Goal: Information Seeking & Learning: Stay updated

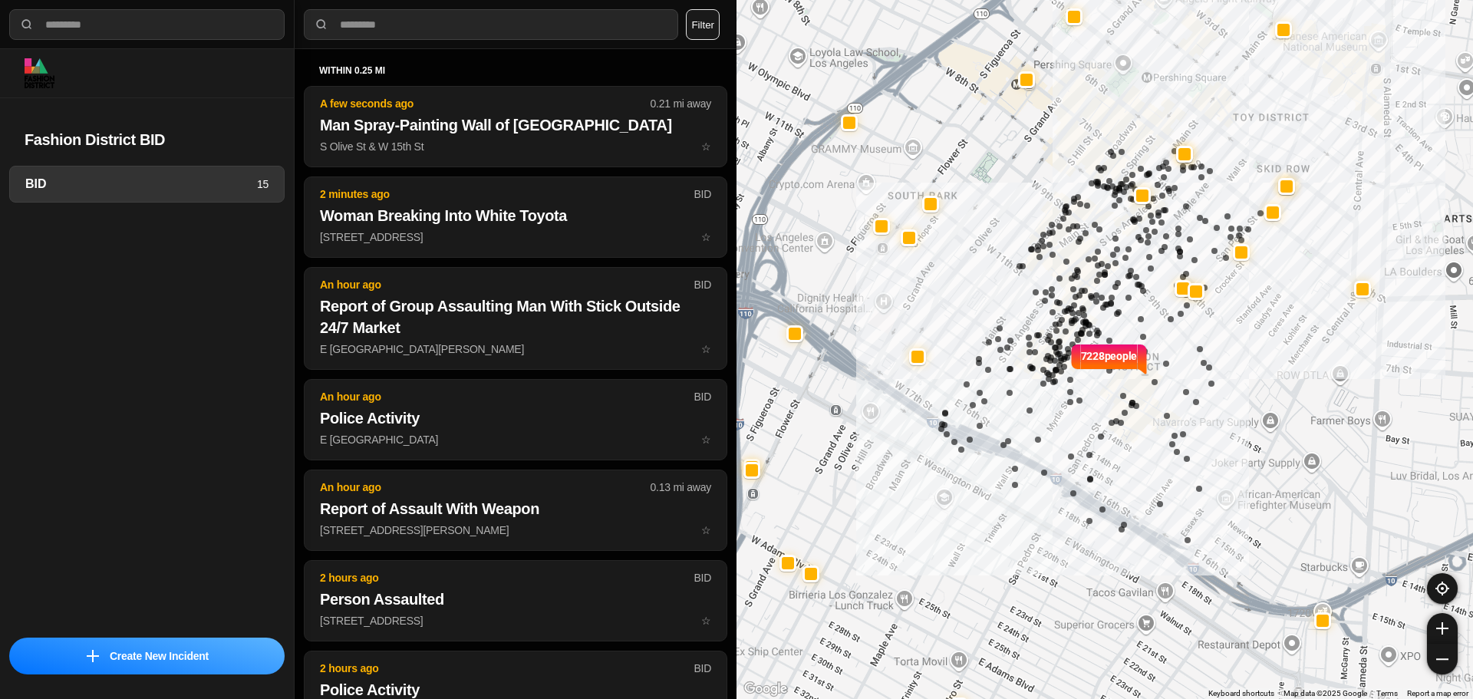
select select "*"
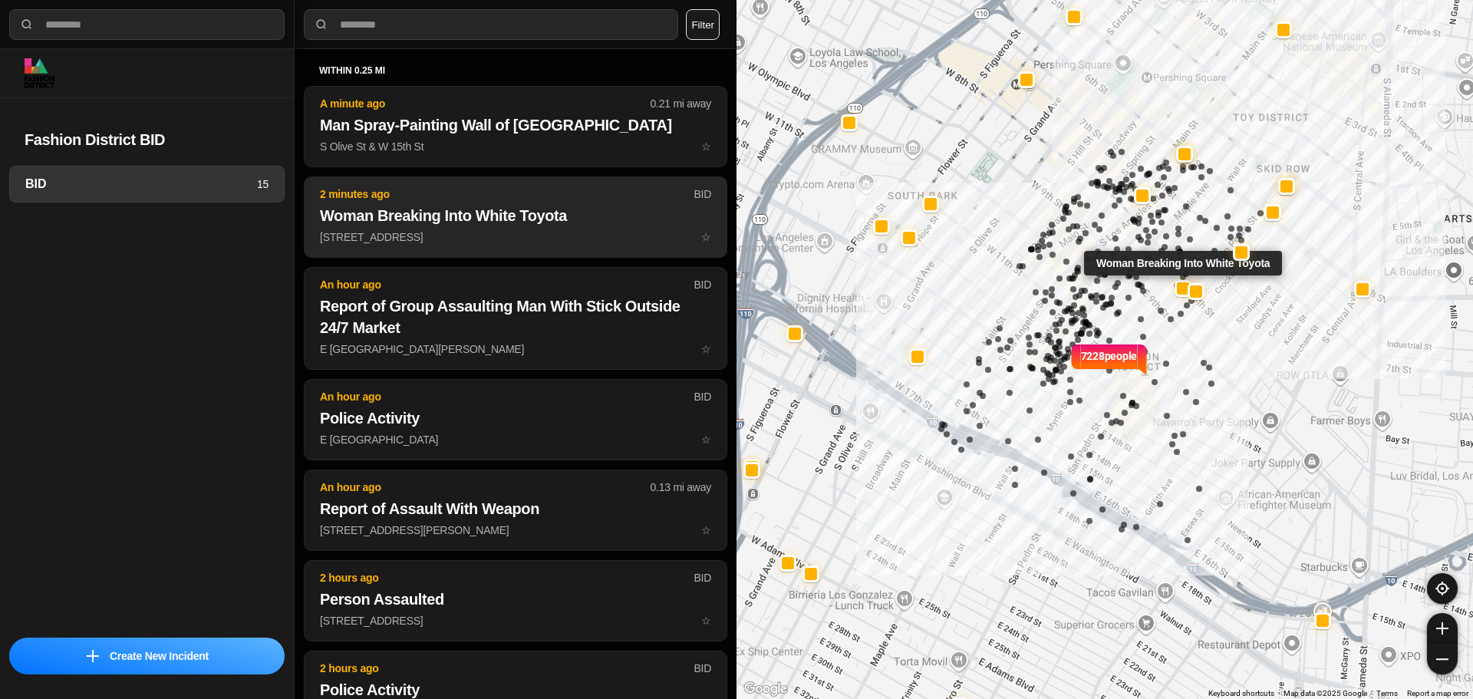
click at [482, 214] on h2 "Woman Breaking Into White Toyota" at bounding box center [515, 215] width 391 height 21
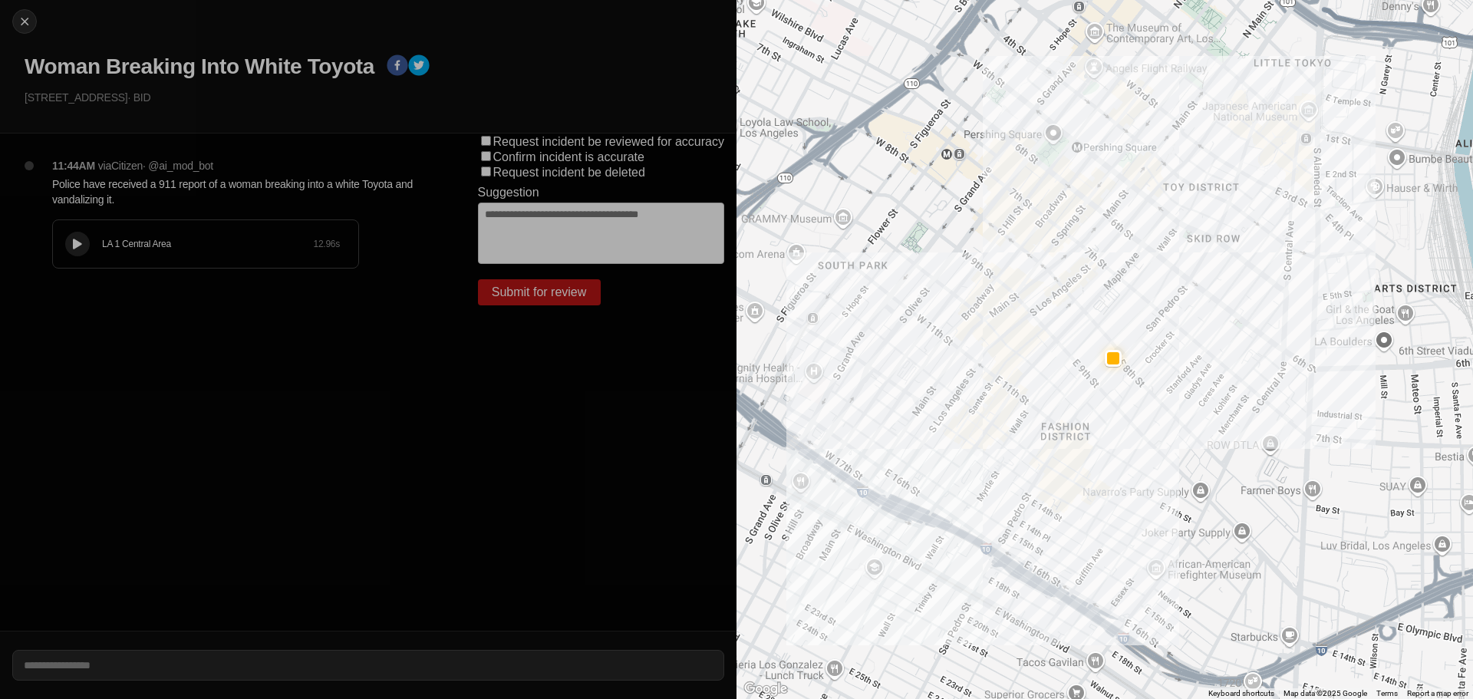
click at [81, 242] on icon at bounding box center [77, 244] width 9 height 10
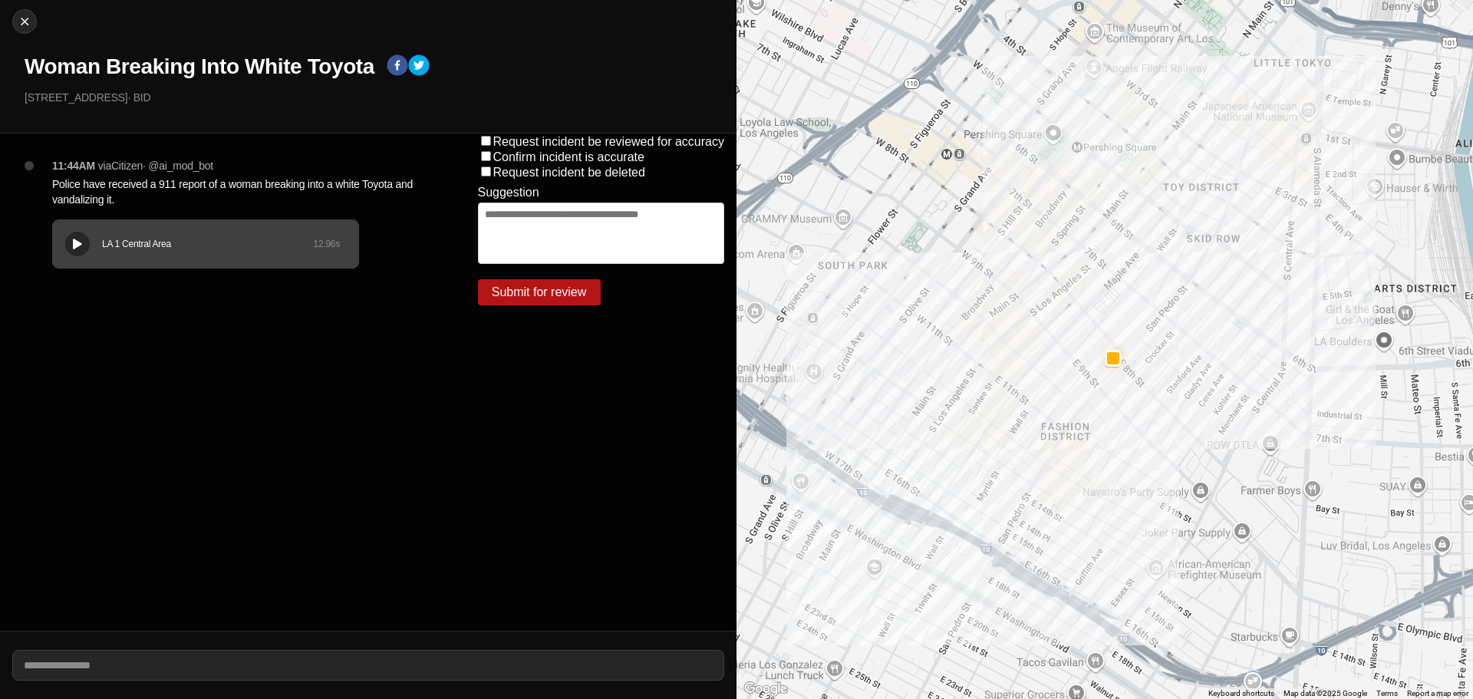
click at [308, 65] on h1 "Woman Breaking Into White Toyota" at bounding box center [200, 67] width 350 height 28
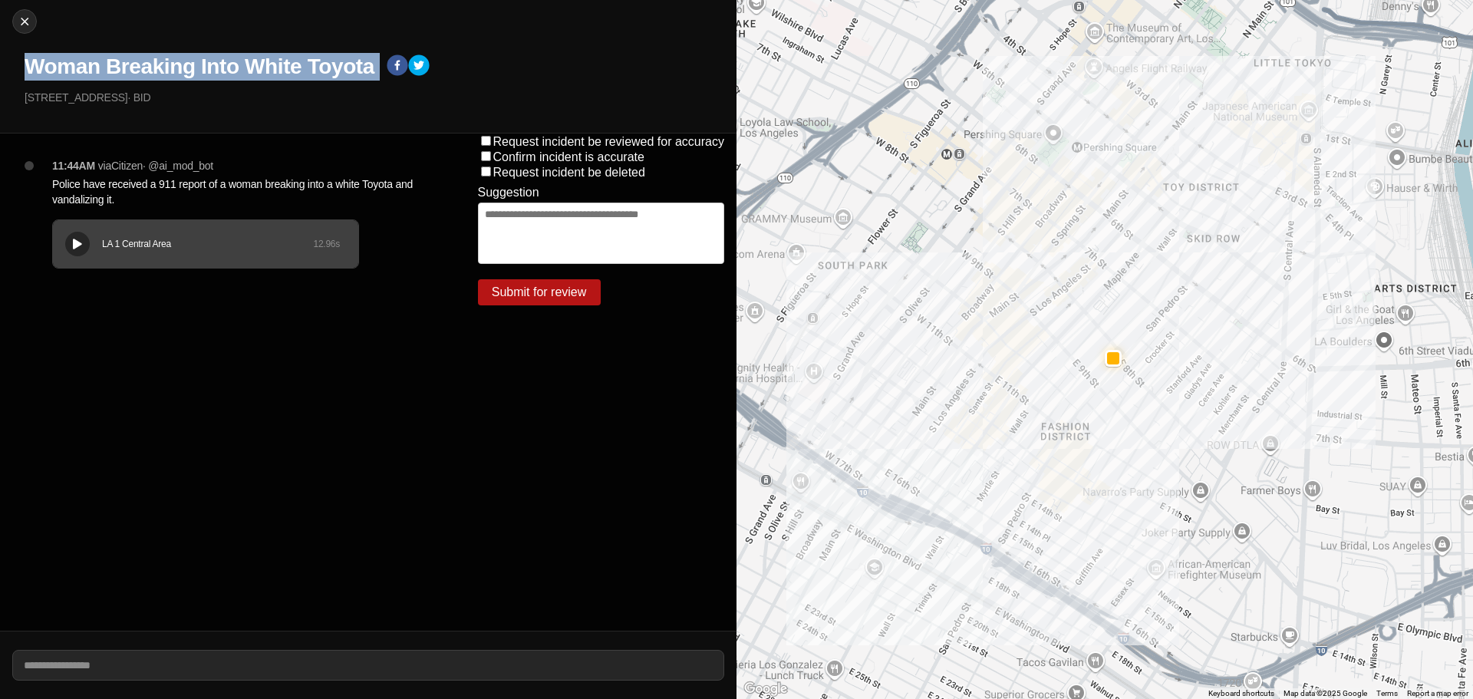
click at [308, 65] on h1 "Woman Breaking Into White Toyota" at bounding box center [200, 67] width 350 height 28
copy div "Woman Breaking Into White Toyota"
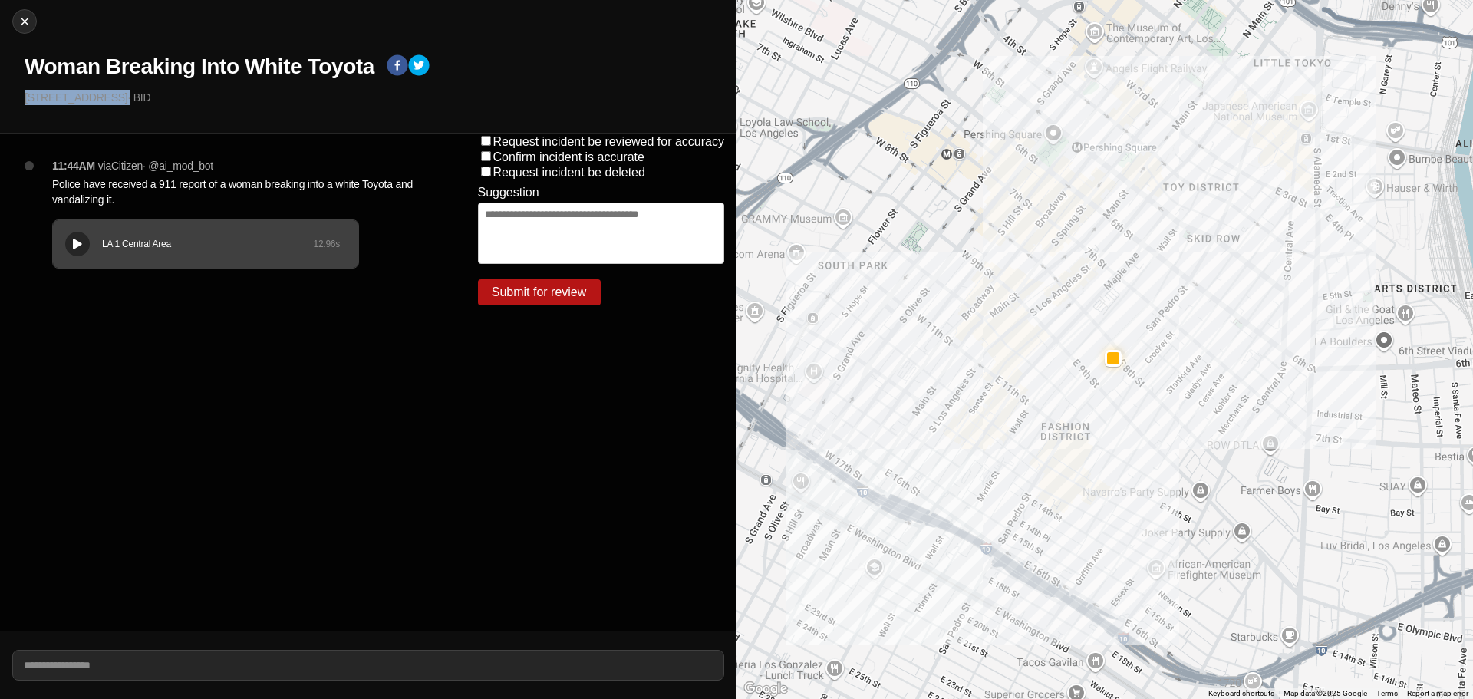
drag, startPoint x: 156, startPoint y: 100, endPoint x: 0, endPoint y: 102, distance: 155.7
click at [0, 102] on div "Close Woman Breaking Into White Toyota 814 South San Julian Street · BID" at bounding box center [368, 66] width 736 height 133
copy p "[STREET_ADDRESS]"
click at [127, 189] on p "Police have received a 911 report of a woman breaking into a white Toyota and v…" at bounding box center [234, 191] width 364 height 31
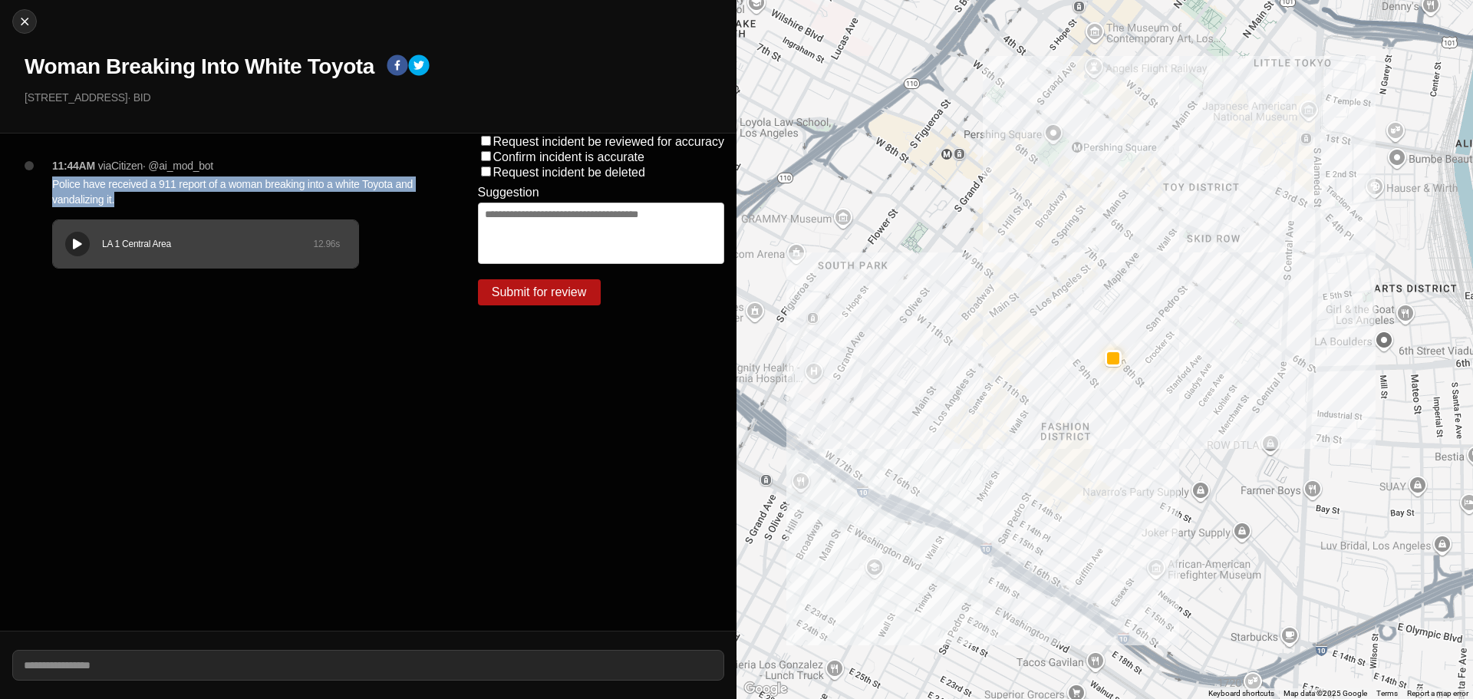
click at [127, 189] on p "Police have received a 911 report of a woman breaking into a white Toyota and v…" at bounding box center [234, 191] width 364 height 31
copy p "Police have received a 911 report of a woman breaking into a white Toyota and v…"
click at [21, 23] on img at bounding box center [24, 21] width 15 height 15
select select "*"
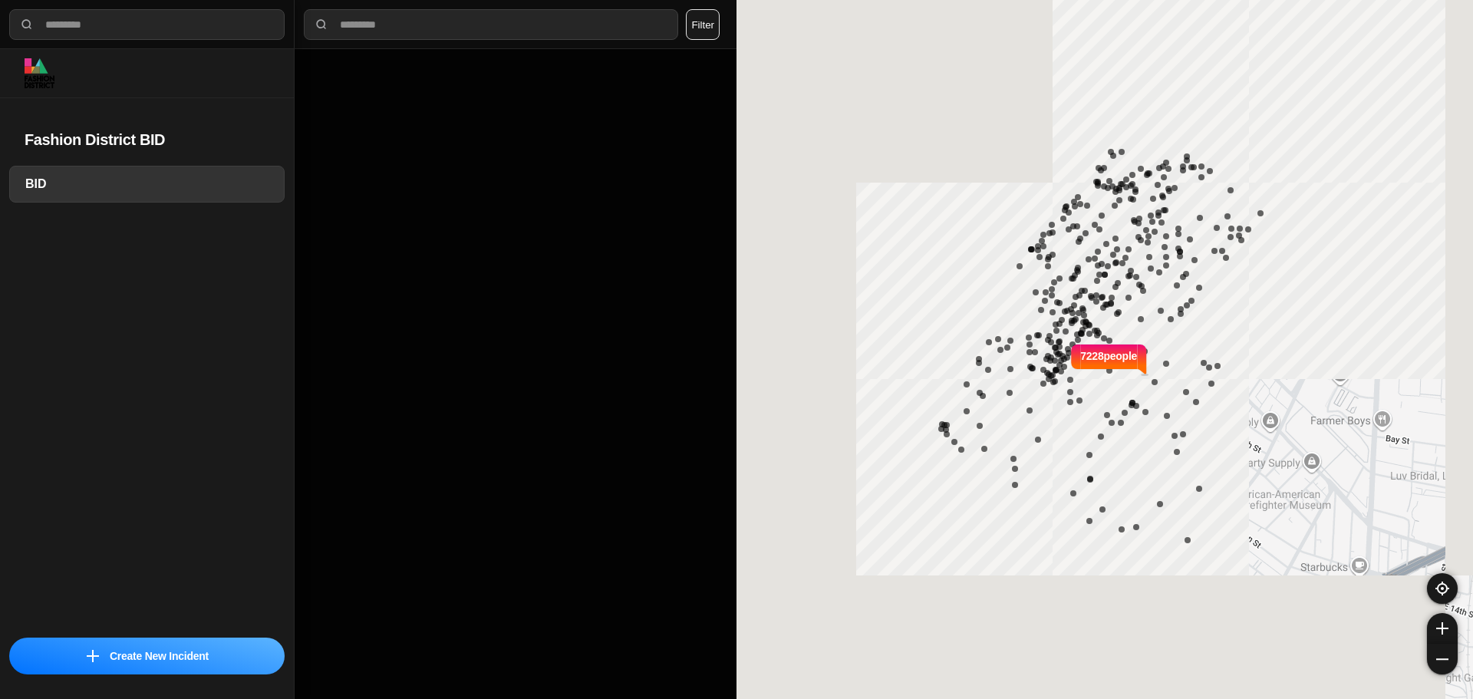
select select "*"
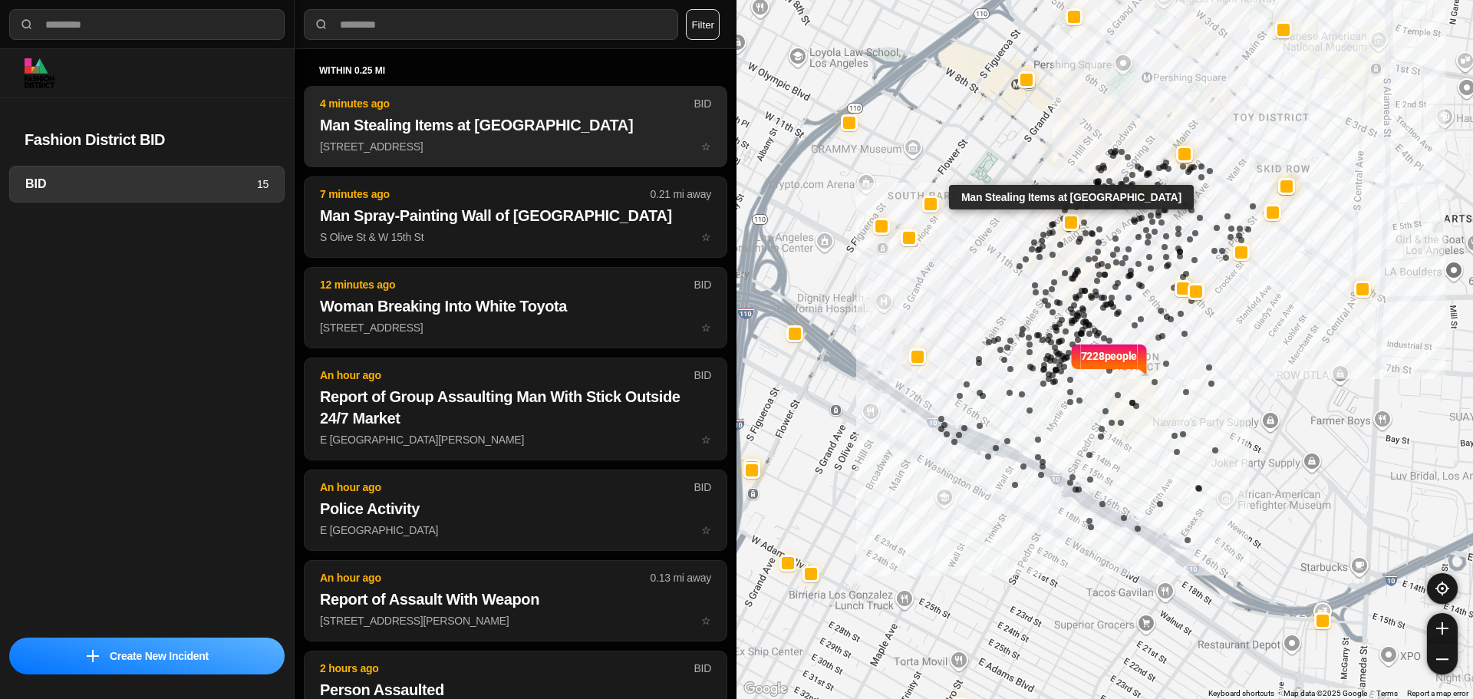
click at [591, 143] on p "[STREET_ADDRESS] ☆" at bounding box center [515, 146] width 391 height 15
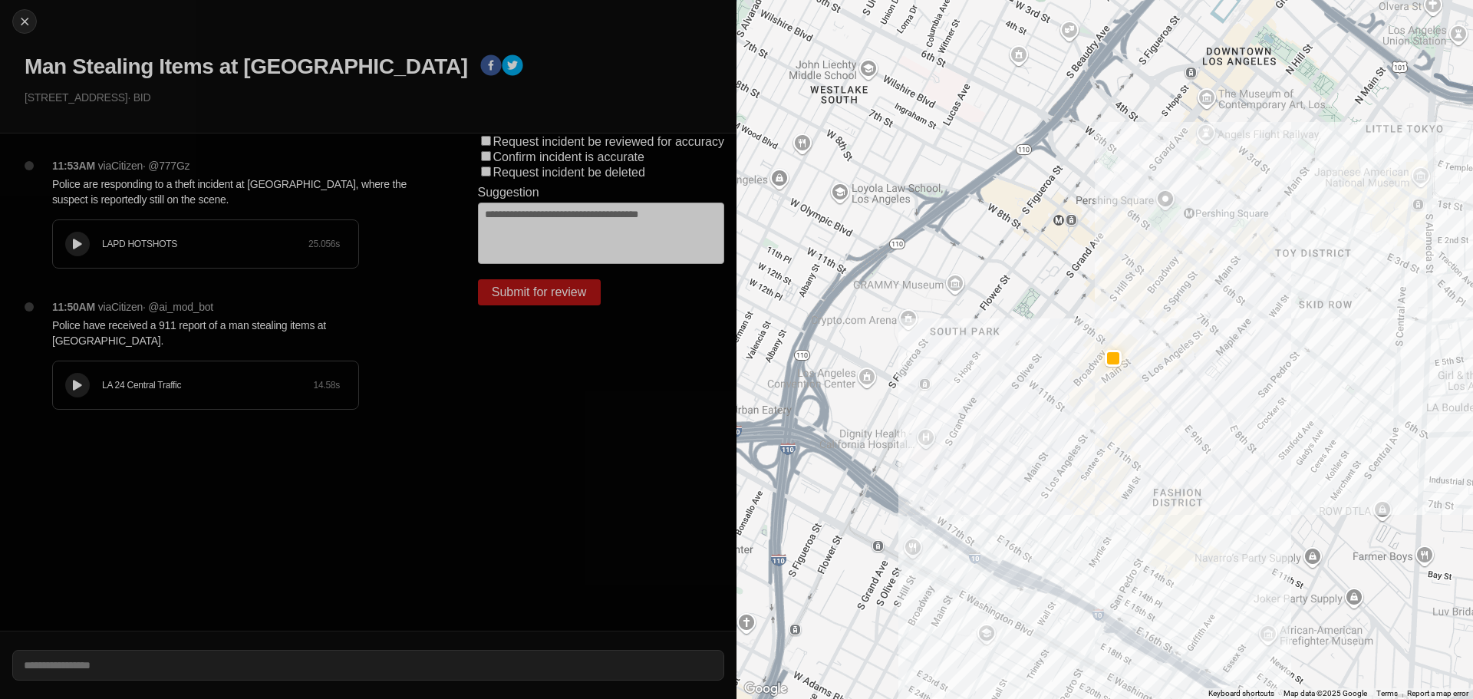
click at [82, 380] on div at bounding box center [77, 386] width 15 height 12
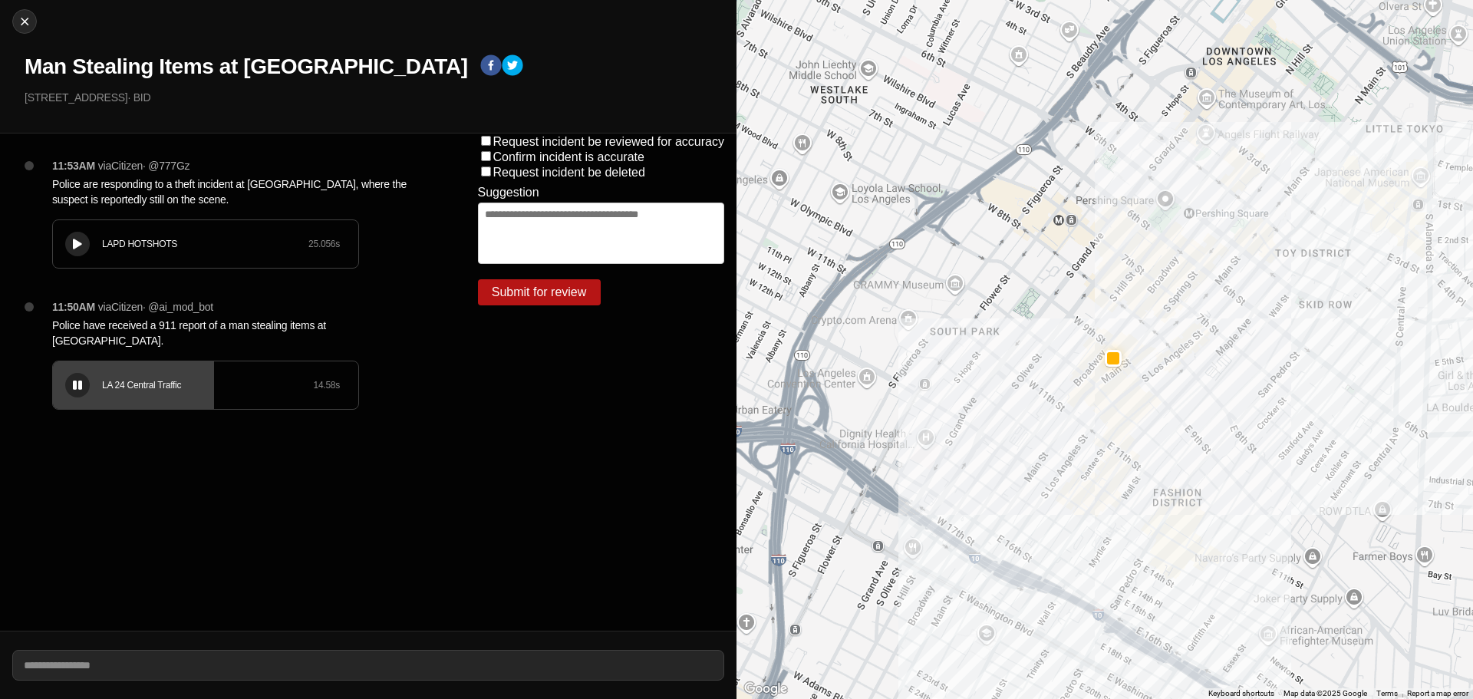
click at [77, 380] on icon at bounding box center [77, 385] width 9 height 10
drag, startPoint x: 76, startPoint y: 66, endPoint x: 235, endPoint y: 55, distance: 159.1
click at [235, 55] on h1 "Man Stealing Items at [GEOGRAPHIC_DATA]" at bounding box center [246, 67] width 443 height 28
click at [159, 85] on div "Close Man Stealing Items at [GEOGRAPHIC_DATA] [STREET_ADDRESS] · BID" at bounding box center [368, 66] width 736 height 133
drag, startPoint x: 273, startPoint y: 76, endPoint x: 153, endPoint y: 70, distance: 120.6
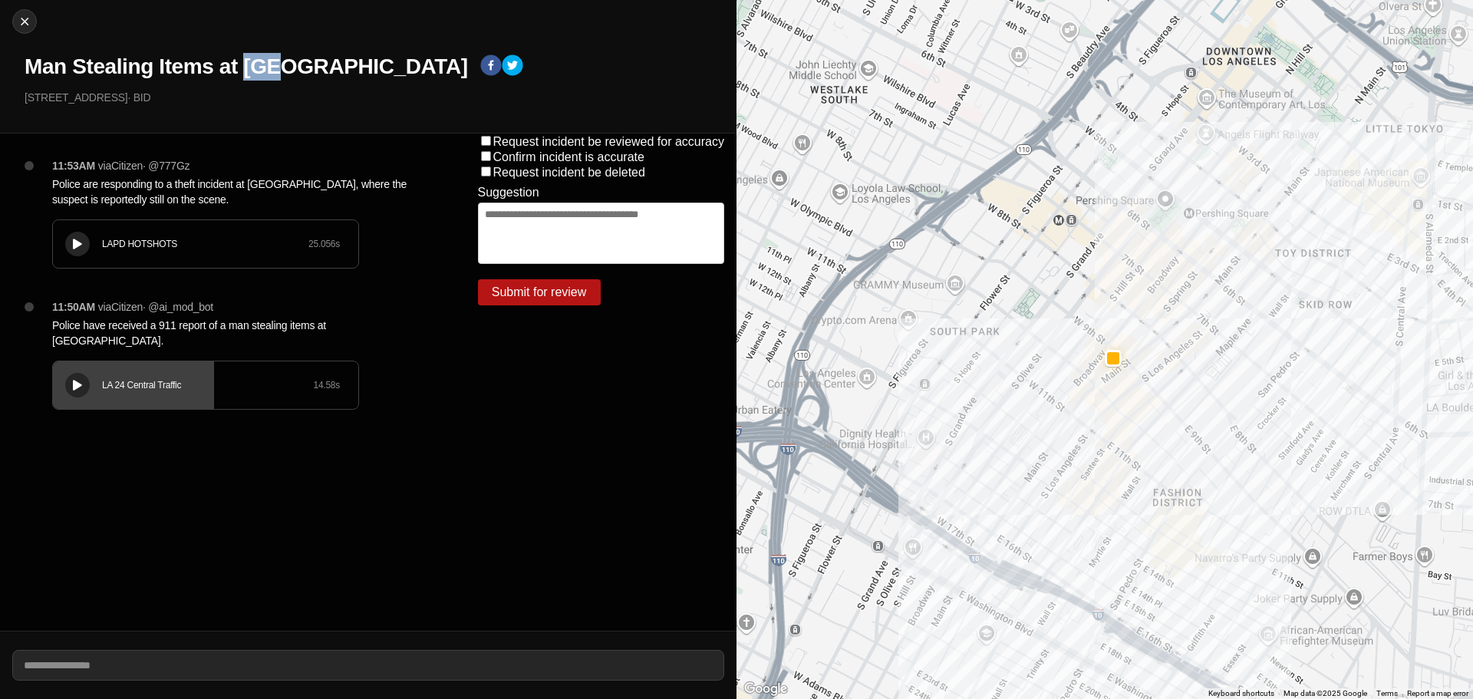
click at [183, 68] on h1 "Man Stealing Items at [GEOGRAPHIC_DATA]" at bounding box center [246, 67] width 443 height 28
click at [319, 67] on h1 "Man Stealing Items at [GEOGRAPHIC_DATA]" at bounding box center [246, 67] width 443 height 28
click at [319, 63] on h1 "Man Stealing Items at [GEOGRAPHIC_DATA]" at bounding box center [246, 67] width 443 height 28
click at [255, 67] on h1 "Man Stealing Items at [GEOGRAPHIC_DATA]" at bounding box center [246, 67] width 443 height 28
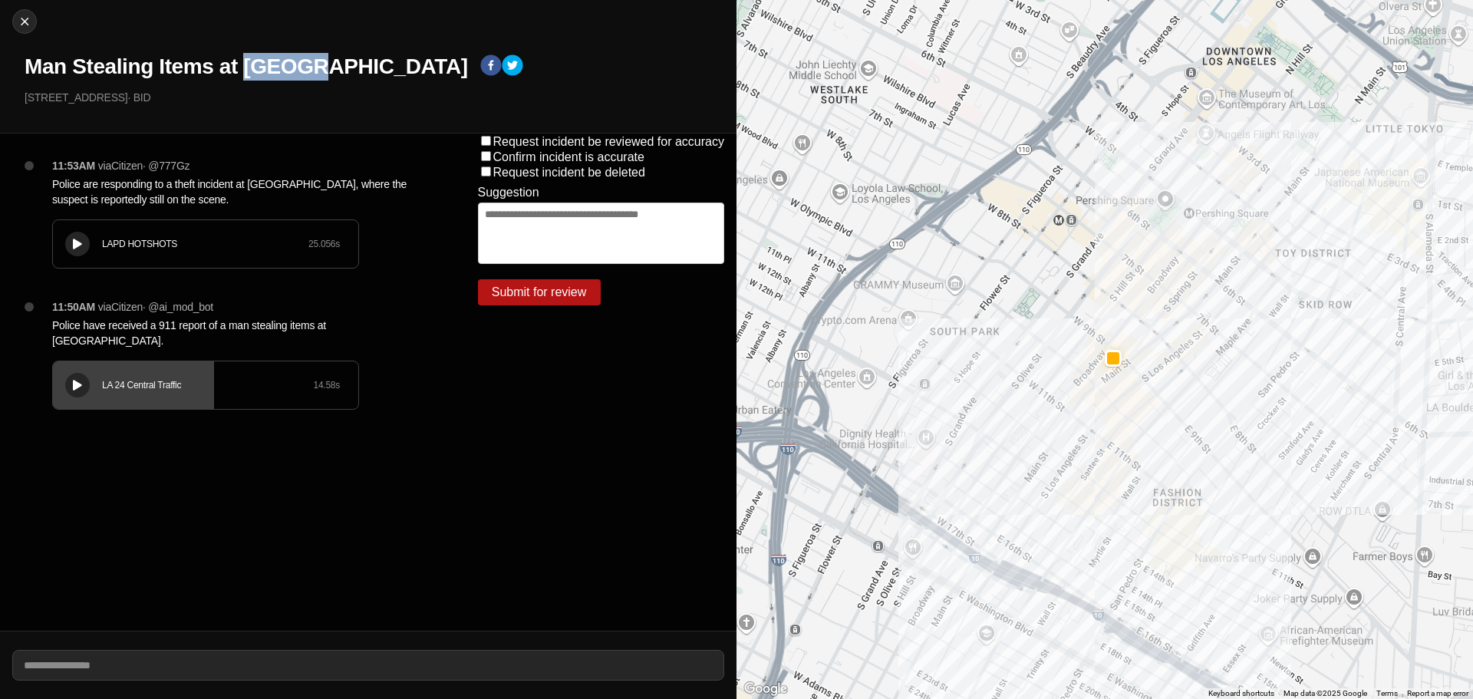
click at [255, 67] on h1 "Man Stealing Items at [GEOGRAPHIC_DATA]" at bounding box center [246, 67] width 443 height 28
click at [218, 71] on h1 "Man Stealing Items at [GEOGRAPHIC_DATA]" at bounding box center [246, 67] width 443 height 28
click at [202, 71] on h1 "Man Stealing Items at [GEOGRAPHIC_DATA]" at bounding box center [246, 67] width 443 height 28
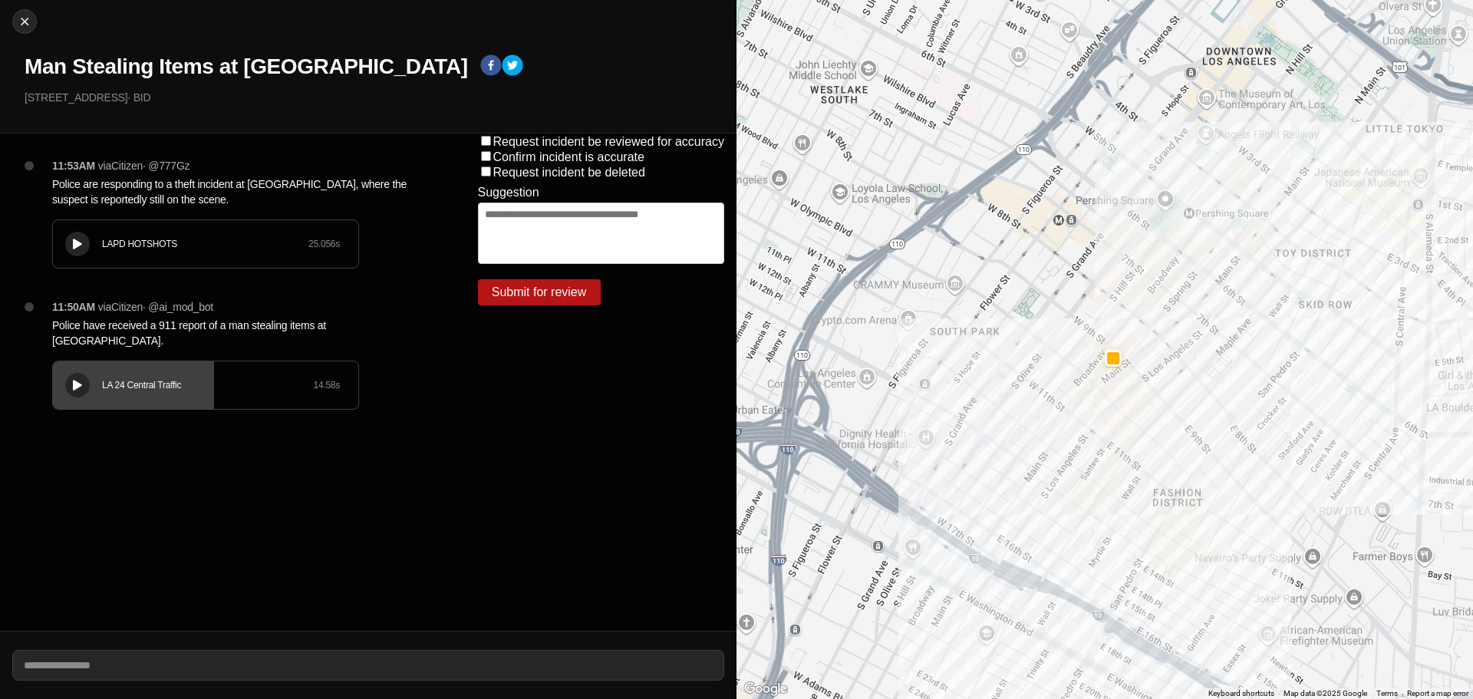
click at [114, 67] on h1 "Man Stealing Items at [GEOGRAPHIC_DATA]" at bounding box center [246, 67] width 443 height 28
click at [41, 67] on h1 "Man Stealing Items at [GEOGRAPHIC_DATA]" at bounding box center [246, 67] width 443 height 28
click at [137, 54] on h1 "Man Stealing Items at [GEOGRAPHIC_DATA]" at bounding box center [246, 67] width 443 height 28
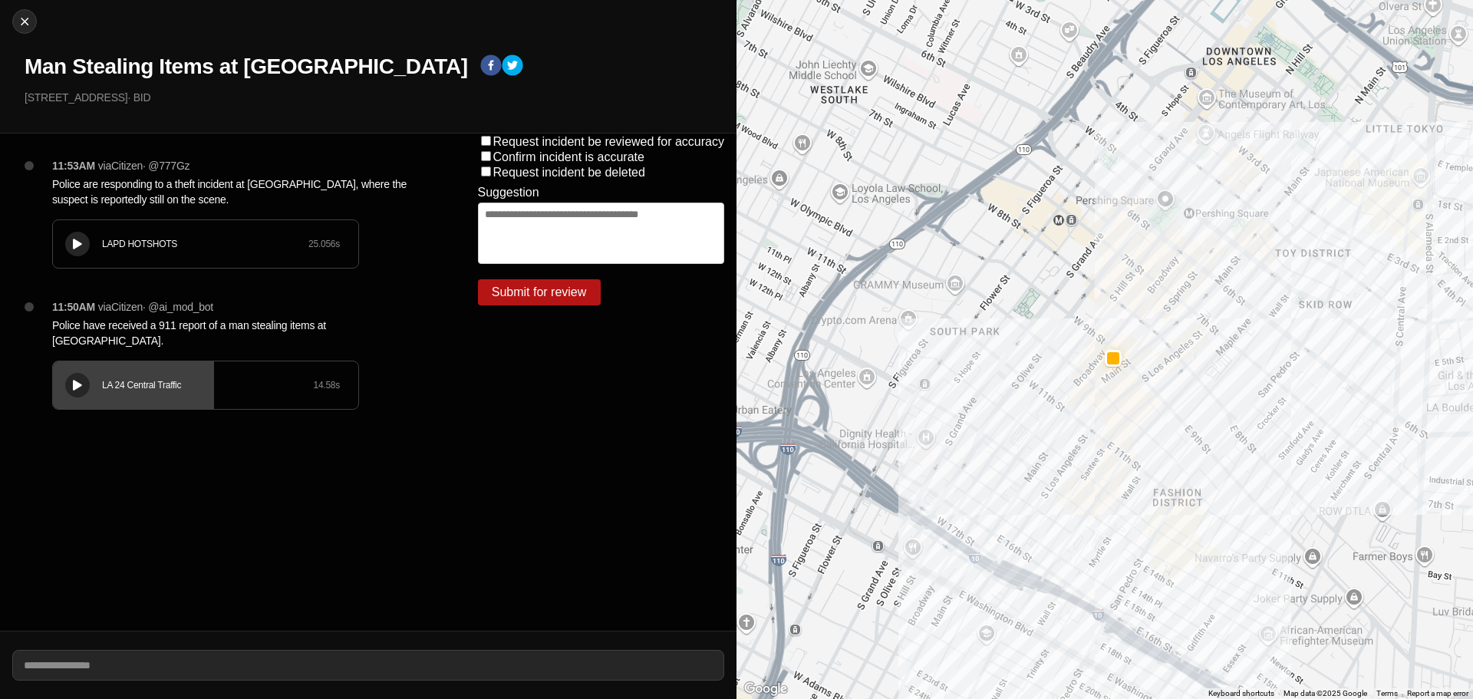
click at [129, 58] on h1 "Man Stealing Items at [GEOGRAPHIC_DATA]" at bounding box center [246, 67] width 443 height 28
click at [127, 57] on h1 "Man Stealing Items at [GEOGRAPHIC_DATA]" at bounding box center [246, 67] width 443 height 28
click at [107, 361] on div "LA 24 Central Traffic 14.58 s" at bounding box center [205, 385] width 305 height 48
click at [76, 380] on icon at bounding box center [77, 385] width 9 height 10
click at [239, 64] on h1 "Man Stealing Items at [GEOGRAPHIC_DATA]" at bounding box center [246, 67] width 443 height 28
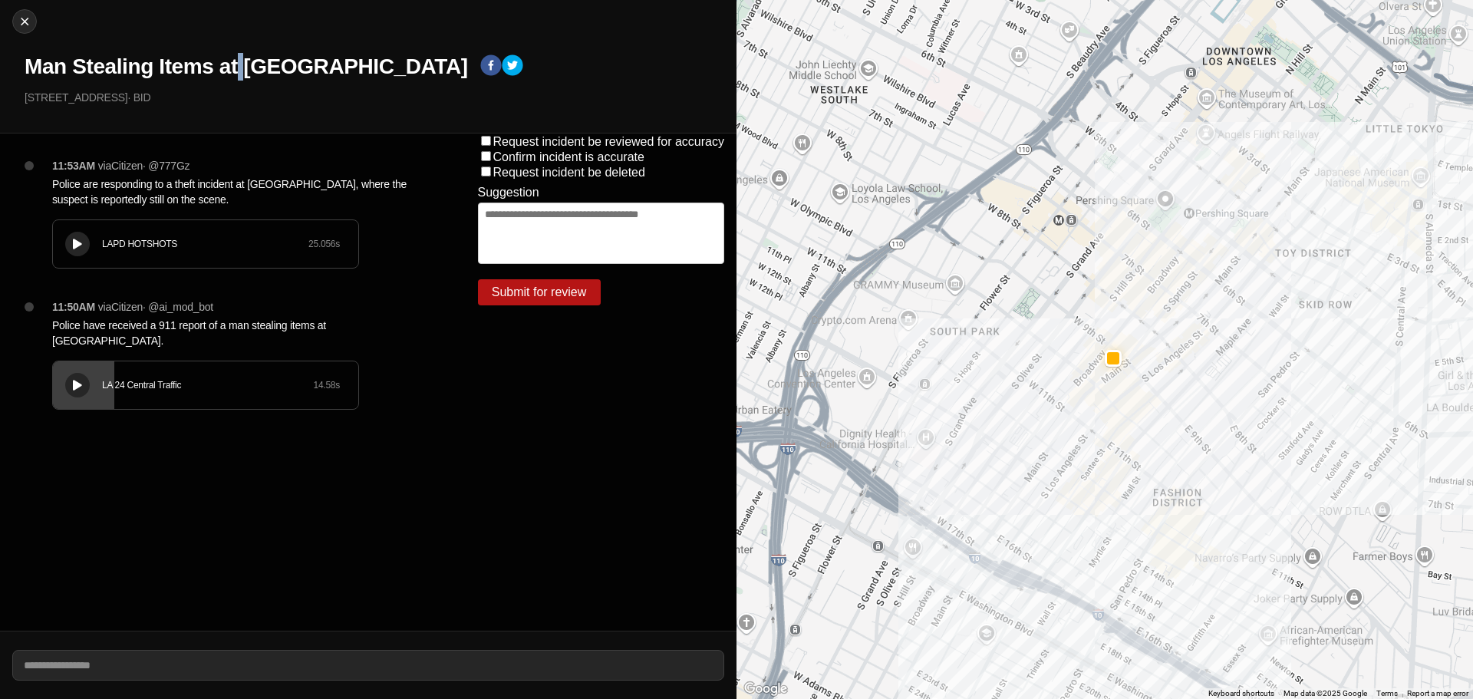
click at [239, 64] on h1 "Man Stealing Items at [GEOGRAPHIC_DATA]" at bounding box center [246, 67] width 443 height 28
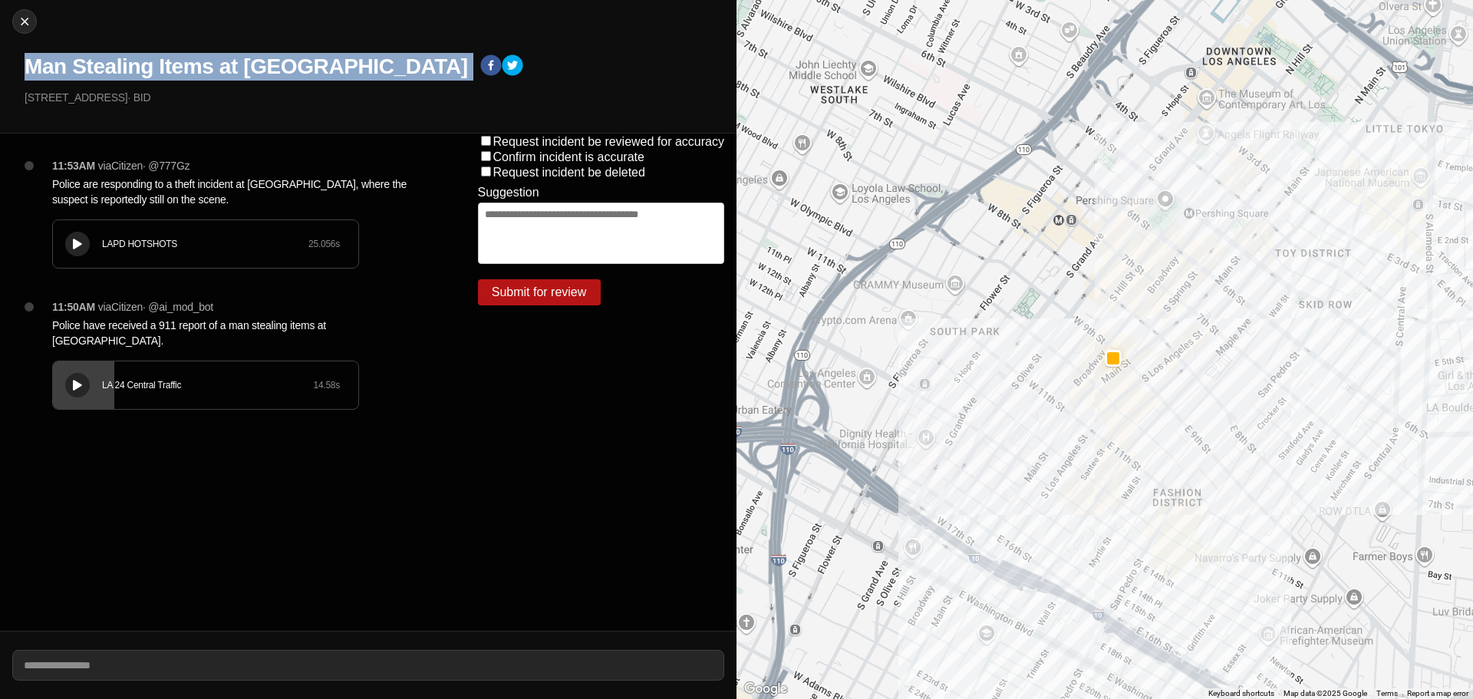
click at [239, 64] on h1 "Man Stealing Items at [GEOGRAPHIC_DATA]" at bounding box center [246, 67] width 443 height 28
copy div "Man Stealing Items at [GEOGRAPHIC_DATA]"
drag, startPoint x: 121, startPoint y: 100, endPoint x: 0, endPoint y: 110, distance: 121.6
click at [0, 110] on div "Close Man Stealing Items at Drais Cafe 908 South Broadway · BID" at bounding box center [368, 66] width 736 height 133
copy p "[STREET_ADDRESS]"
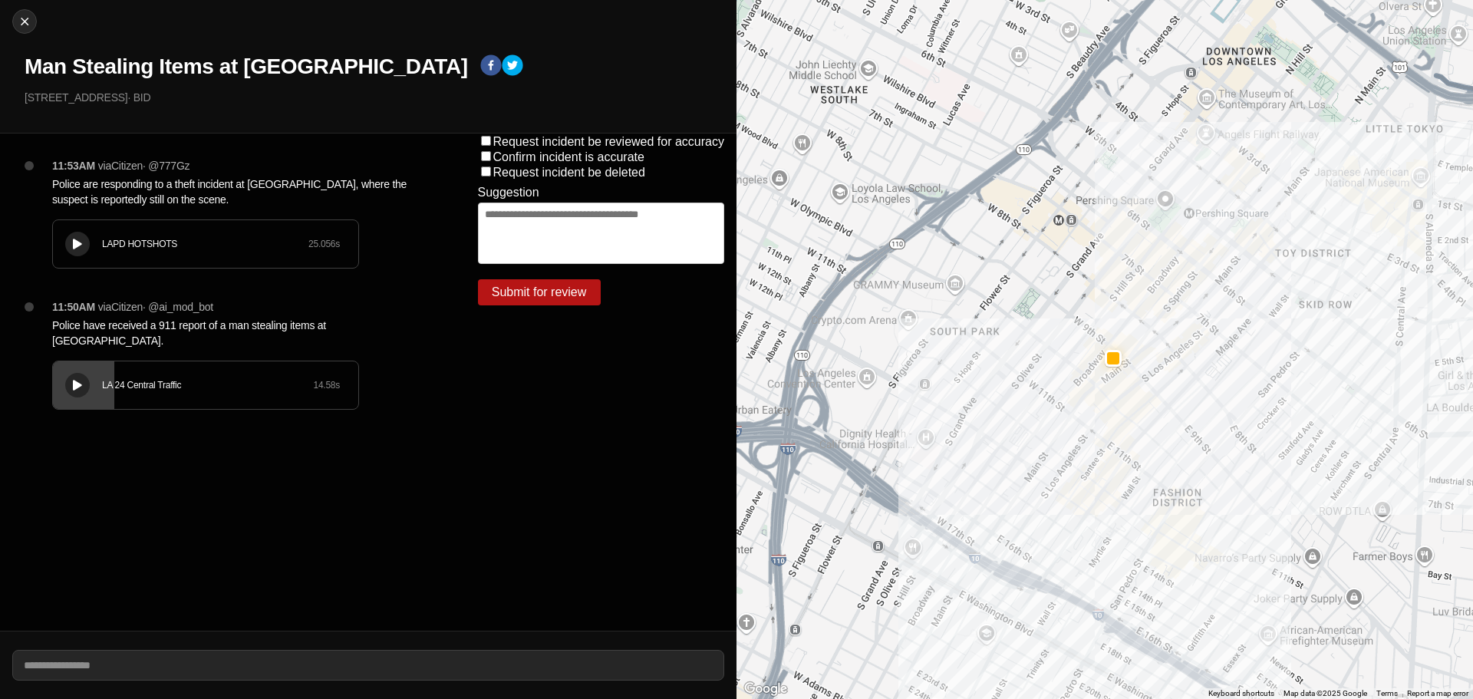
click at [183, 328] on p "Police have received a 911 report of a man stealing items at Drais Cafe." at bounding box center [234, 333] width 364 height 31
click at [180, 328] on p "Police have received a 911 report of a man stealing items at Drais Cafe." at bounding box center [234, 333] width 364 height 31
click at [181, 328] on p "Police have received a 911 report of a man stealing items at Drais Cafe." at bounding box center [234, 333] width 364 height 31
click at [180, 328] on p "Police have received a 911 report of a man stealing items at Drais Cafe." at bounding box center [234, 333] width 364 height 31
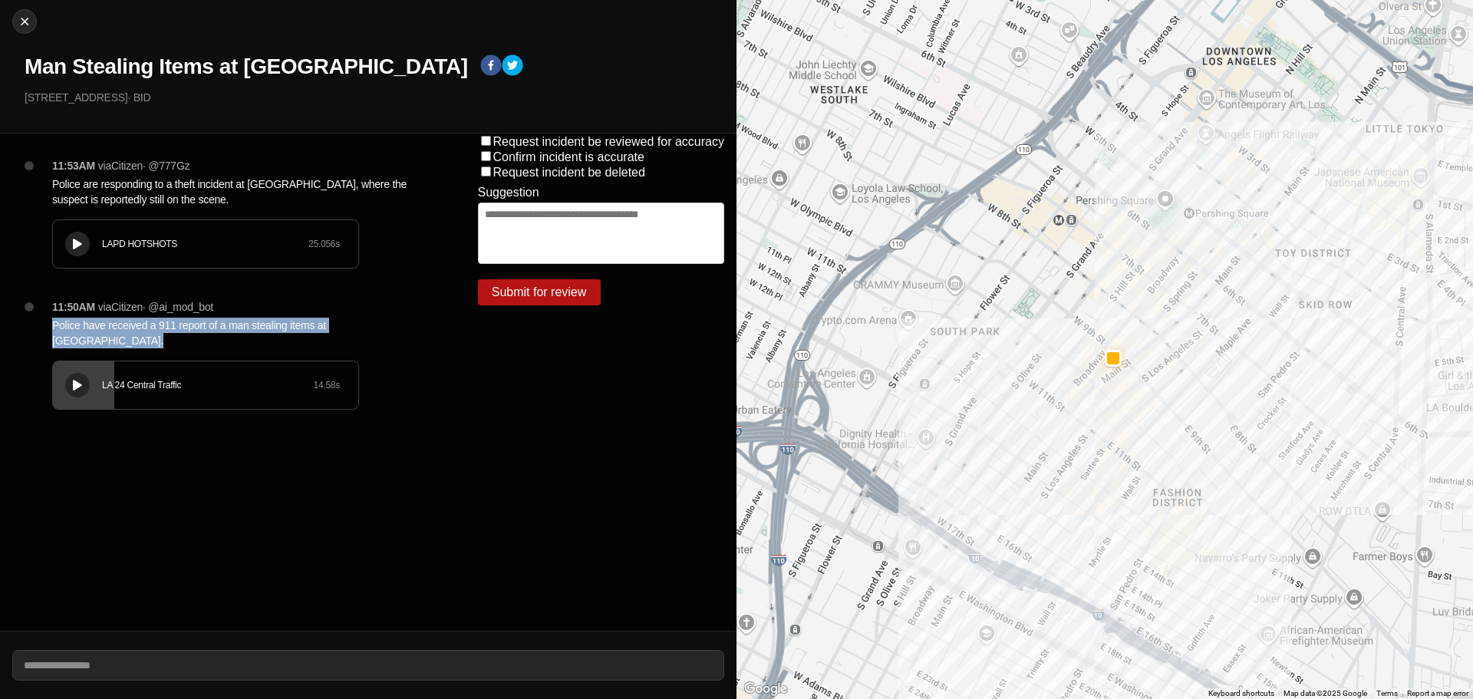
copy p "Police have received a 911 report of a man stealing items at Drais Cafe."
click at [155, 190] on p "Police are responding to a theft incident at Drais Cafe, where the suspect is r…" at bounding box center [234, 191] width 364 height 31
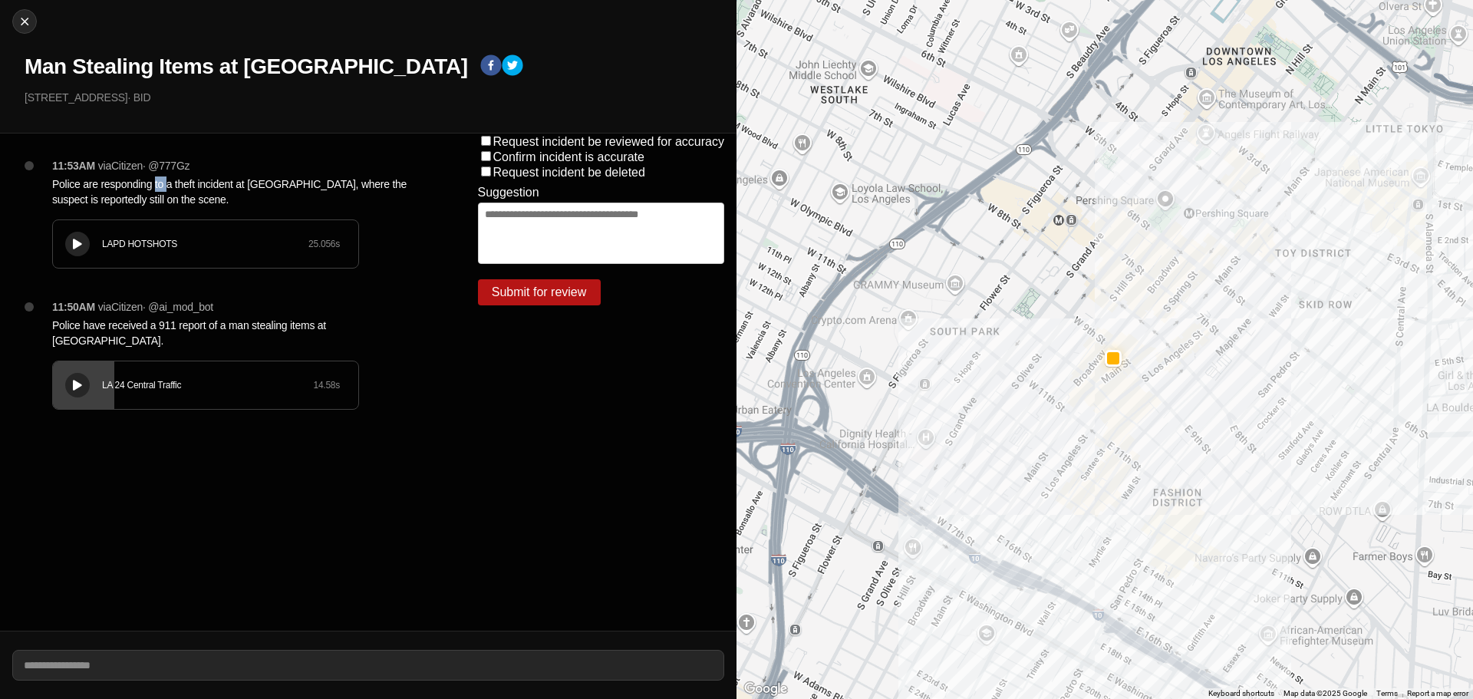
click at [155, 190] on p "Police are responding to a theft incident at Drais Cafe, where the suspect is r…" at bounding box center [234, 191] width 364 height 31
copy p "Police are responding to a theft incident at Drais Cafe, where the suspect is r…"
click at [75, 380] on icon at bounding box center [77, 385] width 9 height 10
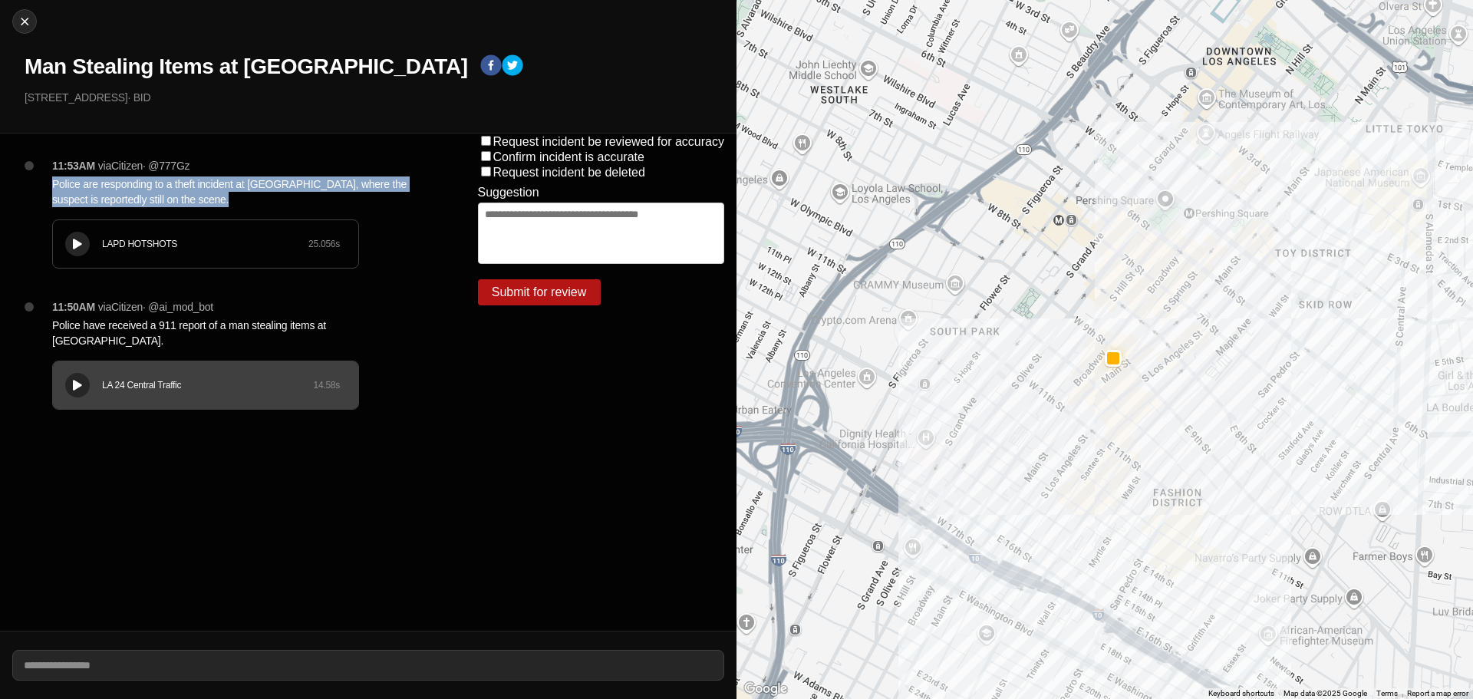
click at [79, 380] on icon at bounding box center [77, 385] width 9 height 10
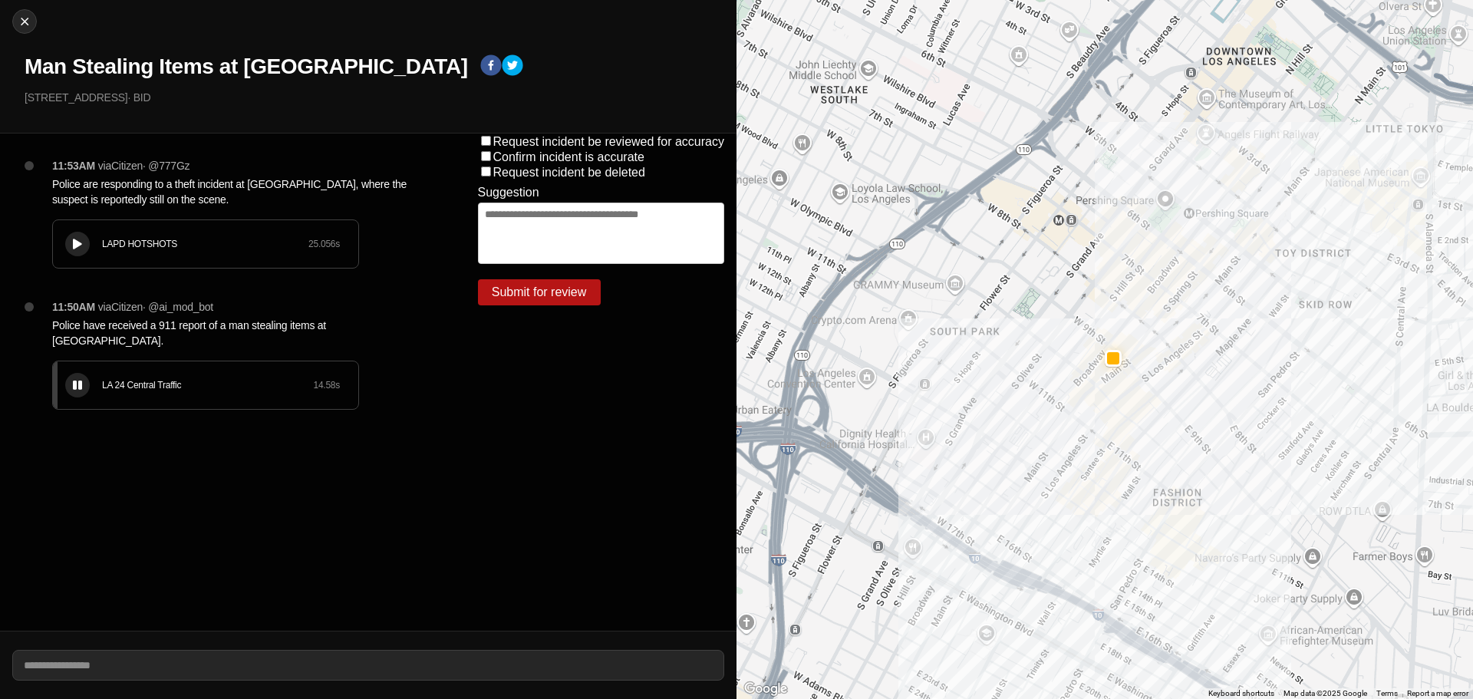
click at [156, 379] on div "LA 24 Central Traffic" at bounding box center [207, 385] width 211 height 12
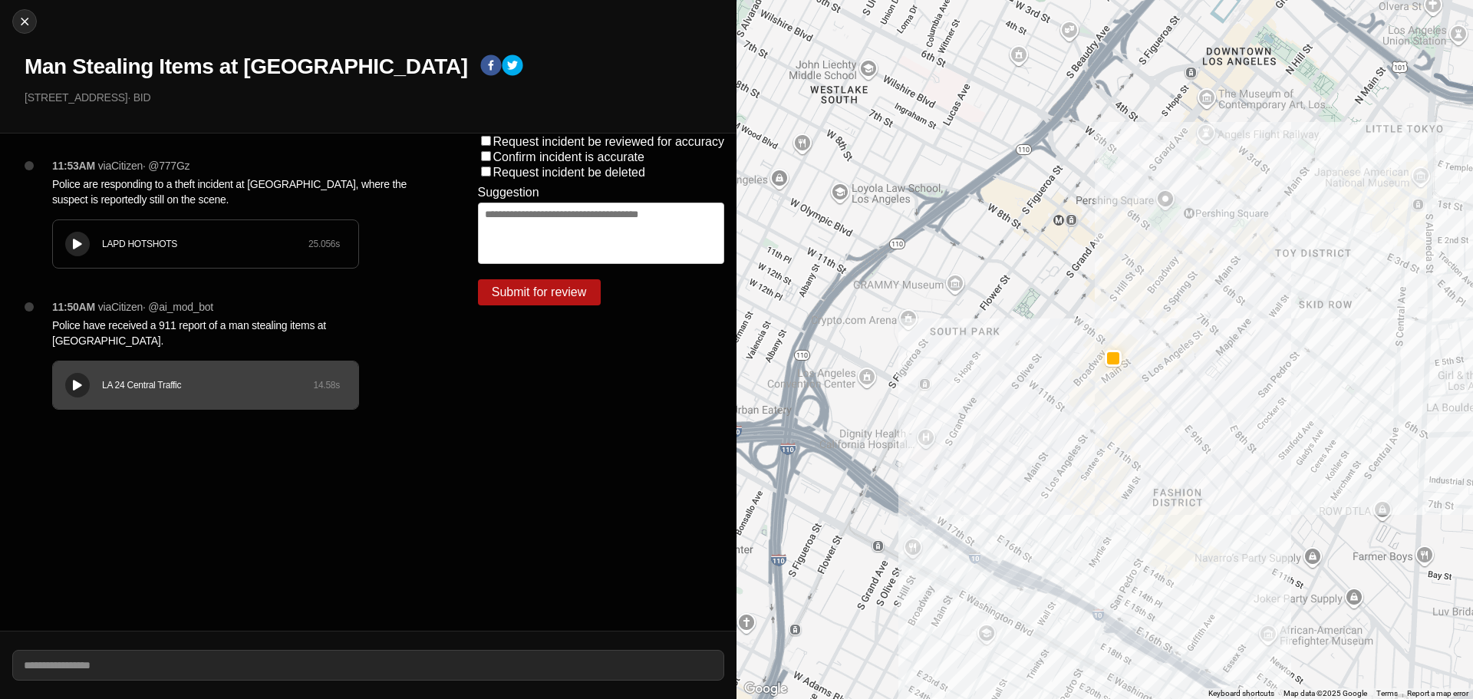
click at [62, 244] on div "LAPD HOTSHOTS 25.056 s" at bounding box center [205, 244] width 305 height 48
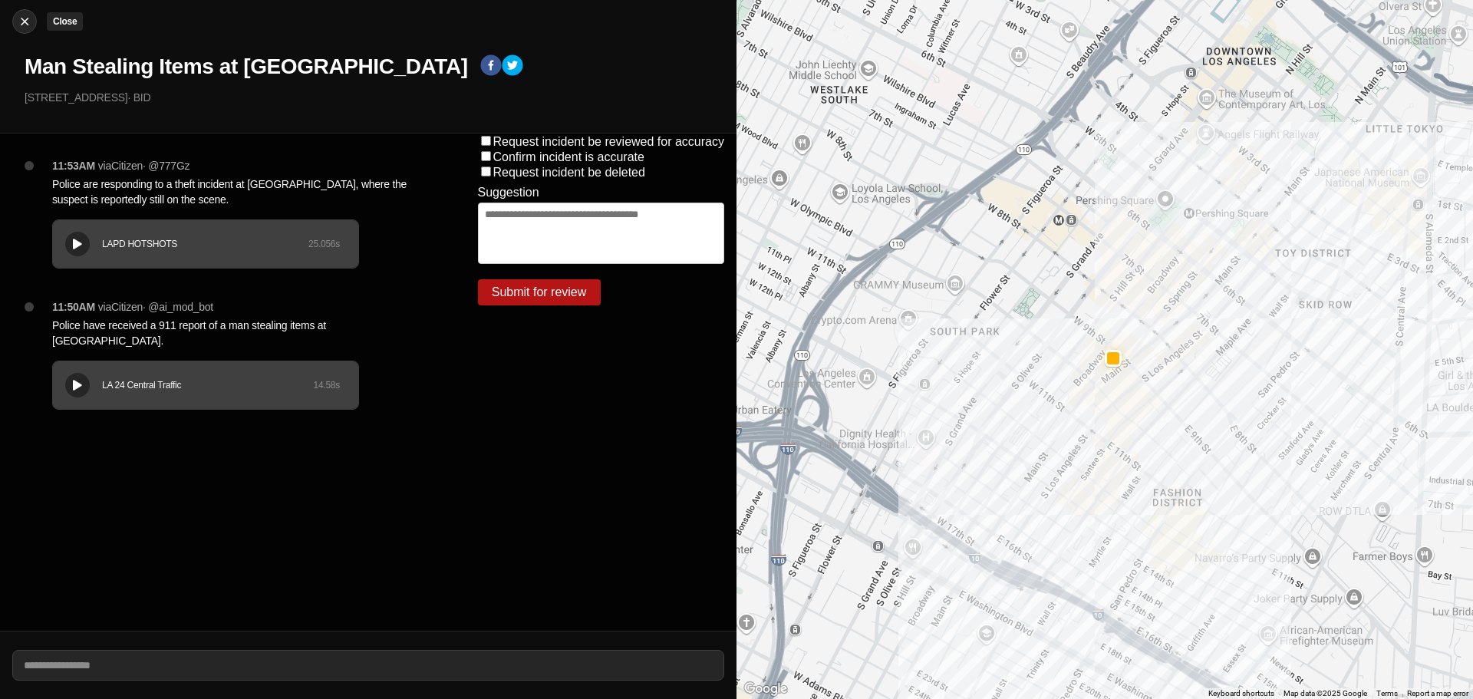
click at [21, 25] on img at bounding box center [24, 21] width 15 height 15
select select "*"
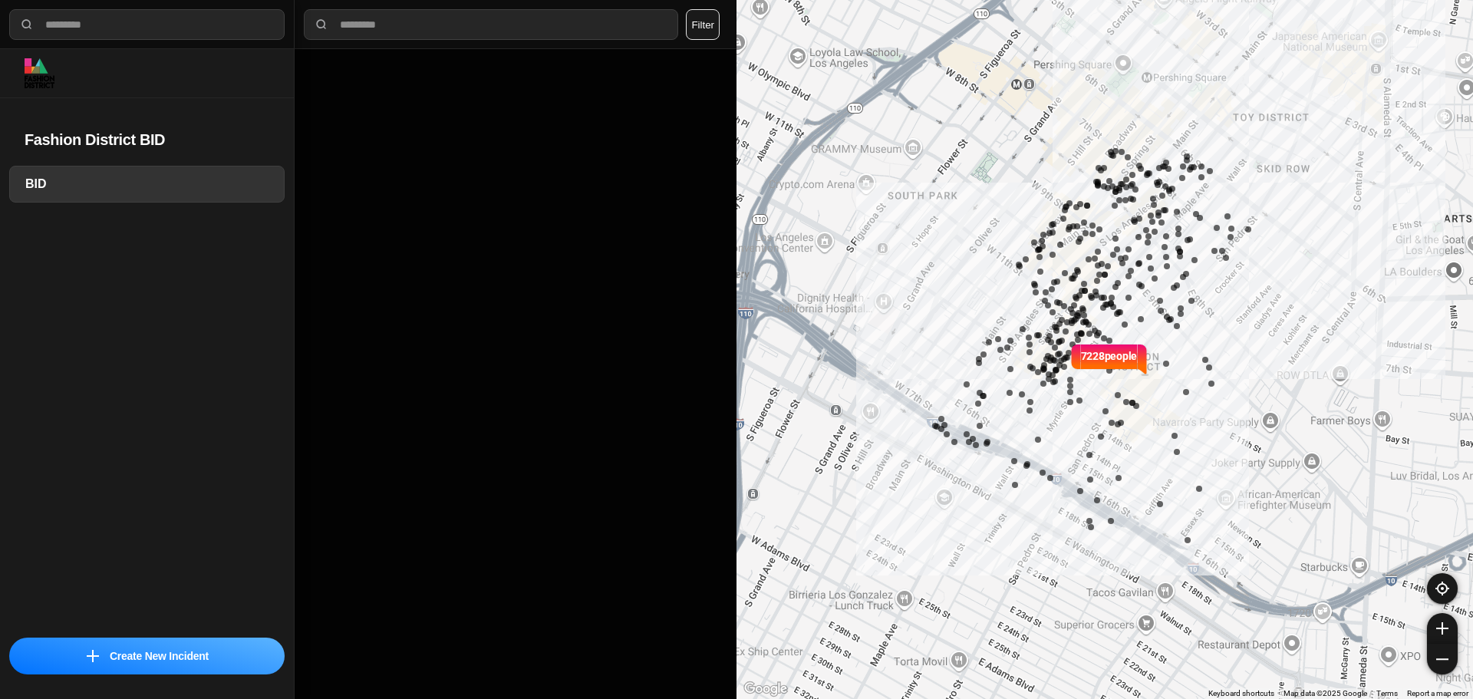
select select "*"
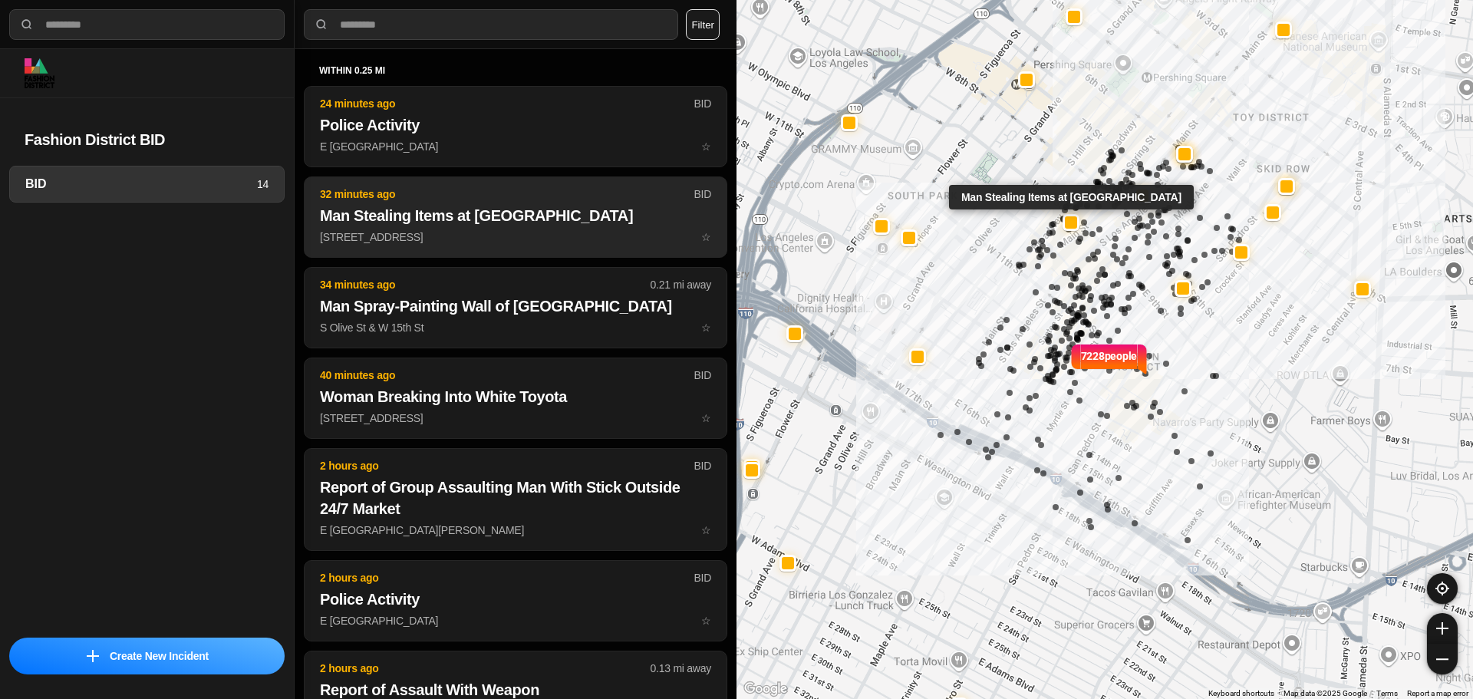
click at [518, 243] on p "[STREET_ADDRESS] ☆" at bounding box center [515, 236] width 391 height 15
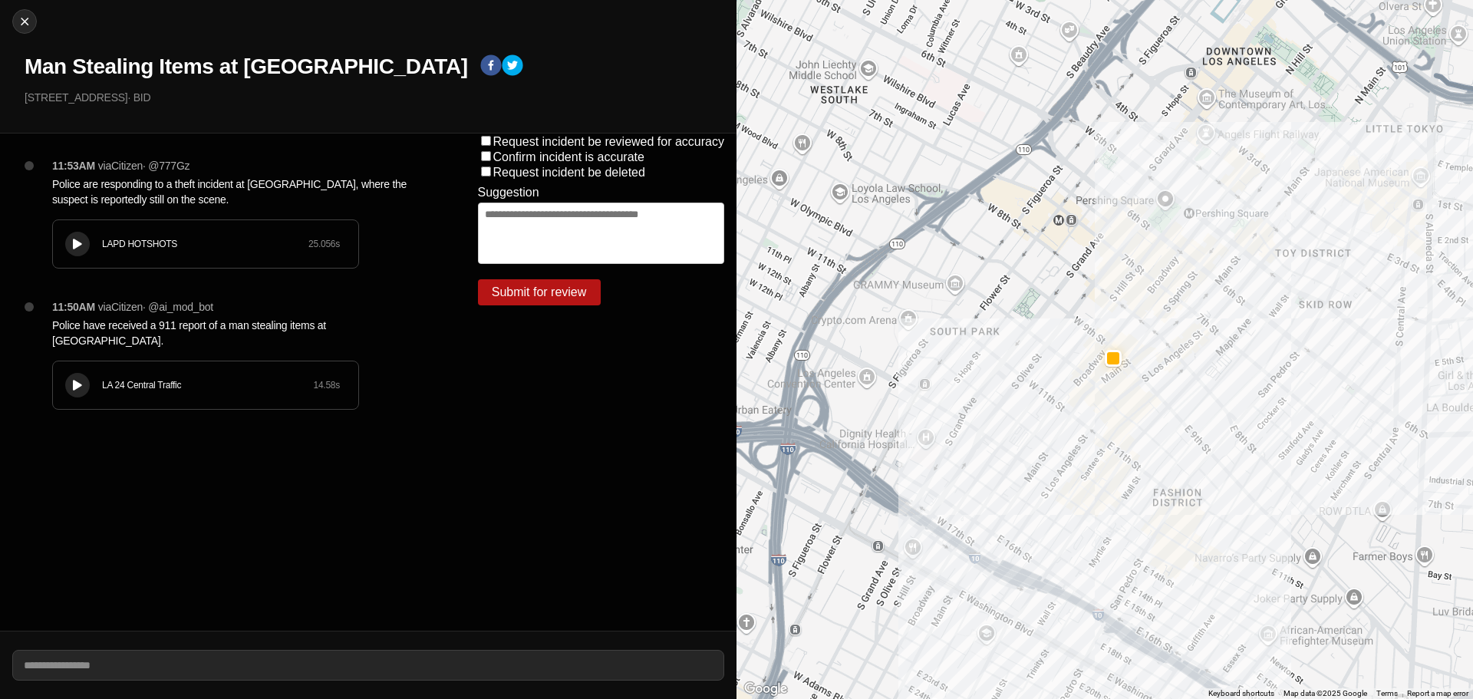
click at [38, 21] on div "Close Man Stealing Items at [GEOGRAPHIC_DATA] [STREET_ADDRESS] · BID" at bounding box center [368, 66] width 736 height 133
click at [31, 22] on img at bounding box center [24, 21] width 15 height 15
select select "*"
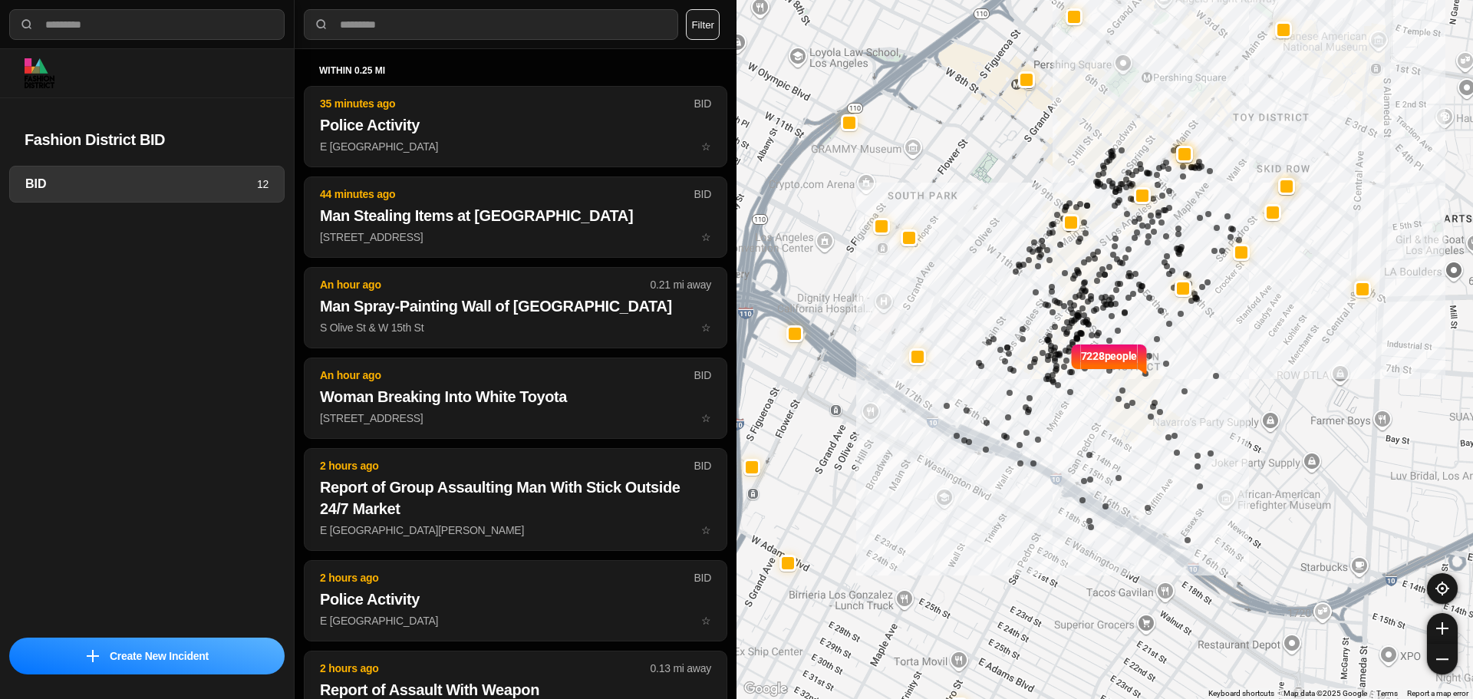
select select "*"
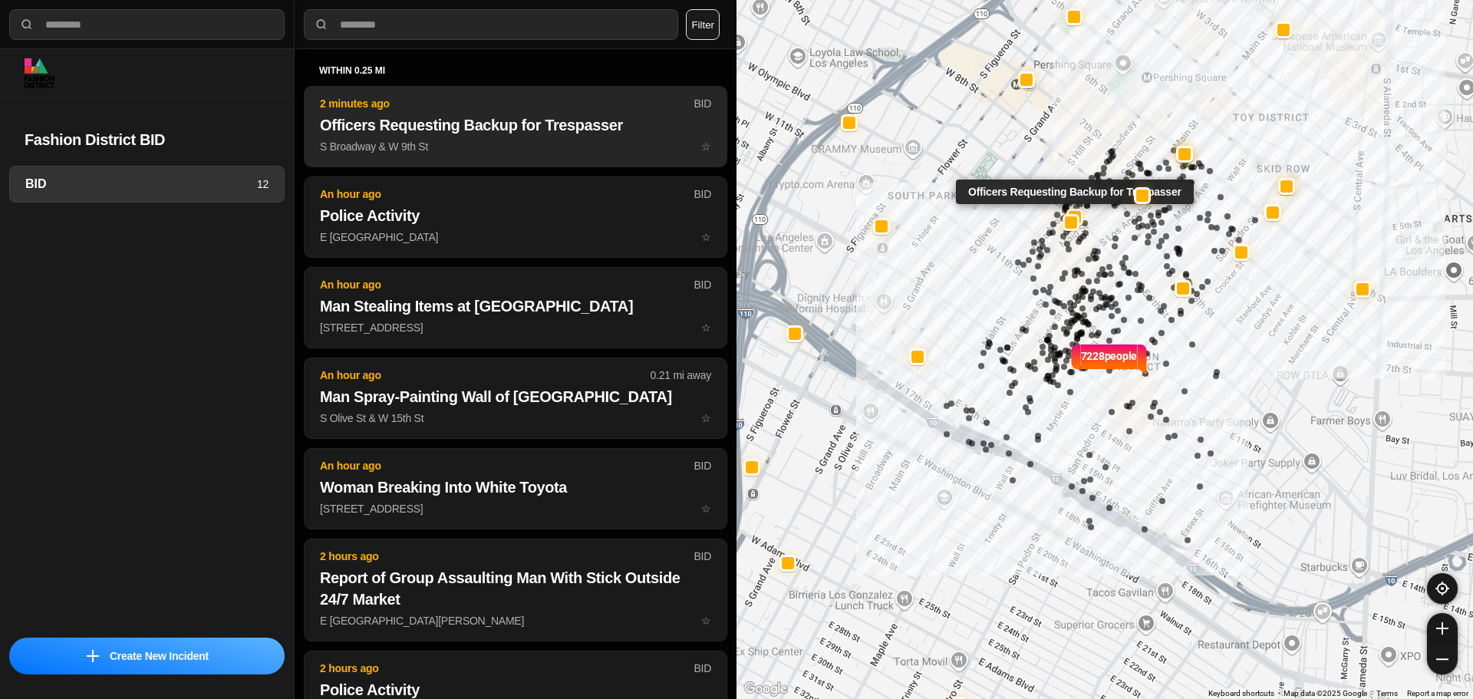
click at [469, 149] on p "S Broadway & W 9th St ☆" at bounding box center [515, 146] width 391 height 15
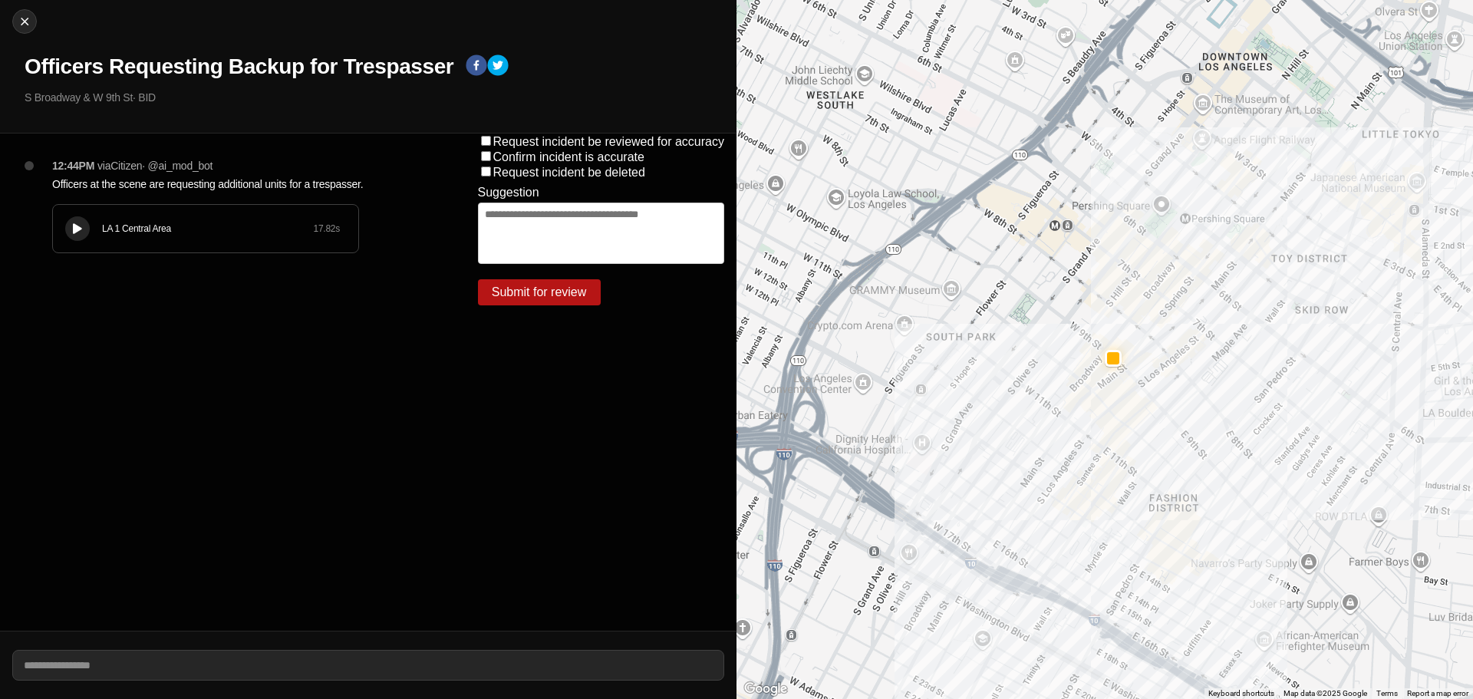
click at [122, 245] on div "LA 1 Central Area 17.82 s" at bounding box center [205, 229] width 305 height 48
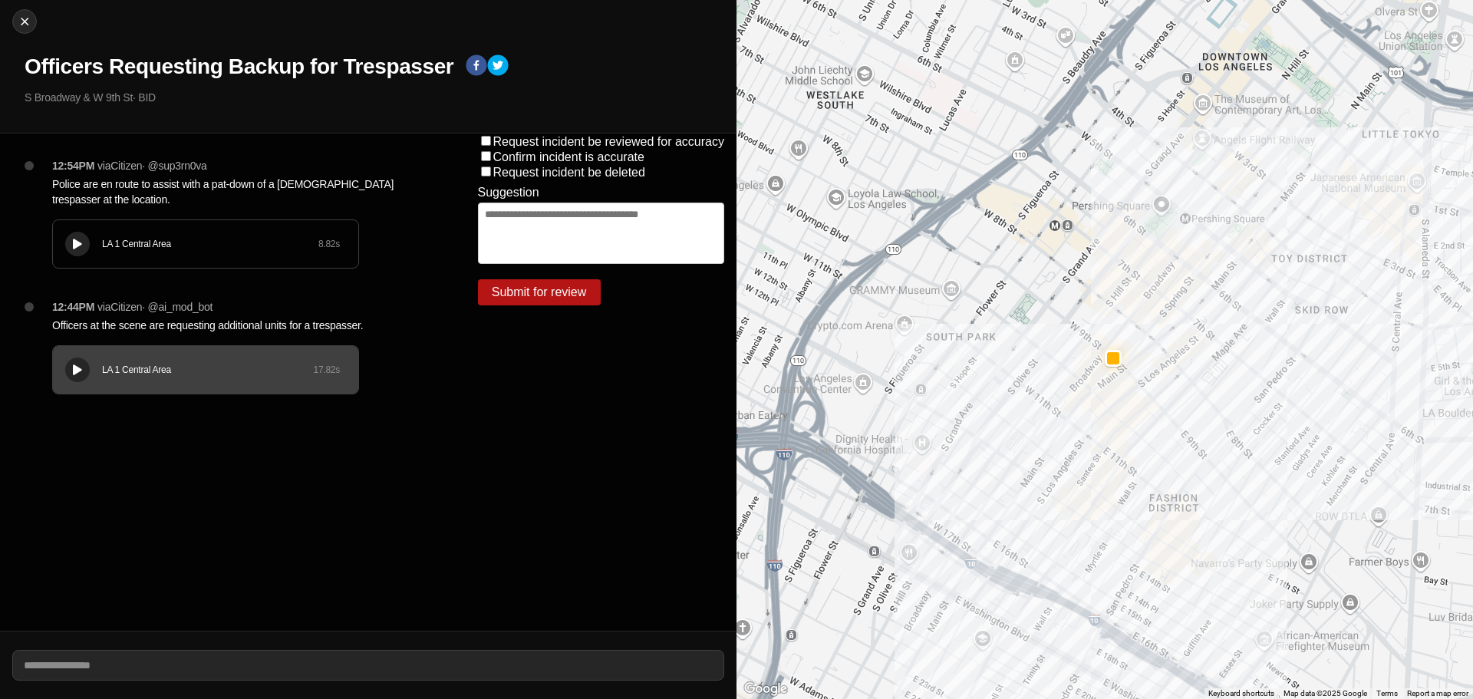
click at [206, 245] on div "LA 1 Central Area" at bounding box center [210, 244] width 216 height 12
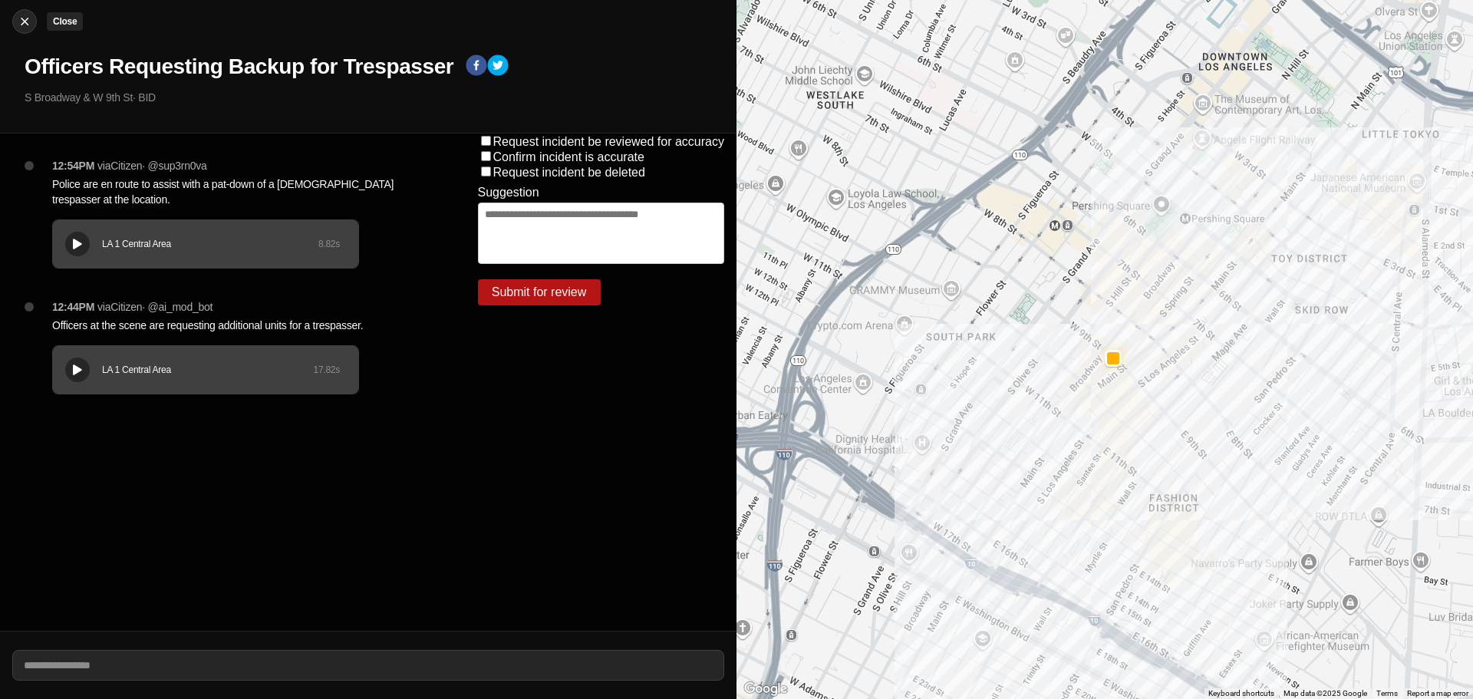
click at [30, 27] on img at bounding box center [24, 21] width 15 height 15
select select "*"
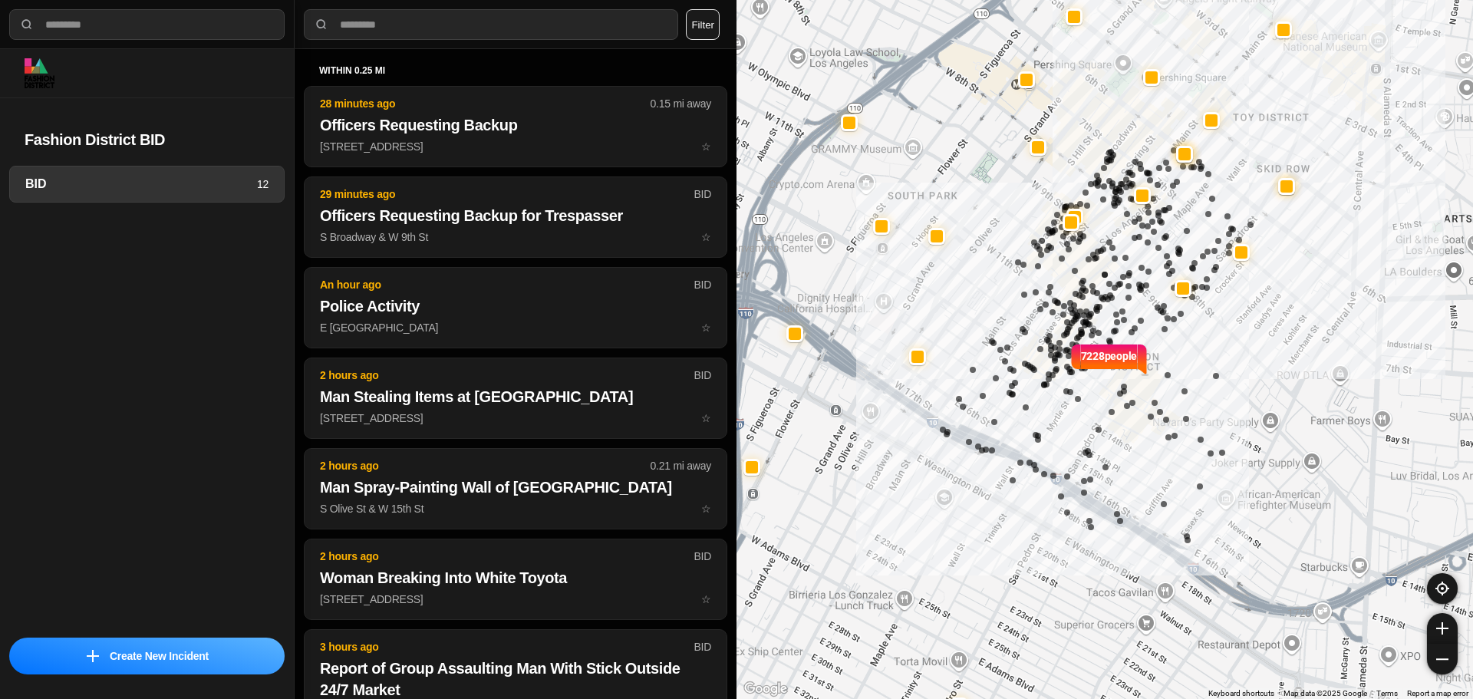
select select "*"
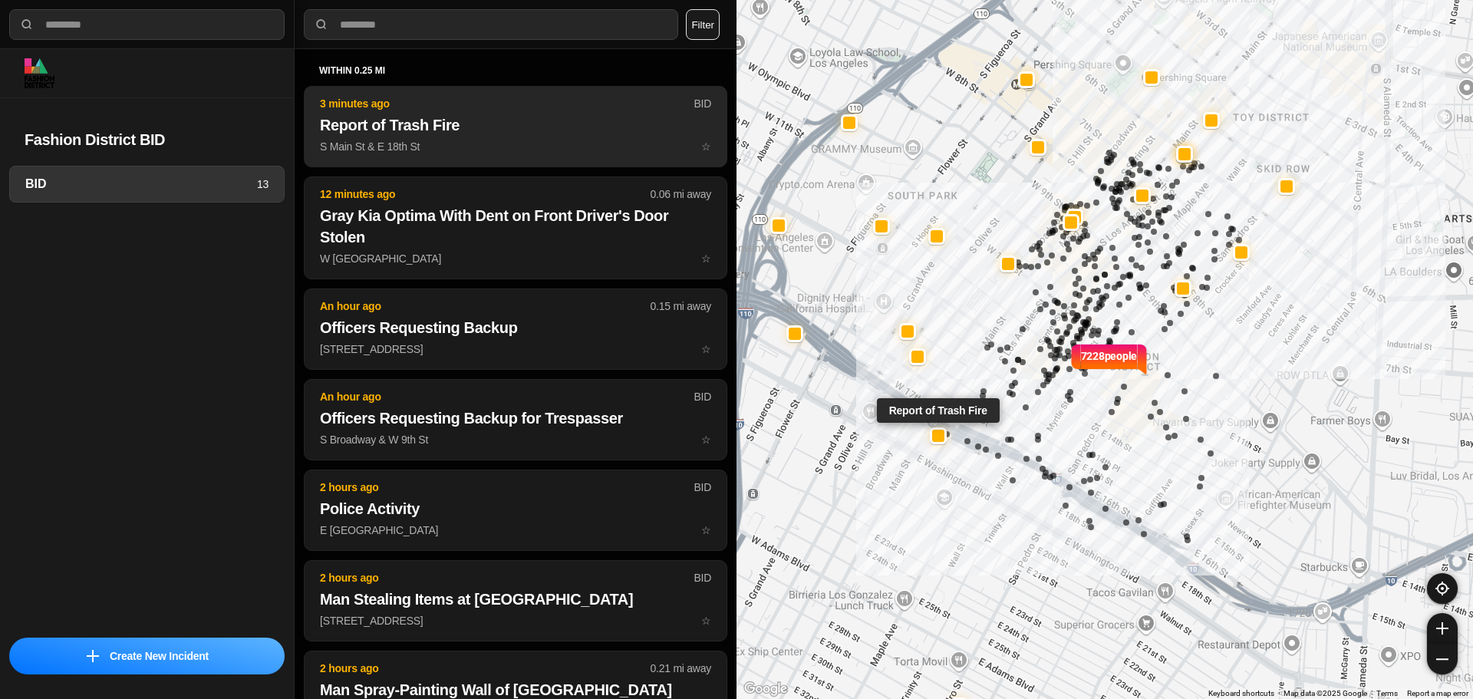
click at [532, 138] on button "3 minutes ago BID Report of Trash Fire S Main St & E 18th St ☆" at bounding box center [515, 126] width 423 height 81
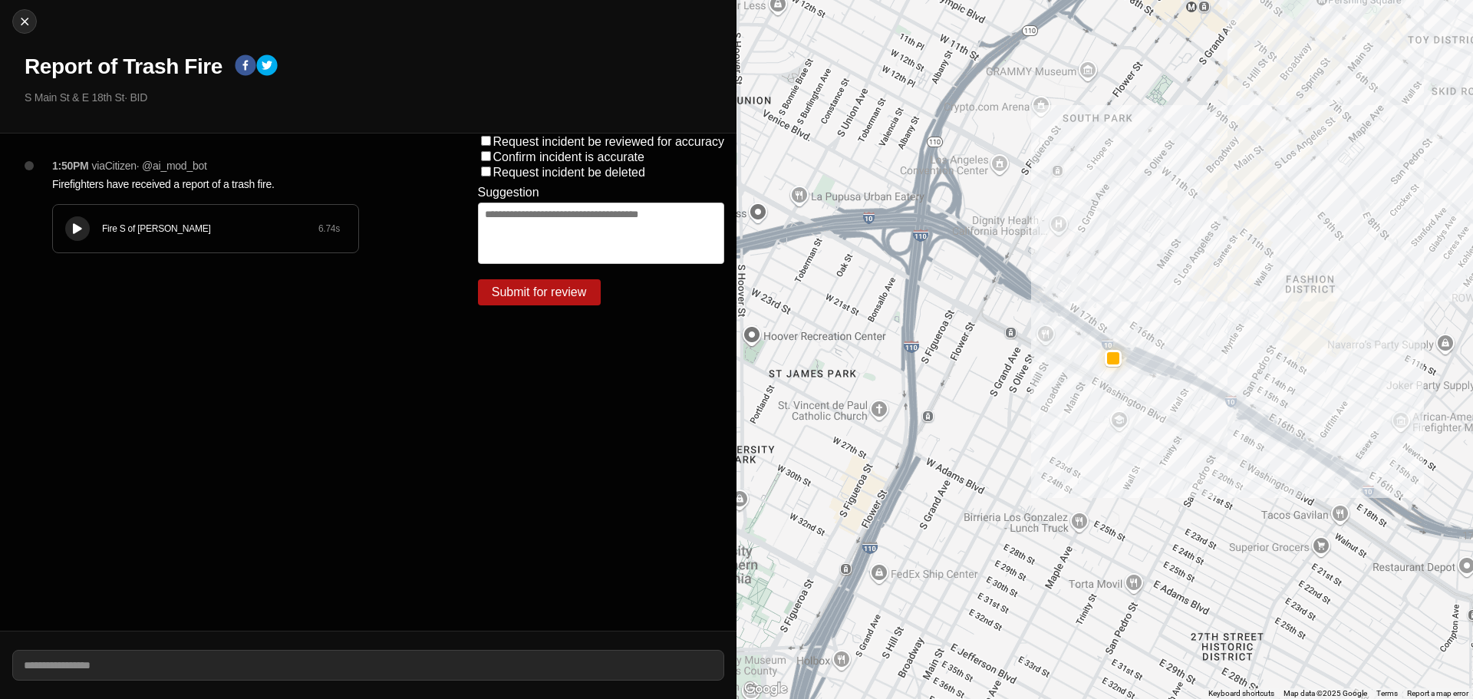
click at [61, 220] on div "Fire S of Mulholland 6.74 s" at bounding box center [205, 229] width 305 height 48
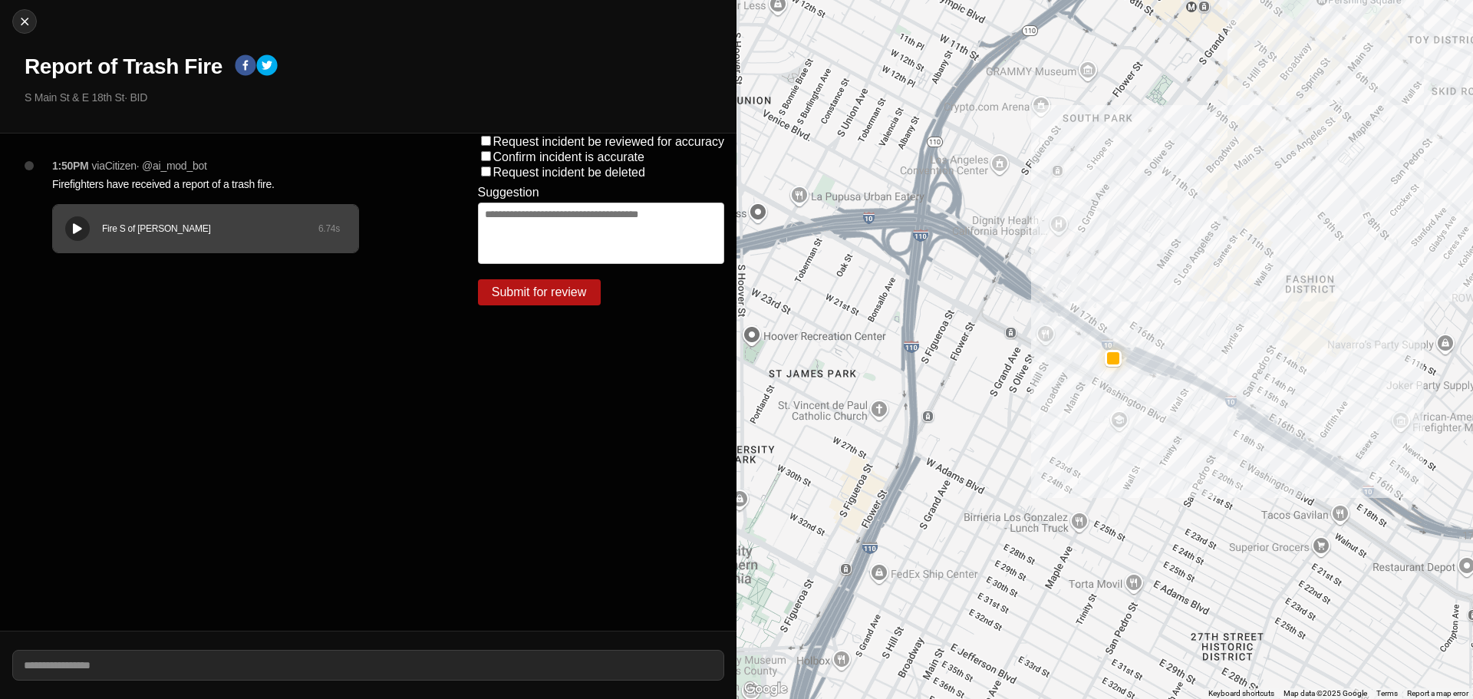
click at [71, 48] on div "Close Report of Trash Fire S Main St & E 18th St · BID" at bounding box center [368, 66] width 736 height 133
click at [68, 62] on h1 "Report of Trash Fire" at bounding box center [124, 67] width 198 height 28
copy div "Report of Trash Fire"
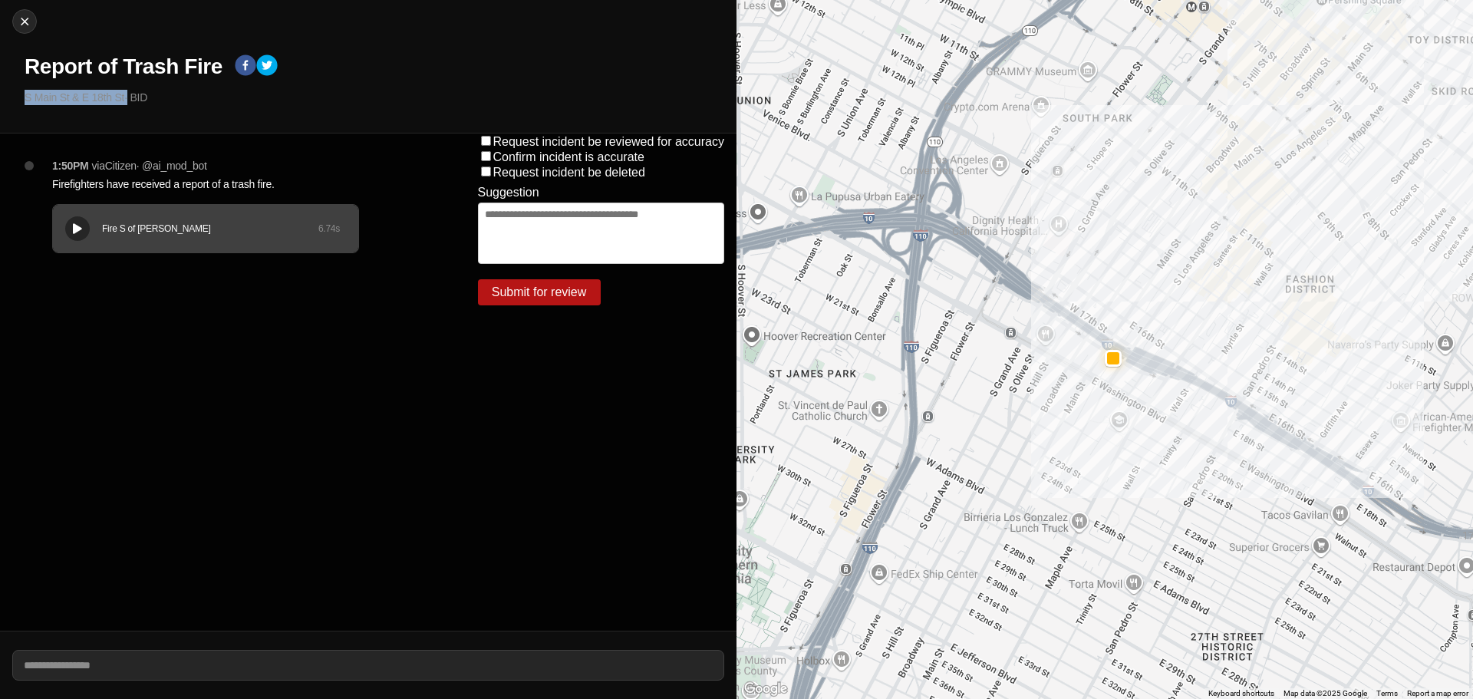
drag, startPoint x: 126, startPoint y: 99, endPoint x: 0, endPoint y: 112, distance: 126.5
click at [0, 112] on div "Close Report of Trash Fire S Main St & E 18th St · BID" at bounding box center [368, 66] width 736 height 133
copy p "S Main St & E 18th St"
click at [106, 181] on p "Firefighters have received a report of a trash fire." at bounding box center [234, 183] width 364 height 15
click at [106, 182] on p "Firefighters have received a report of a trash fire." at bounding box center [234, 183] width 364 height 15
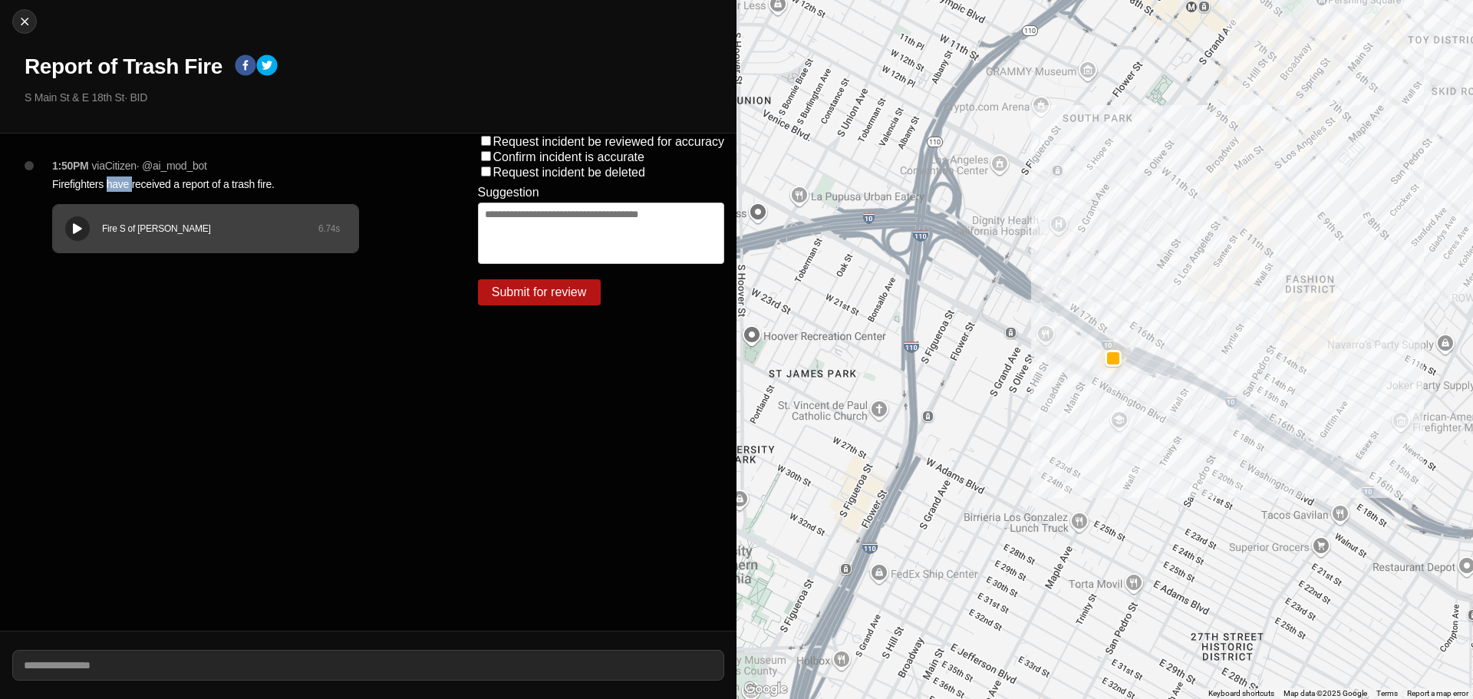
click at [106, 182] on p "Firefighters have received a report of a trash fire." at bounding box center [234, 183] width 364 height 15
copy p "Firefighters have received a report of a trash fire."
click at [27, 8] on div "Close Report of Trash Fire S Main St & E 18th St · BID" at bounding box center [368, 66] width 736 height 133
click at [19, 25] on img at bounding box center [24, 21] width 15 height 15
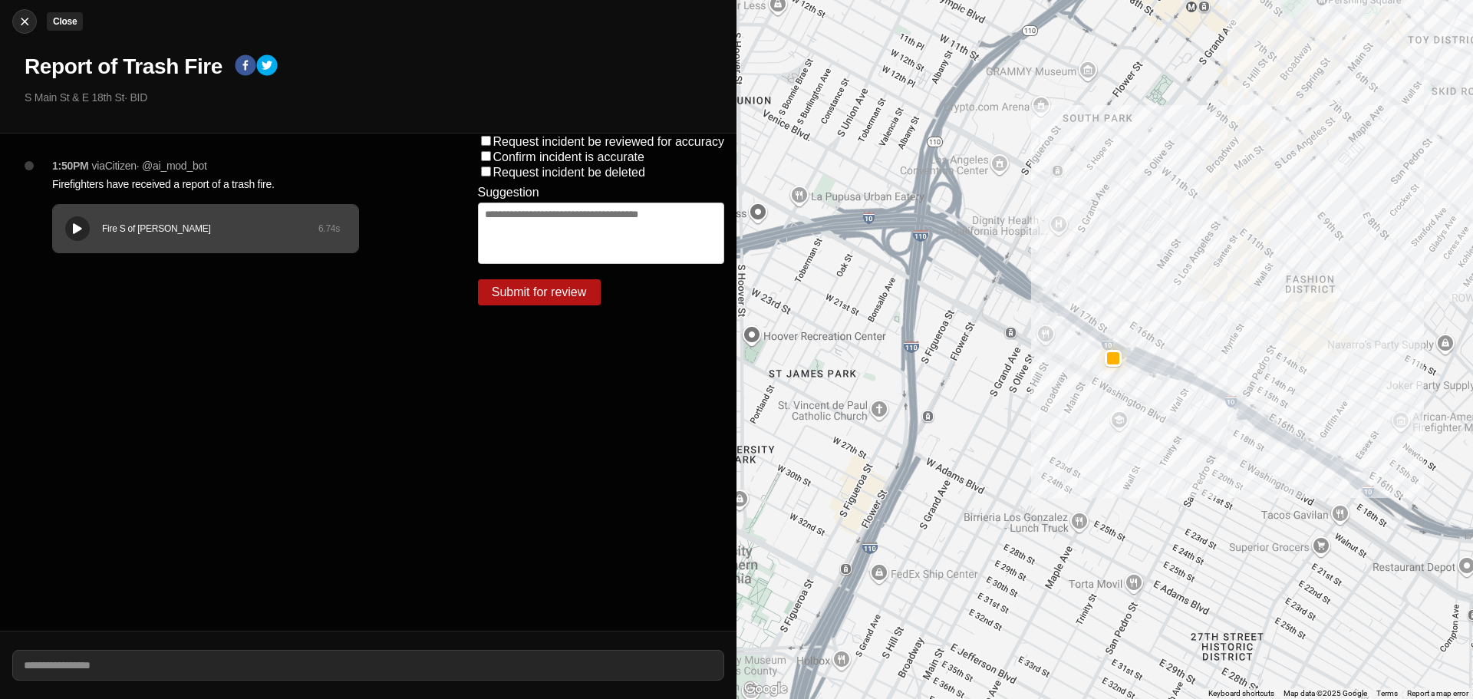
select select "*"
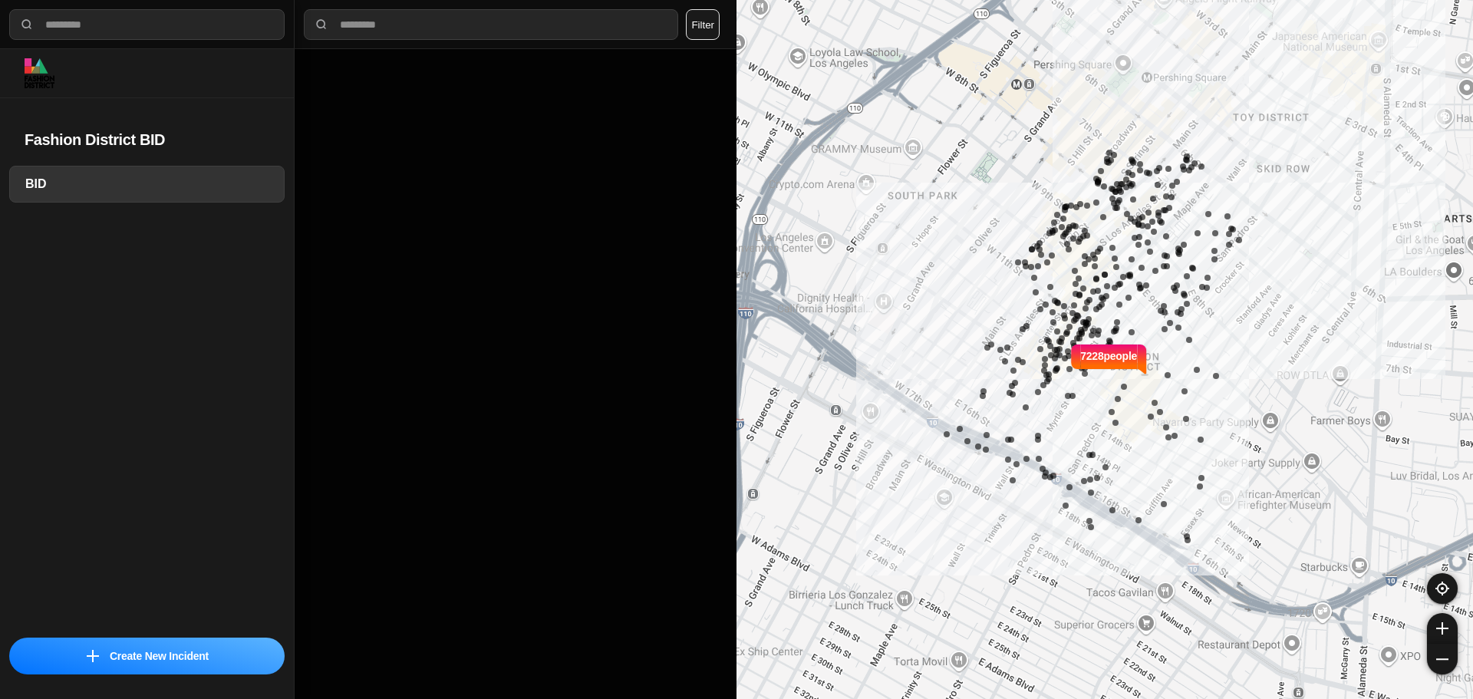
select select "*"
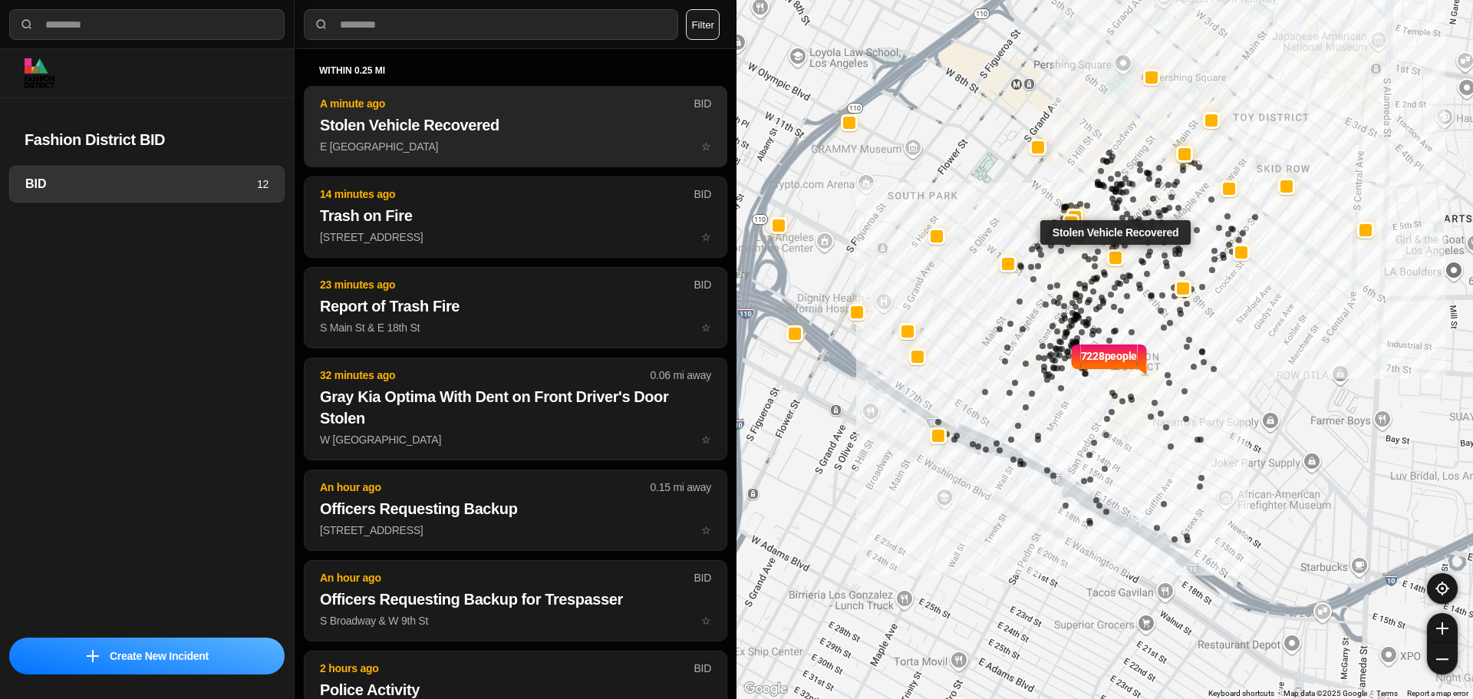
click at [375, 155] on button "A minute ago BID Stolen Vehicle Recovered E 9th St & Santee St ☆" at bounding box center [515, 126] width 423 height 81
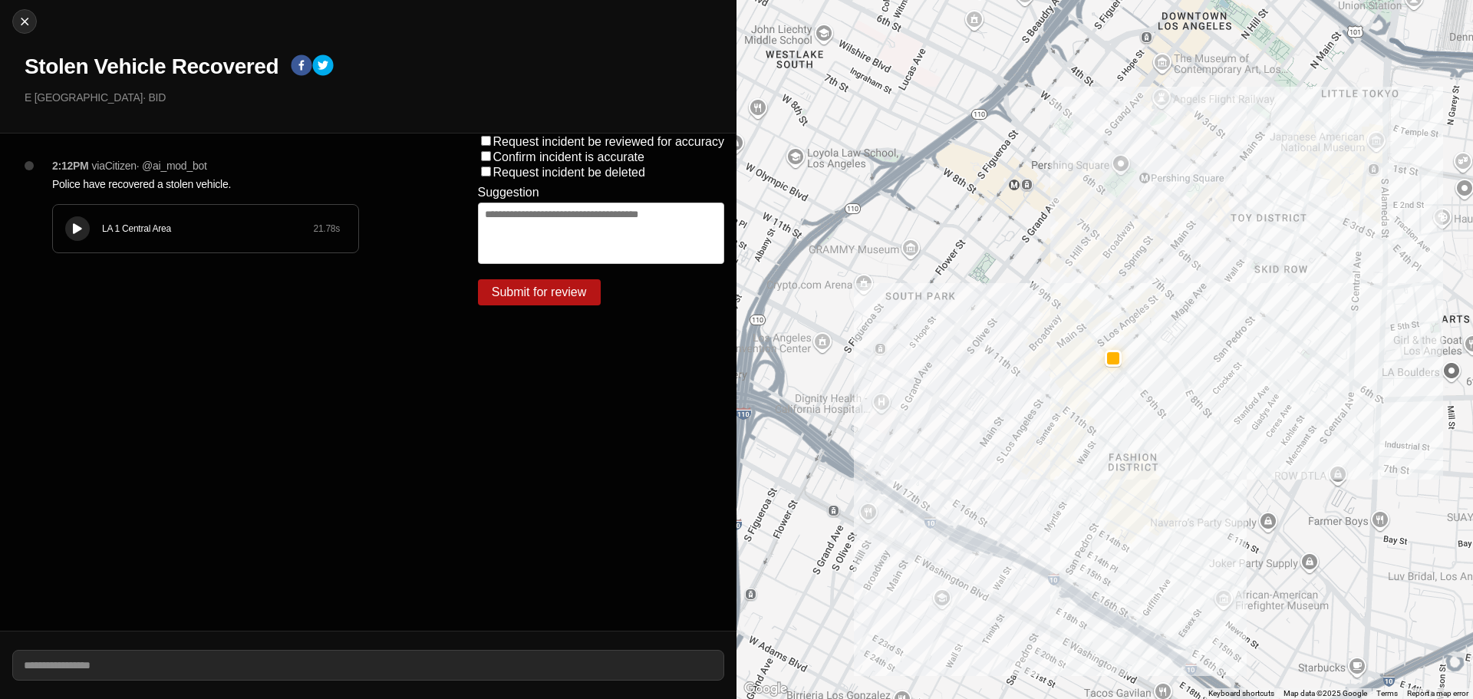
click at [79, 232] on icon at bounding box center [77, 229] width 9 height 10
click at [77, 233] on icon at bounding box center [77, 229] width 9 height 10
click at [206, 63] on h1 "Stolen Vehicle Recovered" at bounding box center [152, 67] width 254 height 28
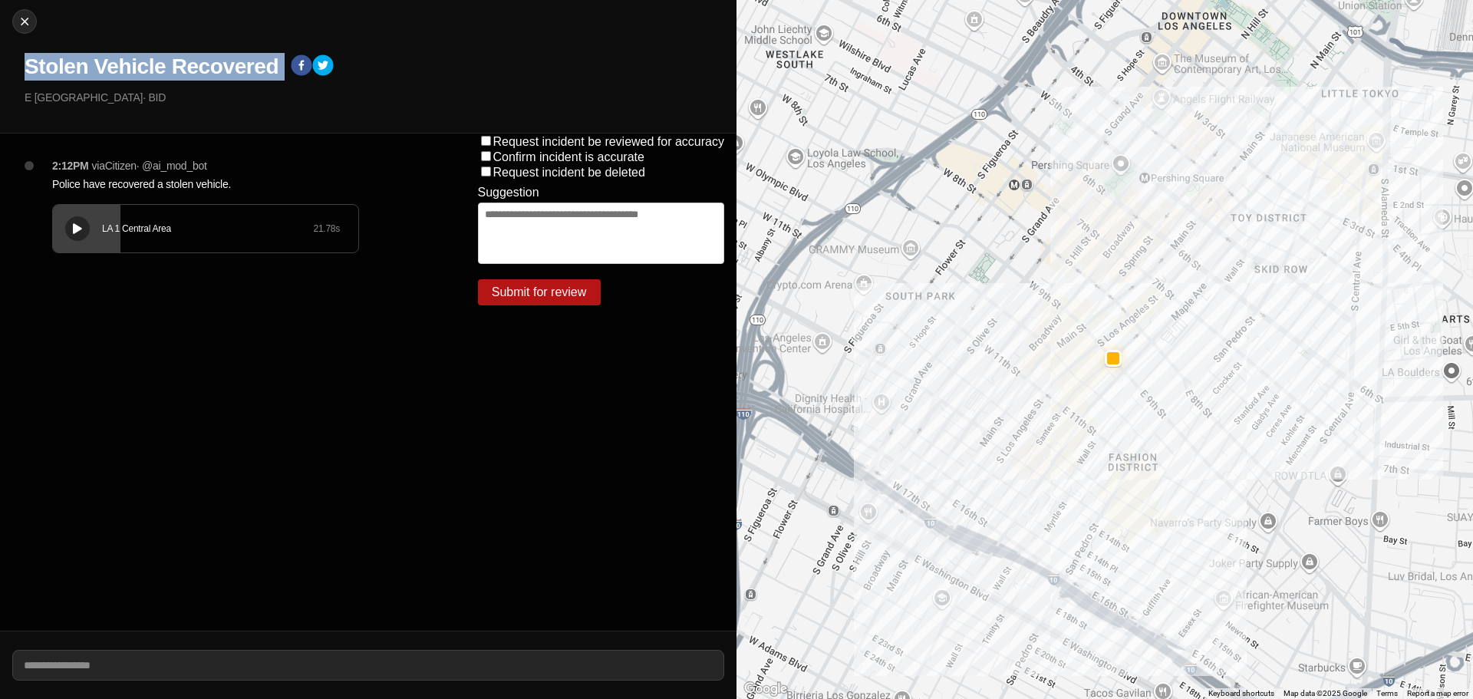
click at [206, 63] on h1 "Stolen Vehicle Recovered" at bounding box center [152, 67] width 254 height 28
copy div "Stolen Vehicle Recovered"
click at [68, 235] on button at bounding box center [77, 228] width 25 height 25
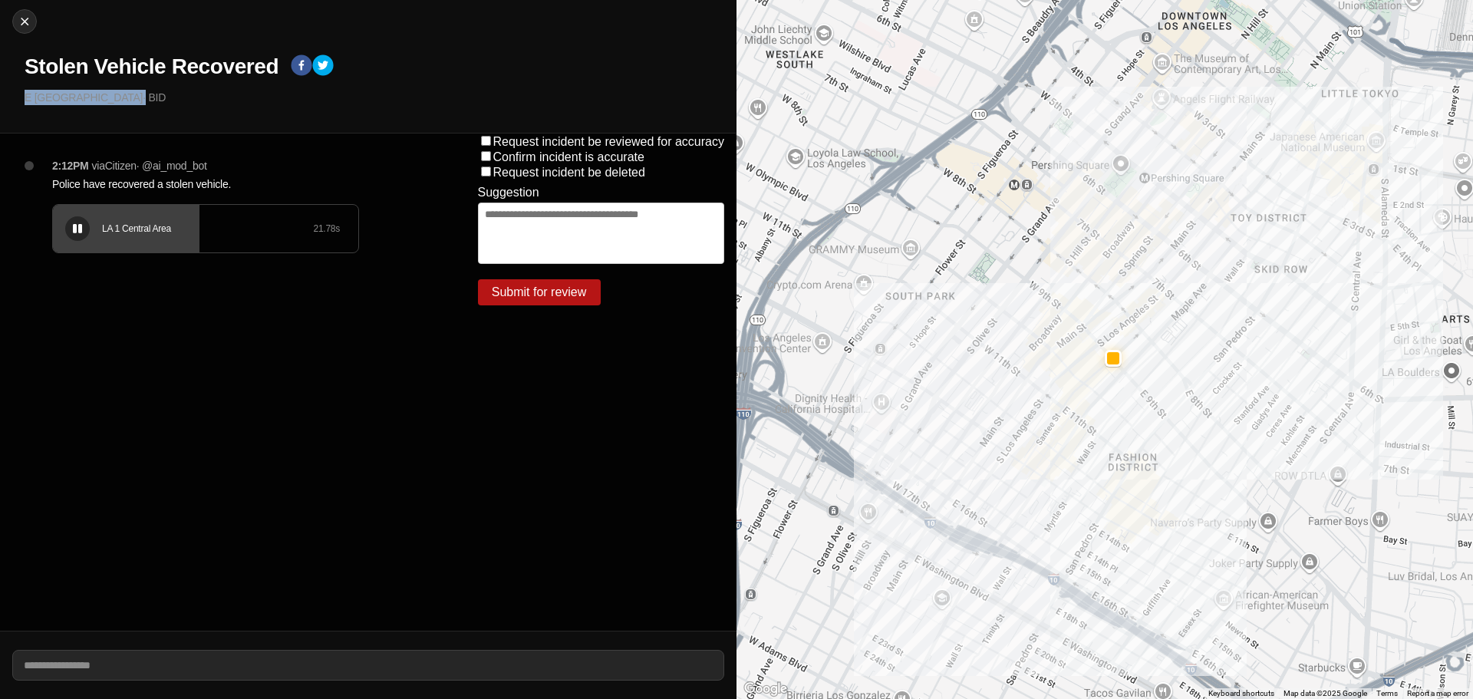
drag, startPoint x: 122, startPoint y: 98, endPoint x: 0, endPoint y: 96, distance: 122.0
click at [0, 96] on div "Close Stolen Vehicle Recovered E 9th St & Santee St · BID" at bounding box center [368, 66] width 736 height 133
copy p "E [GEOGRAPHIC_DATA]"
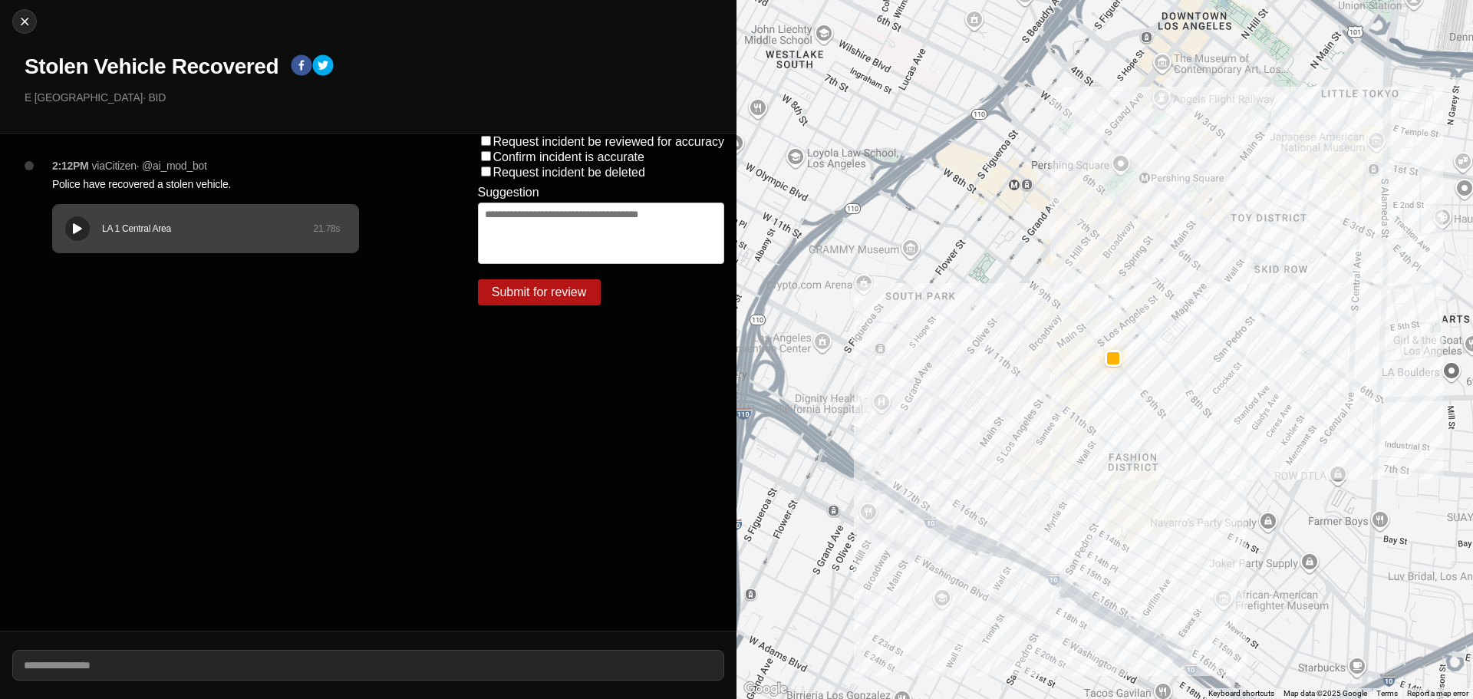
click at [185, 180] on p "Police have recovered a stolen vehicle." at bounding box center [234, 183] width 364 height 15
copy p "Police have recovered a stolen vehicle."
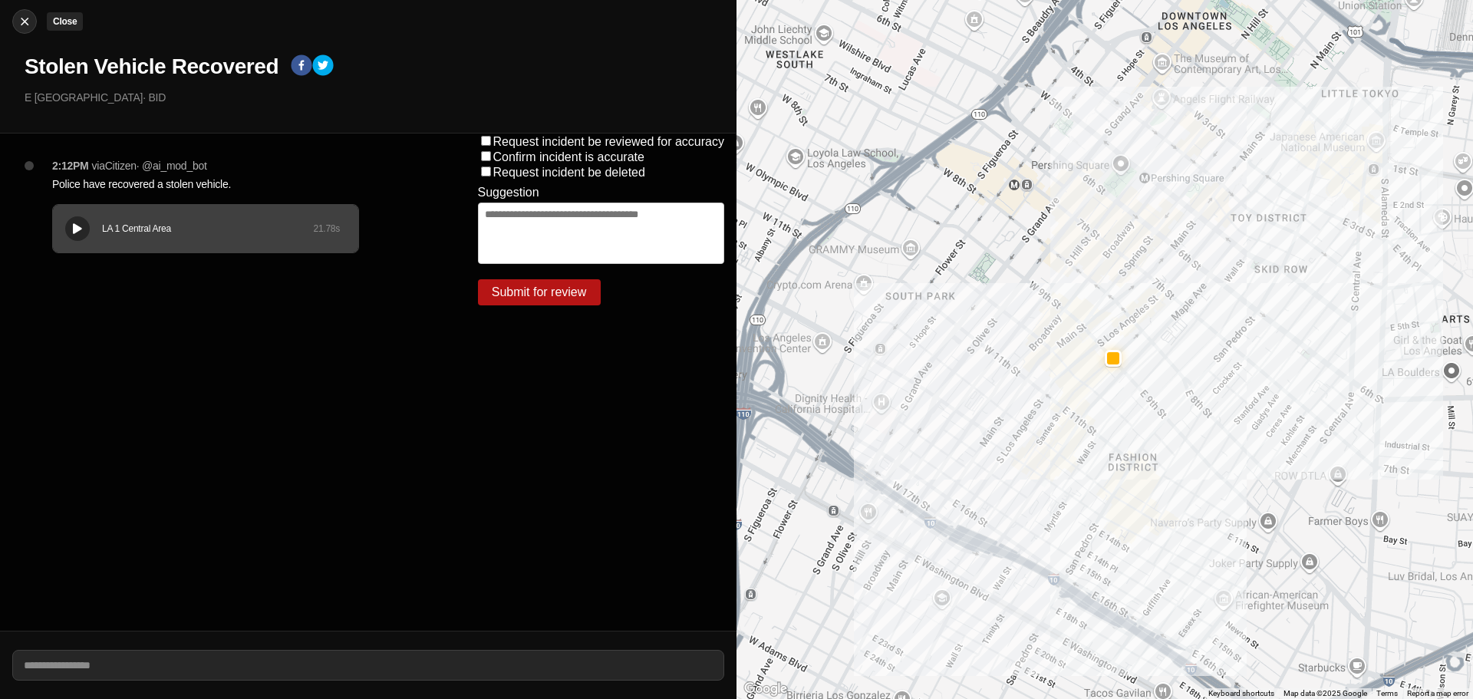
drag, startPoint x: 25, startPoint y: 38, endPoint x: 22, endPoint y: 30, distance: 8.7
click at [25, 38] on div "Close Stolen Vehicle Recovered E 9th St & Santee St · BID" at bounding box center [368, 66] width 736 height 133
click at [22, 28] on img at bounding box center [24, 21] width 15 height 15
select select "*"
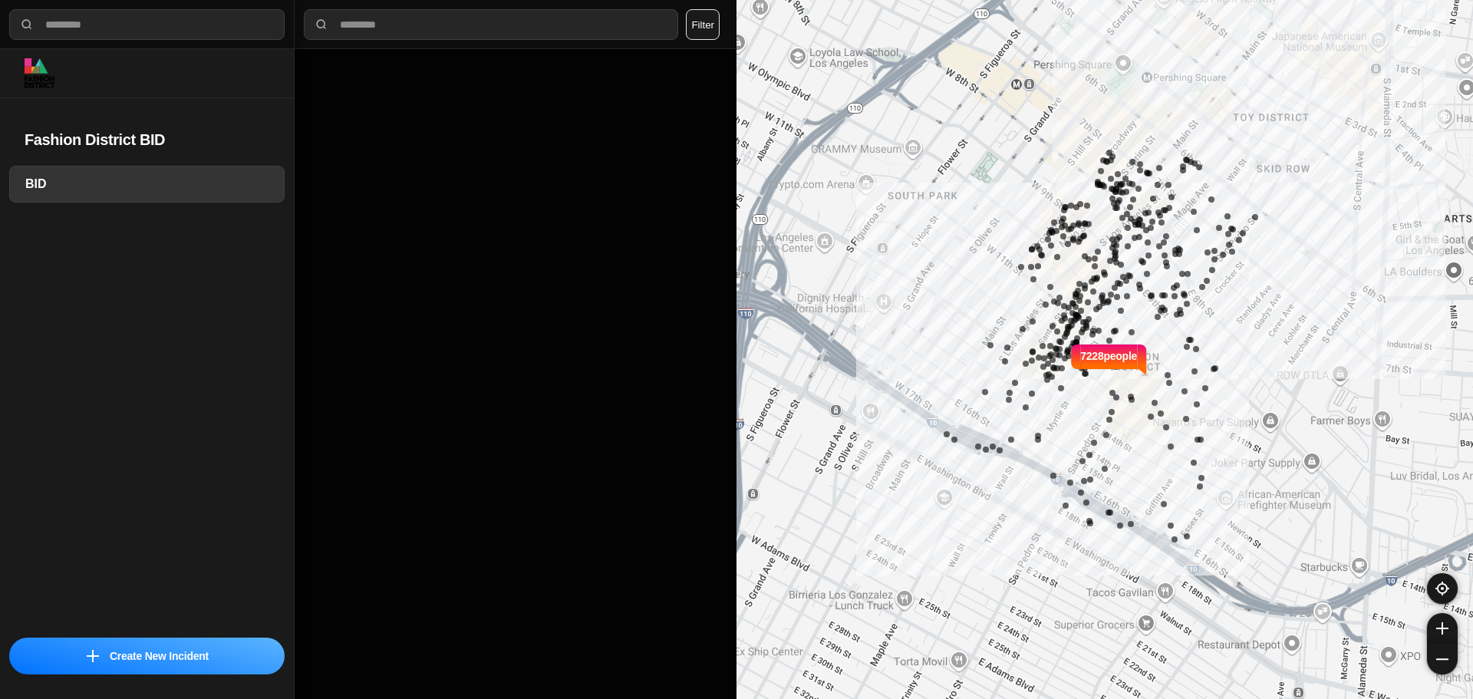
select select "*"
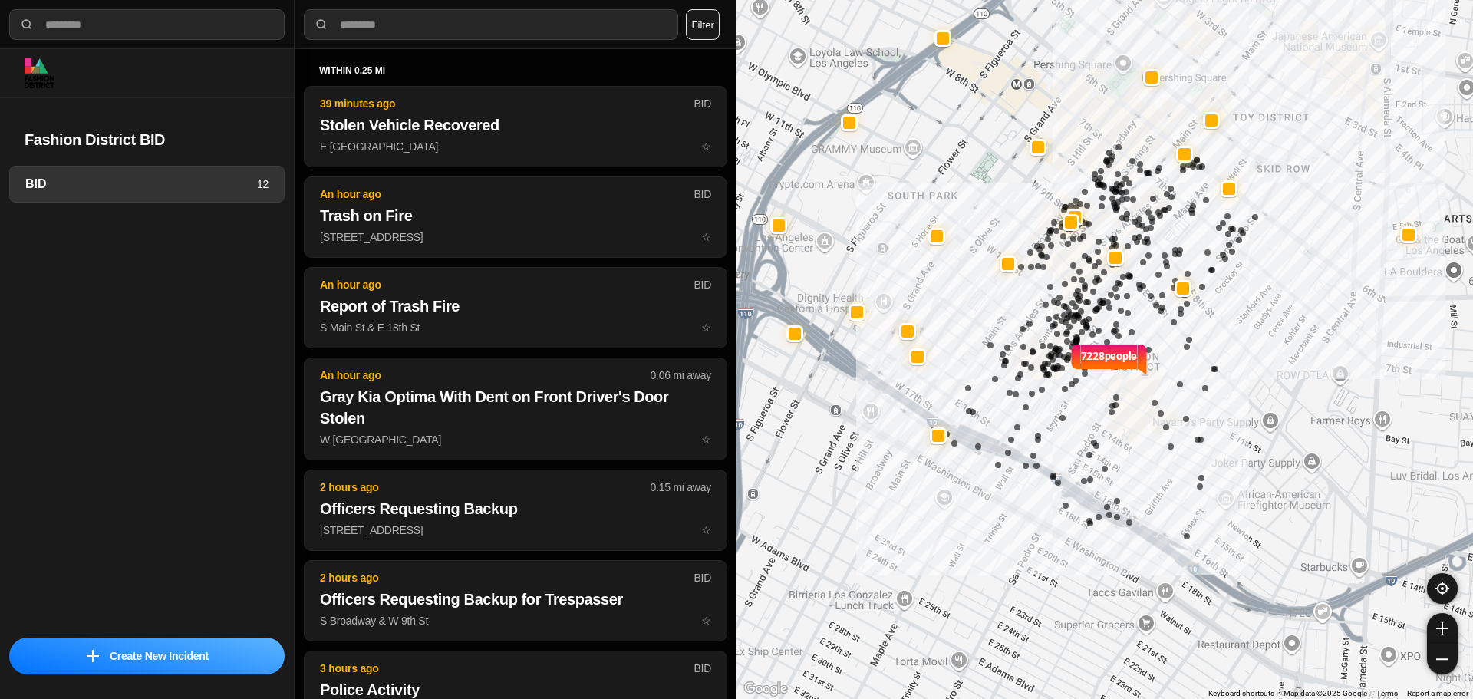
select select "*"
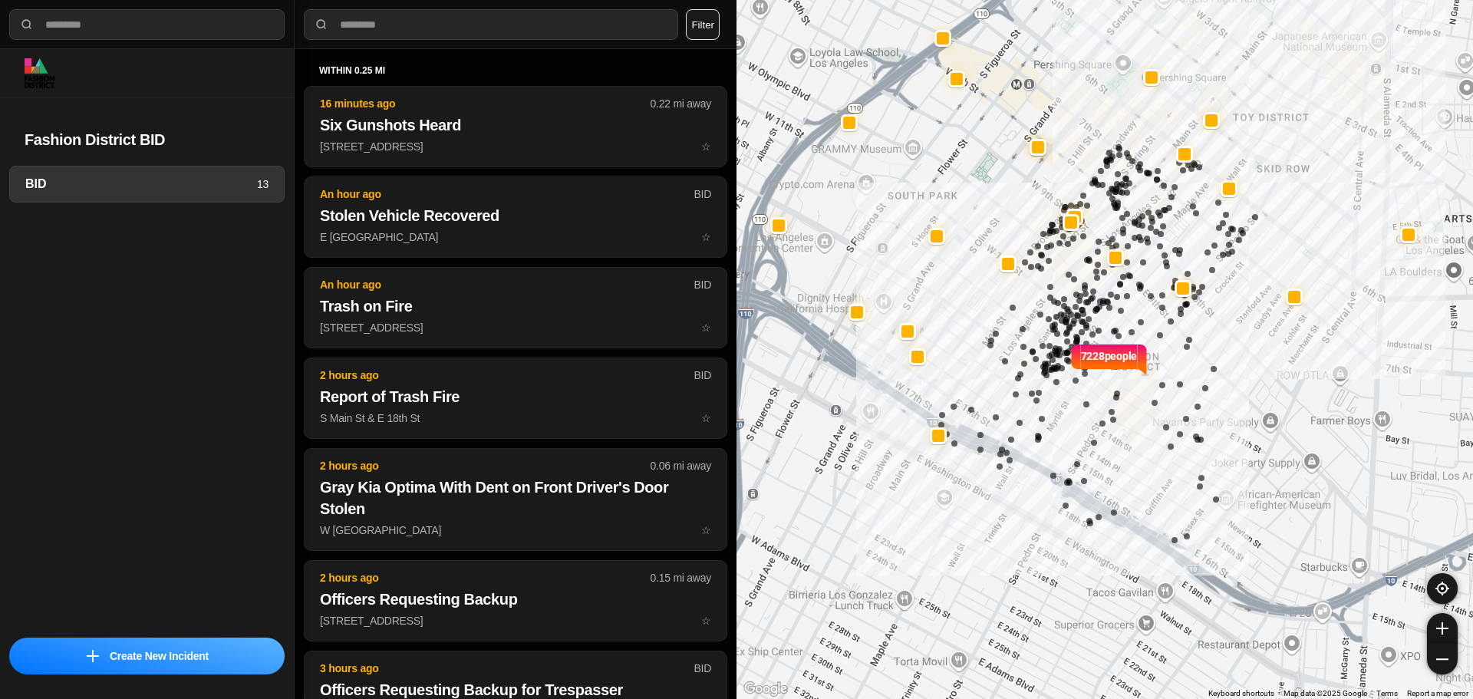
select select "*"
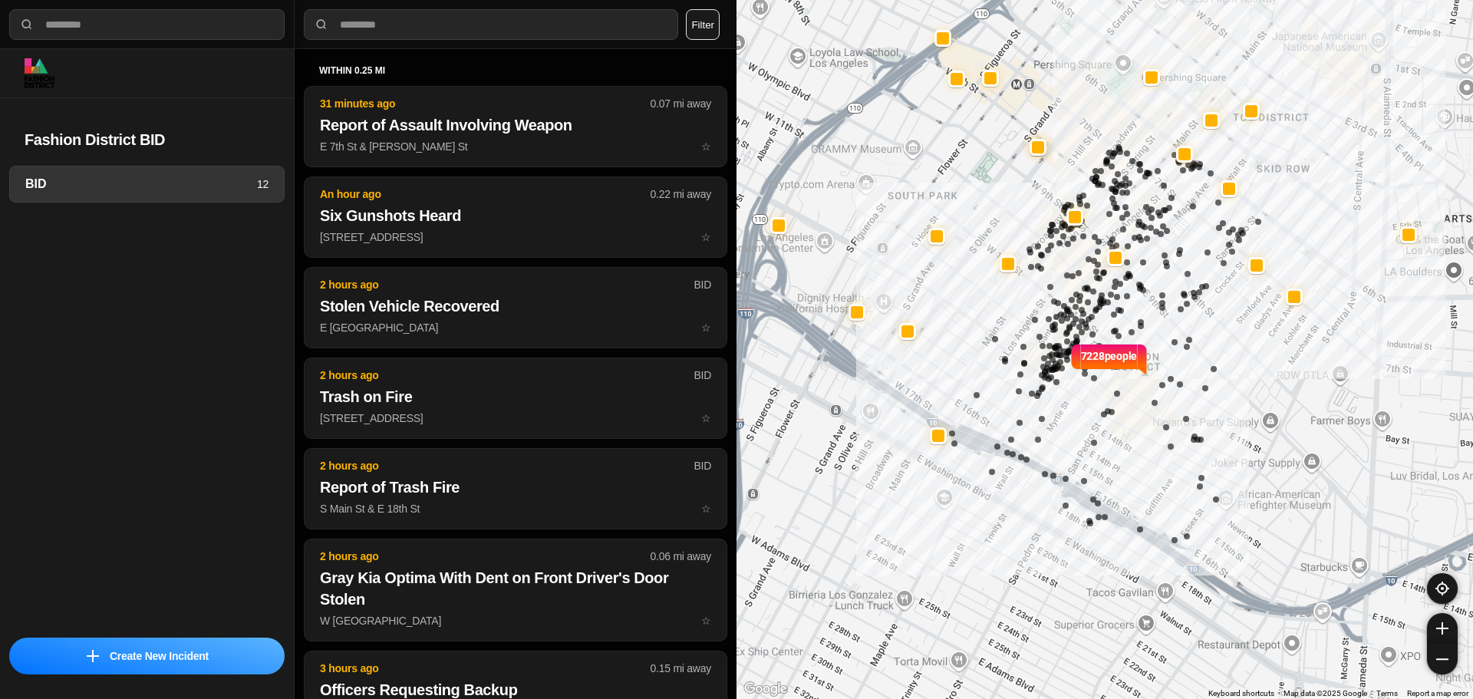
select select "*"
click at [127, 331] on div "BID 12" at bounding box center [147, 397] width 294 height 463
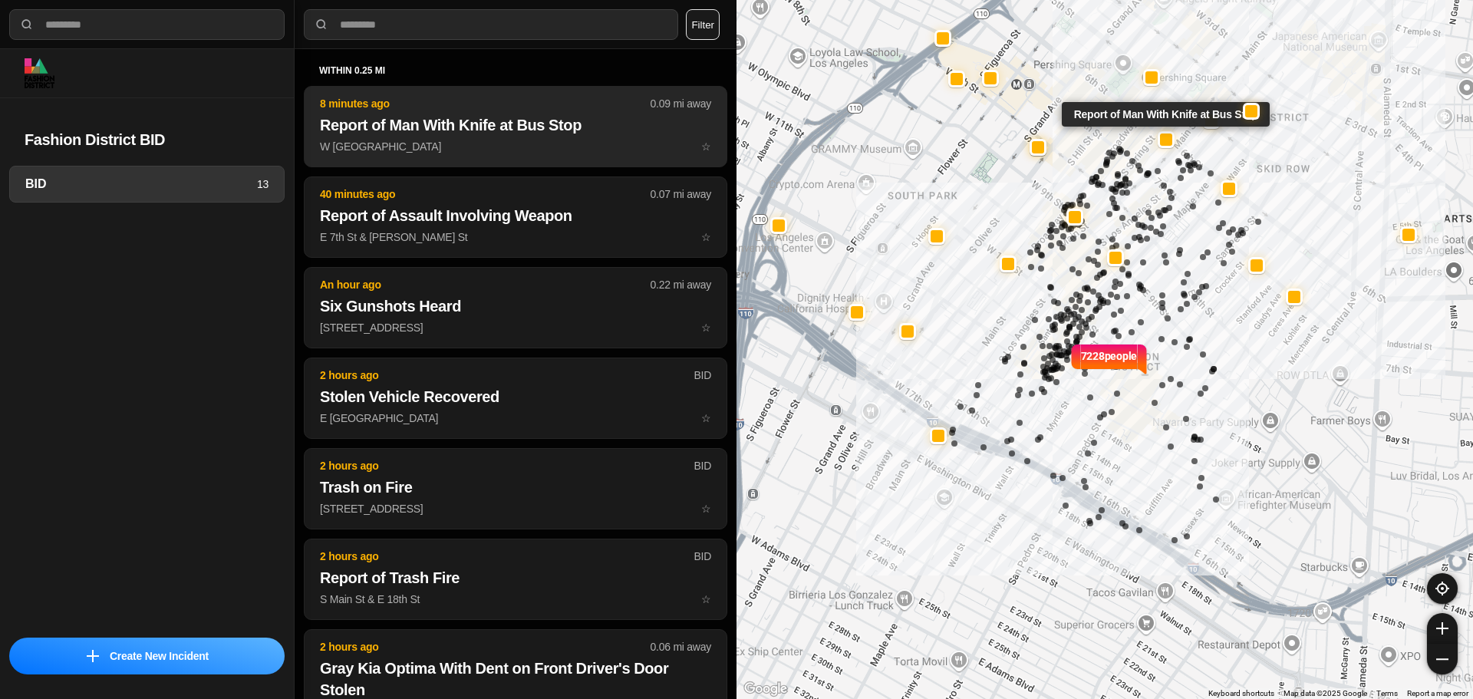
click at [528, 146] on p "W [GEOGRAPHIC_DATA] S Spring St ☆" at bounding box center [515, 146] width 391 height 15
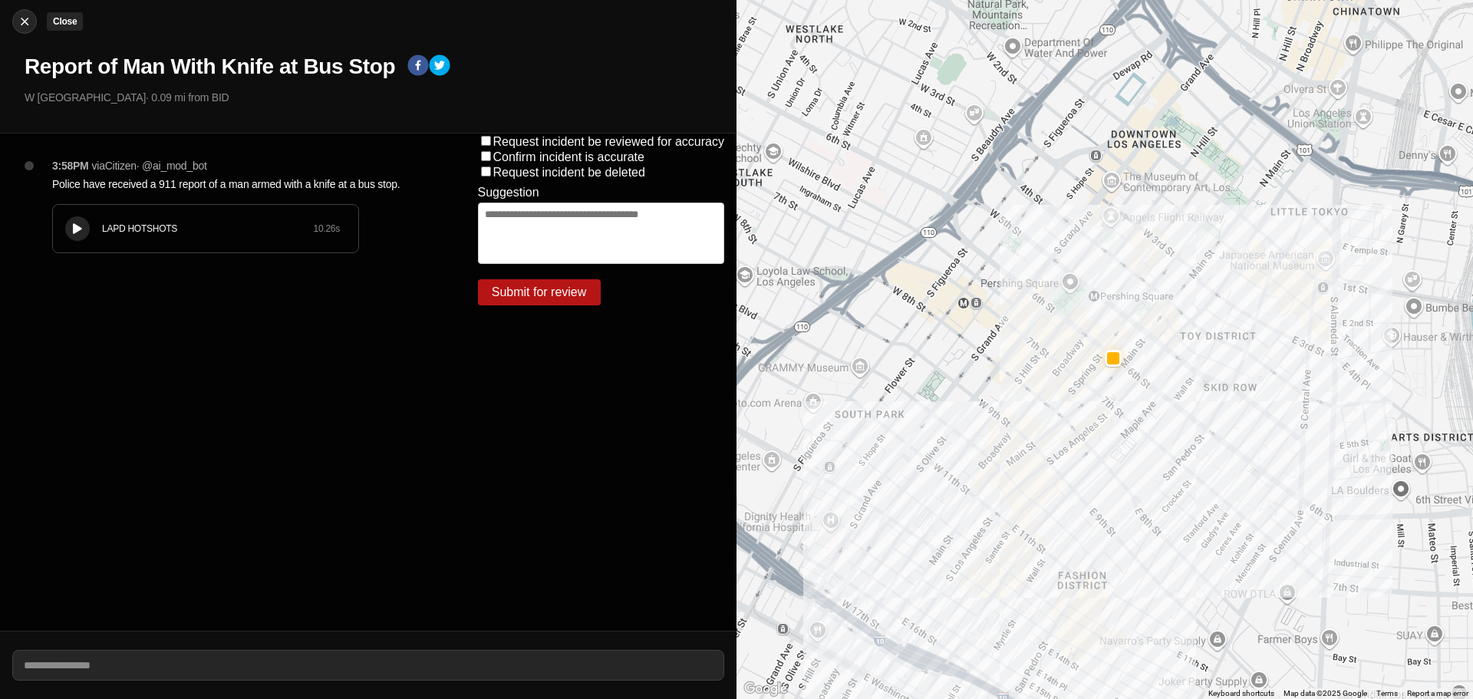
click at [26, 19] on img at bounding box center [24, 21] width 15 height 15
select select "*"
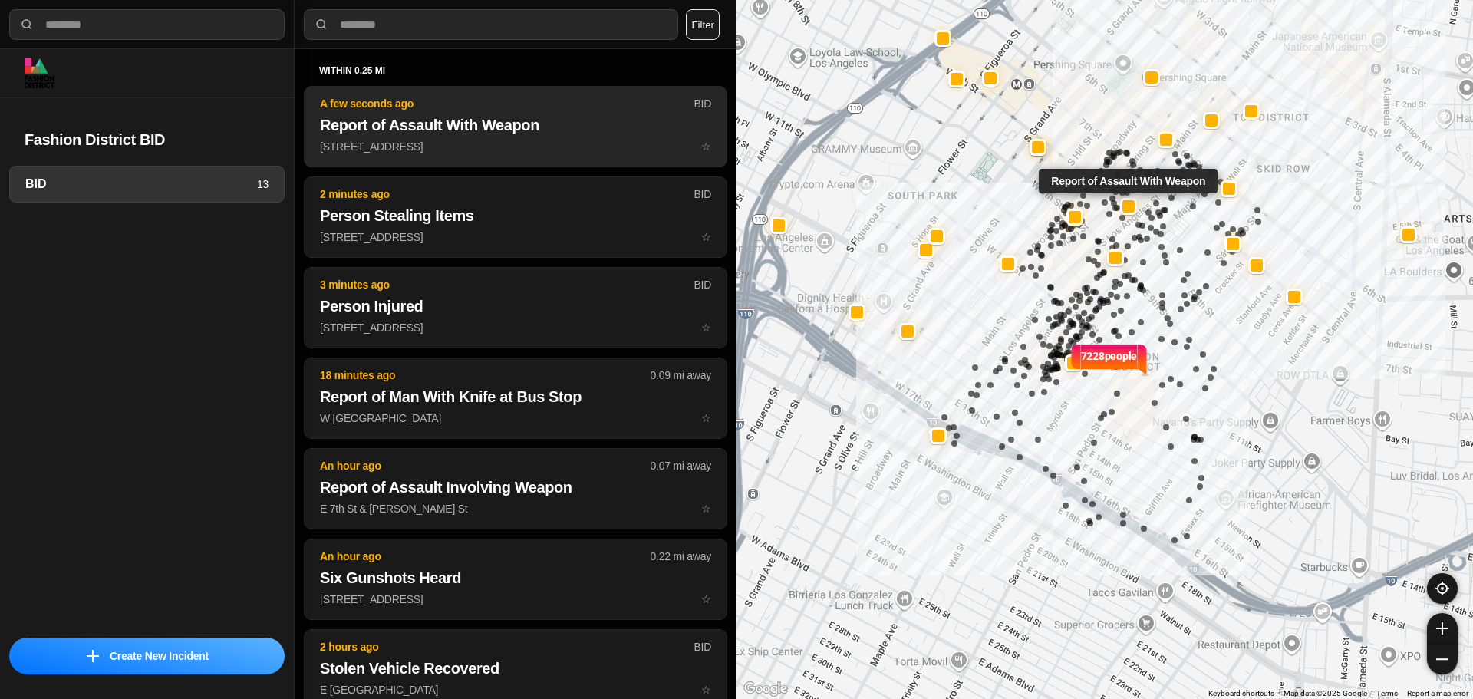
click at [565, 108] on p "A few seconds ago" at bounding box center [507, 103] width 374 height 15
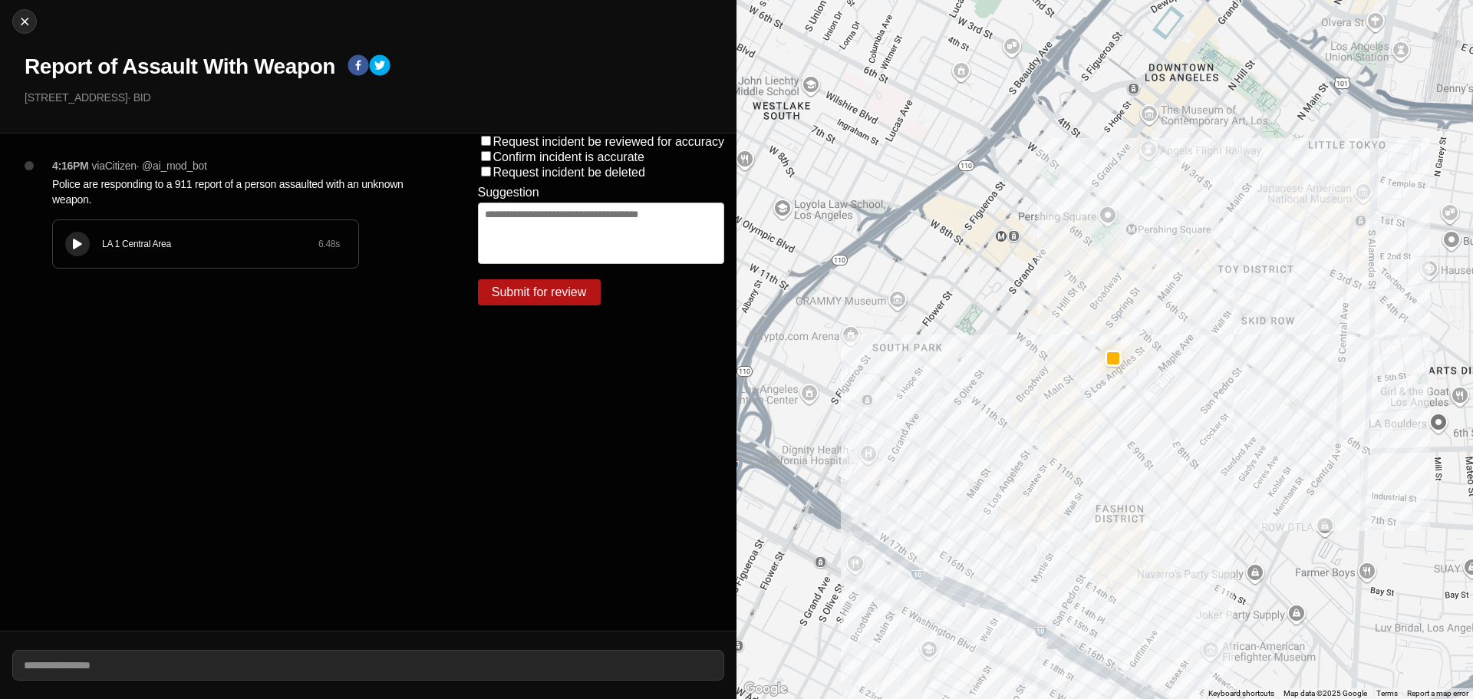
click at [73, 252] on button at bounding box center [77, 244] width 25 height 25
click at [28, 20] on img at bounding box center [24, 21] width 15 height 15
select select "*"
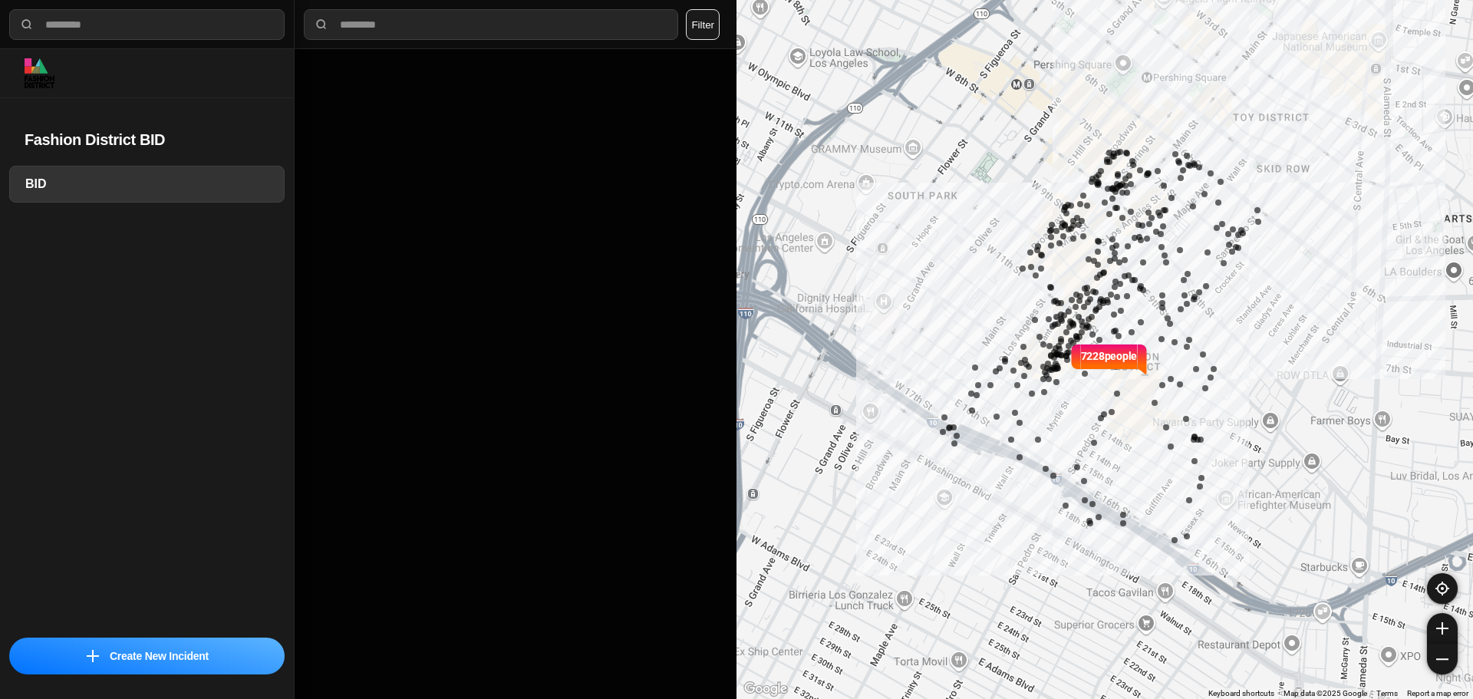
select select "*"
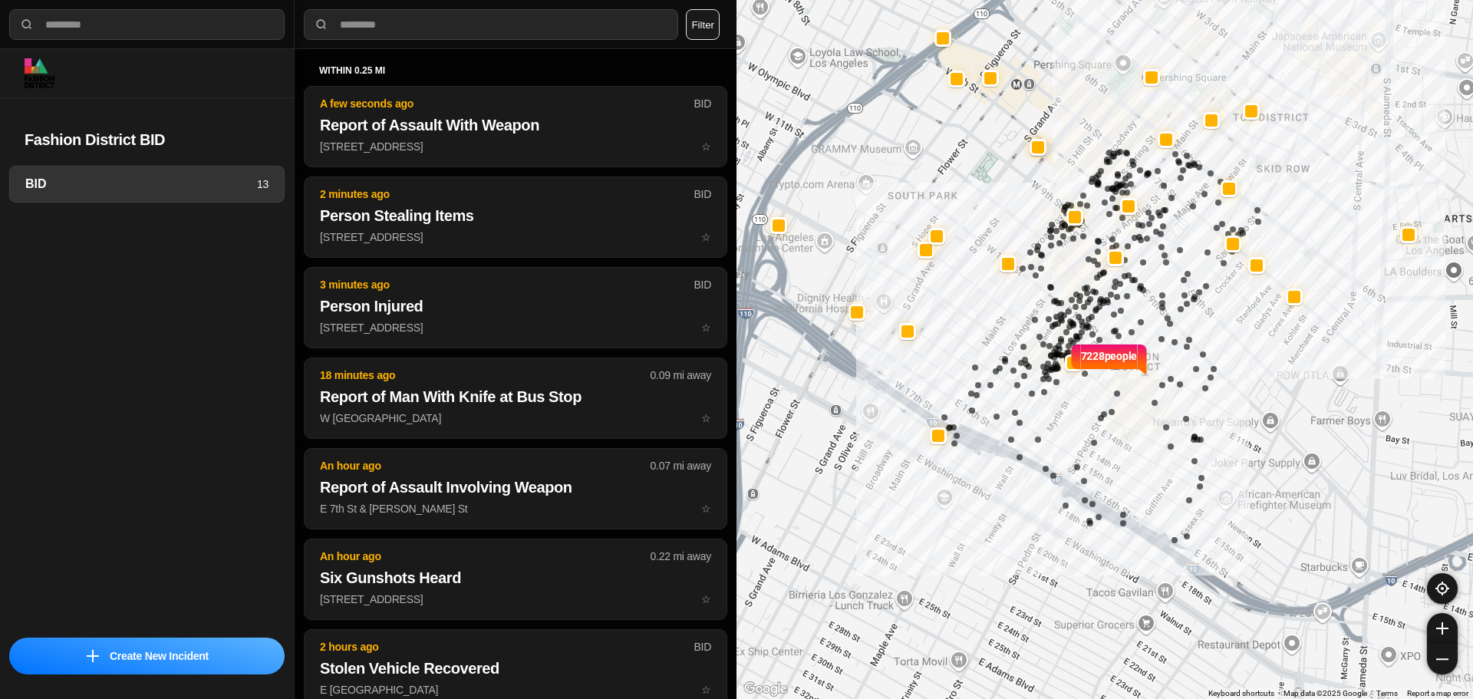
click at [162, 295] on div "BID 13" at bounding box center [147, 397] width 294 height 463
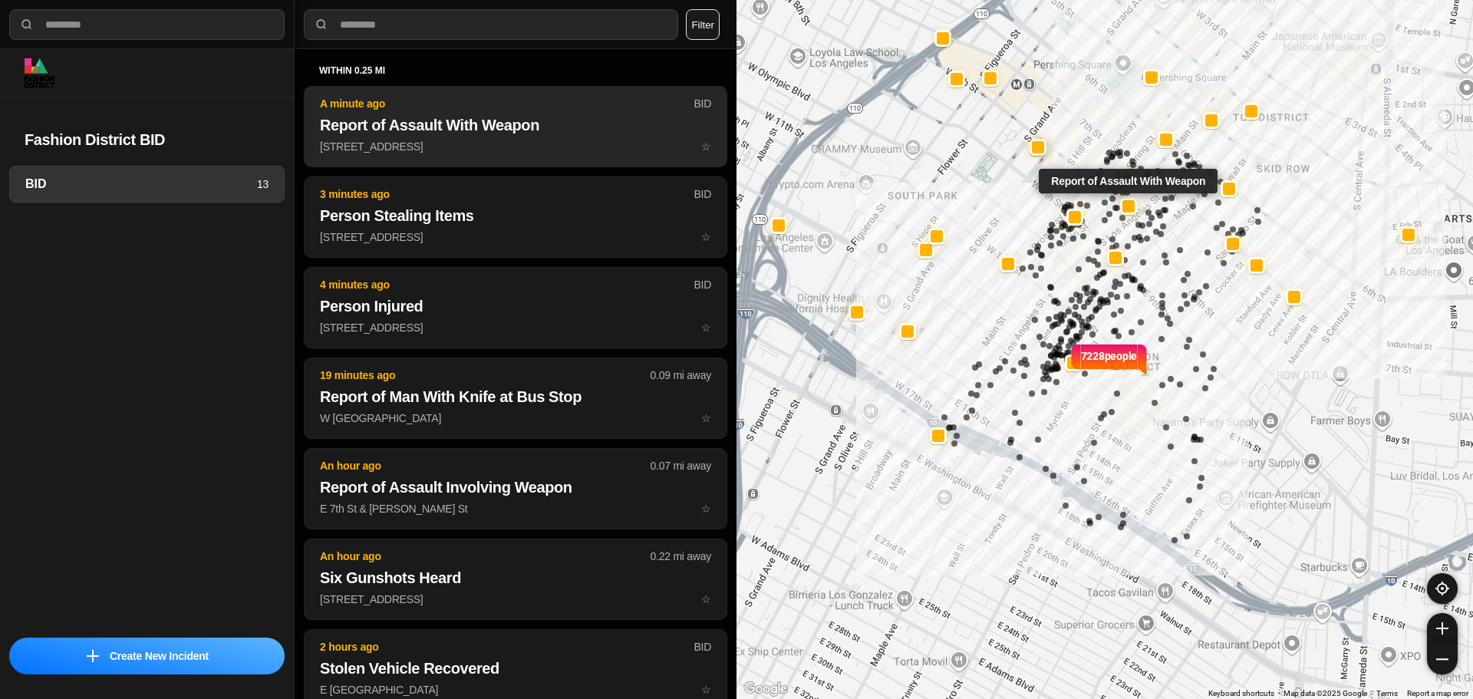
click at [363, 153] on p "757 South Main Street ☆" at bounding box center [515, 146] width 391 height 15
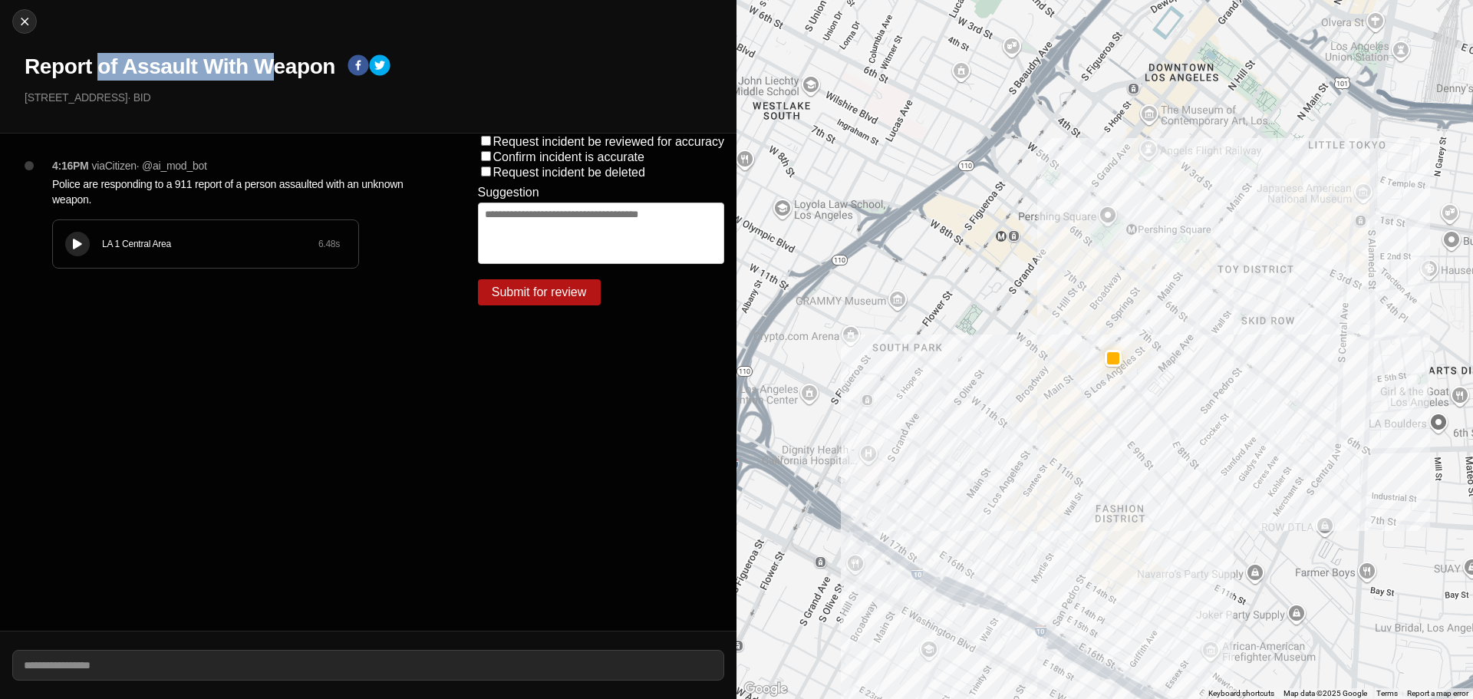
drag, startPoint x: 96, startPoint y: 62, endPoint x: 278, endPoint y: 78, distance: 183.3
click at [278, 78] on h1 "Report of Assault With Weapon" at bounding box center [180, 67] width 311 height 28
click at [196, 75] on h1 "Report of Assault With Weapon" at bounding box center [180, 67] width 311 height 28
drag, startPoint x: 69, startPoint y: 82, endPoint x: 226, endPoint y: 71, distance: 156.9
click at [226, 71] on div "Close Report of Assault With Weapon 757 South Main Street · BID" at bounding box center [368, 66] width 736 height 133
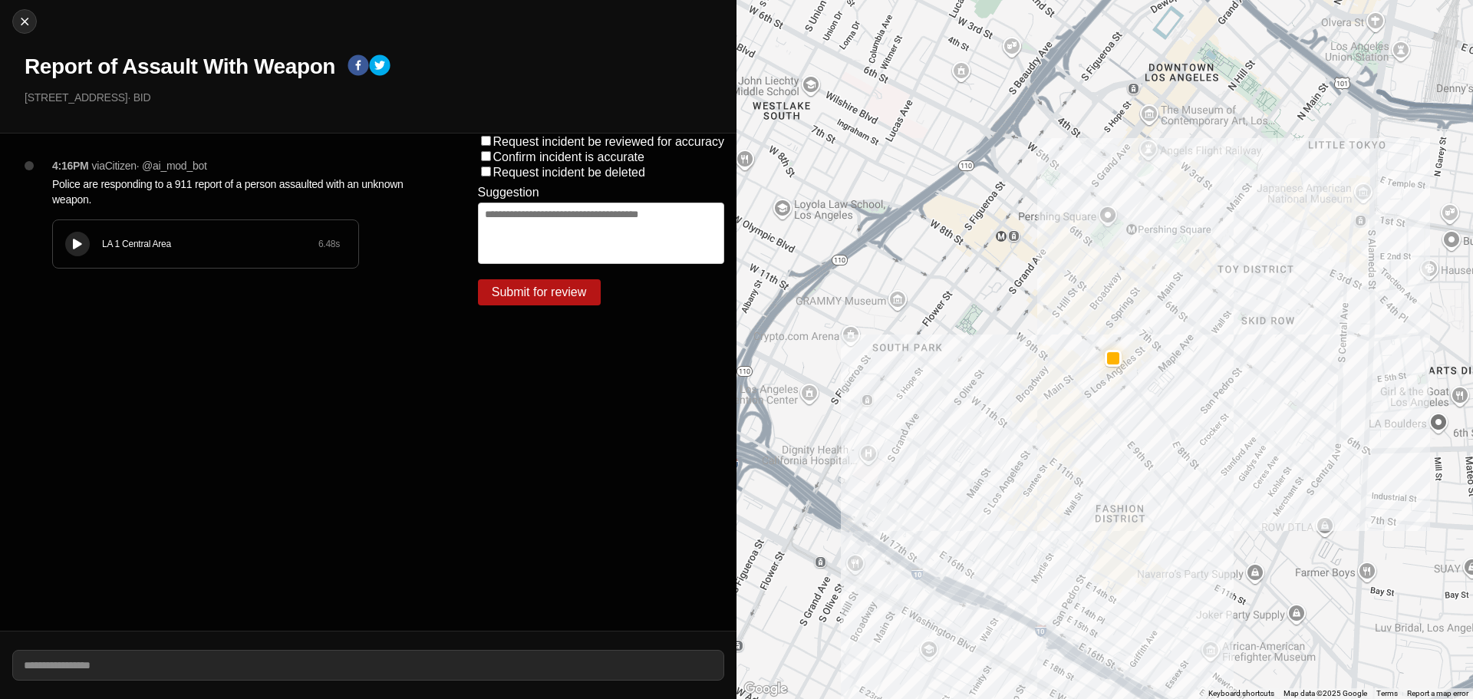
drag, startPoint x: 258, startPoint y: 64, endPoint x: 337, endPoint y: 60, distance: 79.1
click at [282, 60] on h1 "Report of Assault With Weapon" at bounding box center [180, 67] width 311 height 28
drag, startPoint x: 94, startPoint y: 200, endPoint x: 31, endPoint y: 186, distance: 64.6
click at [31, 186] on div "4:16PM via Citizen · @ ai_mod_bot Police are responding to a 911 report of a pe…" at bounding box center [233, 228] width 416 height 141
click at [66, 248] on button at bounding box center [77, 244] width 25 height 25
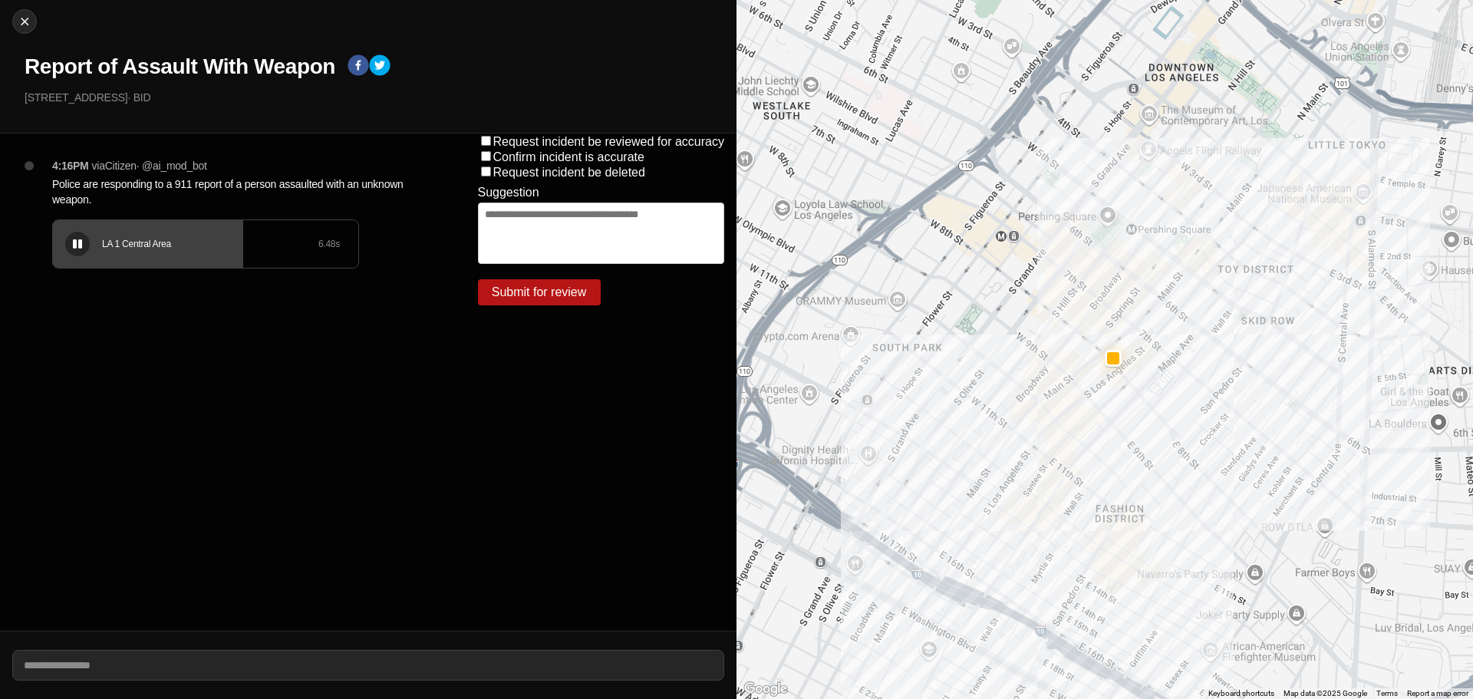
click at [95, 225] on div "LA 1 Central Area 6.48 s" at bounding box center [205, 244] width 305 height 48
click at [70, 239] on div at bounding box center [77, 245] width 15 height 12
click at [259, 64] on h1 "Report of Assault With Weapon" at bounding box center [180, 67] width 311 height 28
click at [259, 63] on h1 "Report of Assault With Weapon" at bounding box center [180, 67] width 311 height 28
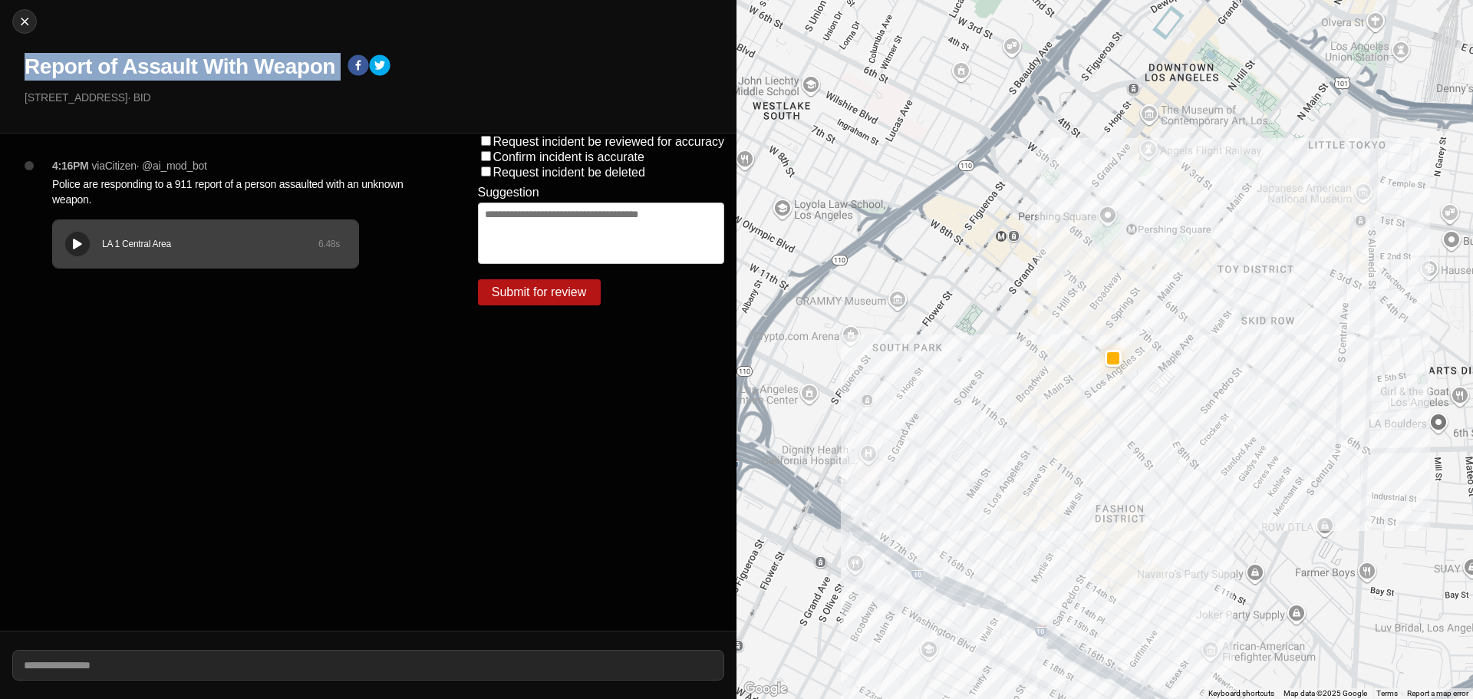
click at [259, 63] on h1 "Report of Assault With Weapon" at bounding box center [180, 67] width 311 height 28
copy div "Report of Assault With Weapon"
drag, startPoint x: 128, startPoint y: 99, endPoint x: 0, endPoint y: 95, distance: 128.1
click at [0, 95] on div "Close Report of Assault With Weapon 757 South Main Street · BID" at bounding box center [368, 66] width 736 height 133
copy p "[STREET_ADDRESS]"
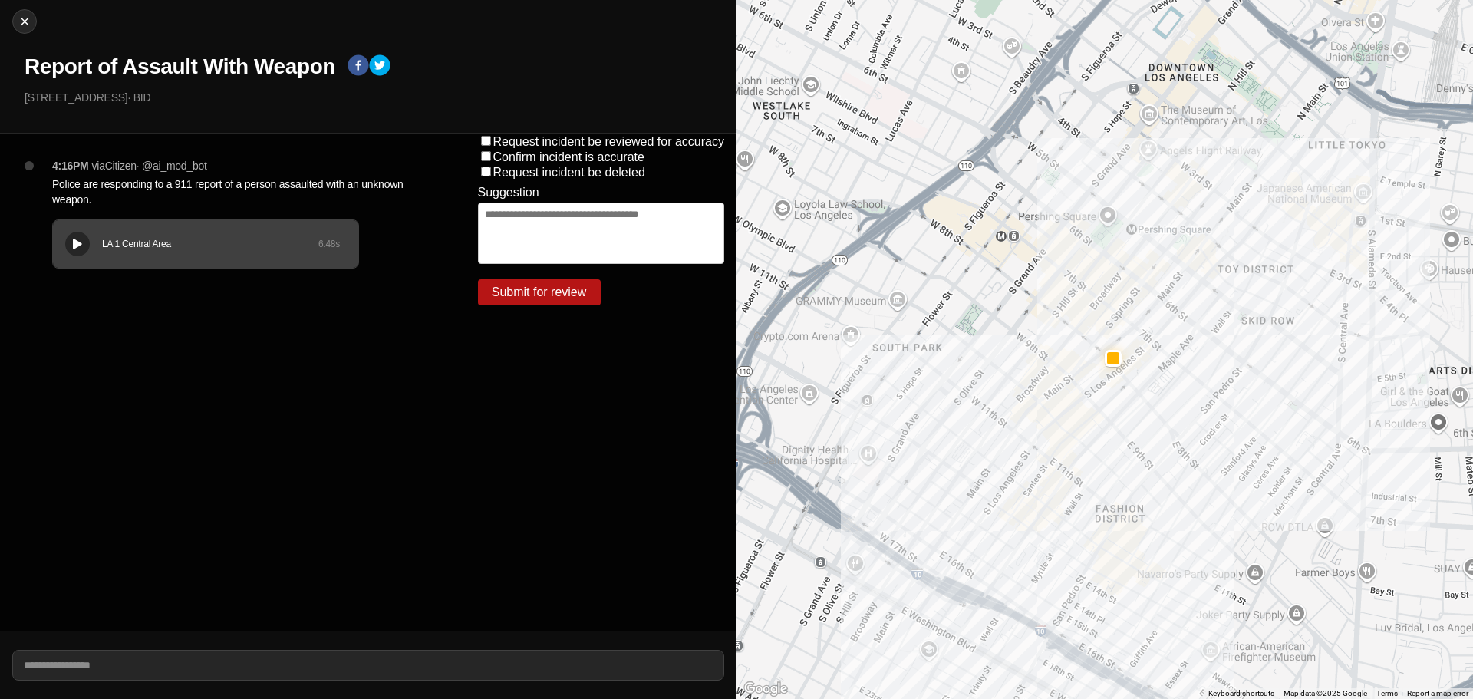
click at [181, 185] on p "Police are responding to a 911 report of a person assaulted with an unknown wea…" at bounding box center [234, 191] width 364 height 31
click at [181, 184] on p "Police are responding to a 911 report of a person assaulted with an unknown wea…" at bounding box center [234, 191] width 364 height 31
copy p "Police are responding to a 911 report of a person assaulted with an unknown wea…"
click at [12, 21] on div "Close Report of Assault With Weapon 757 South Main Street · BID" at bounding box center [368, 66] width 736 height 133
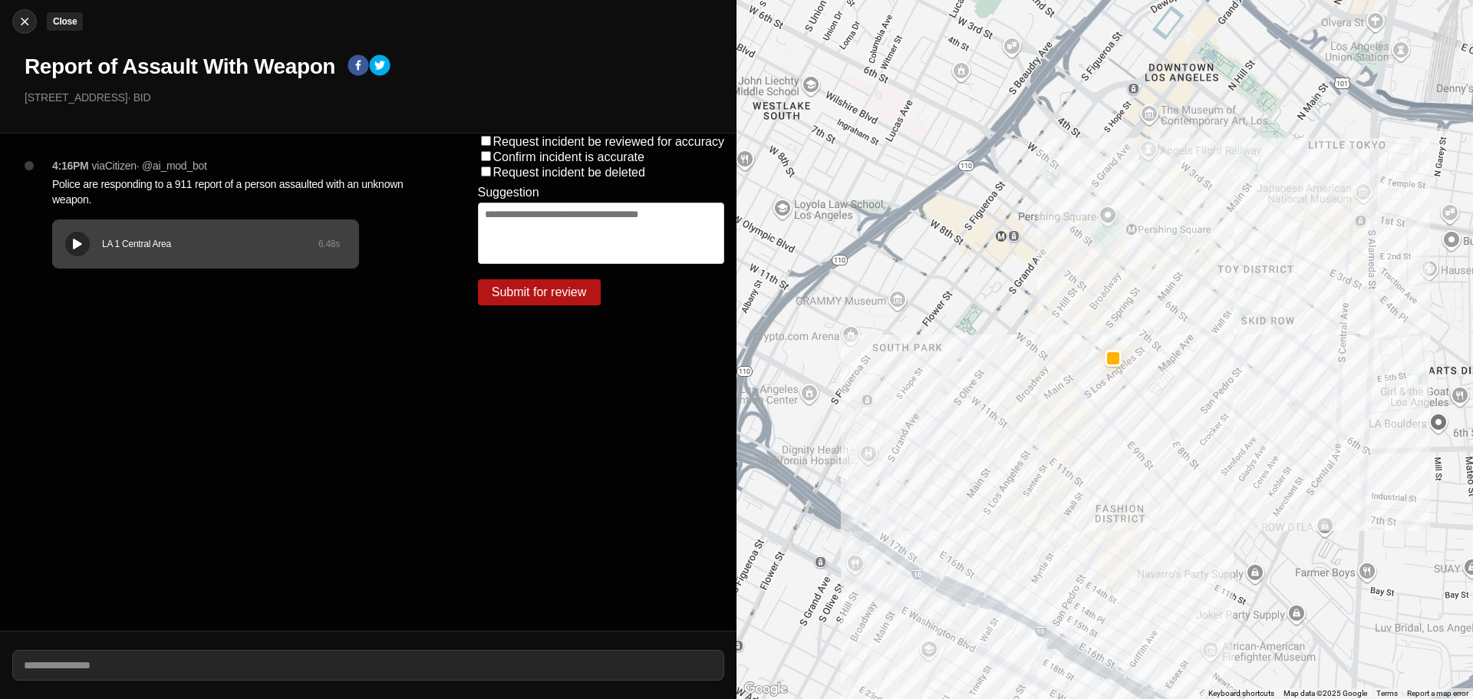
click at [21, 23] on img at bounding box center [24, 21] width 15 height 15
select select "*"
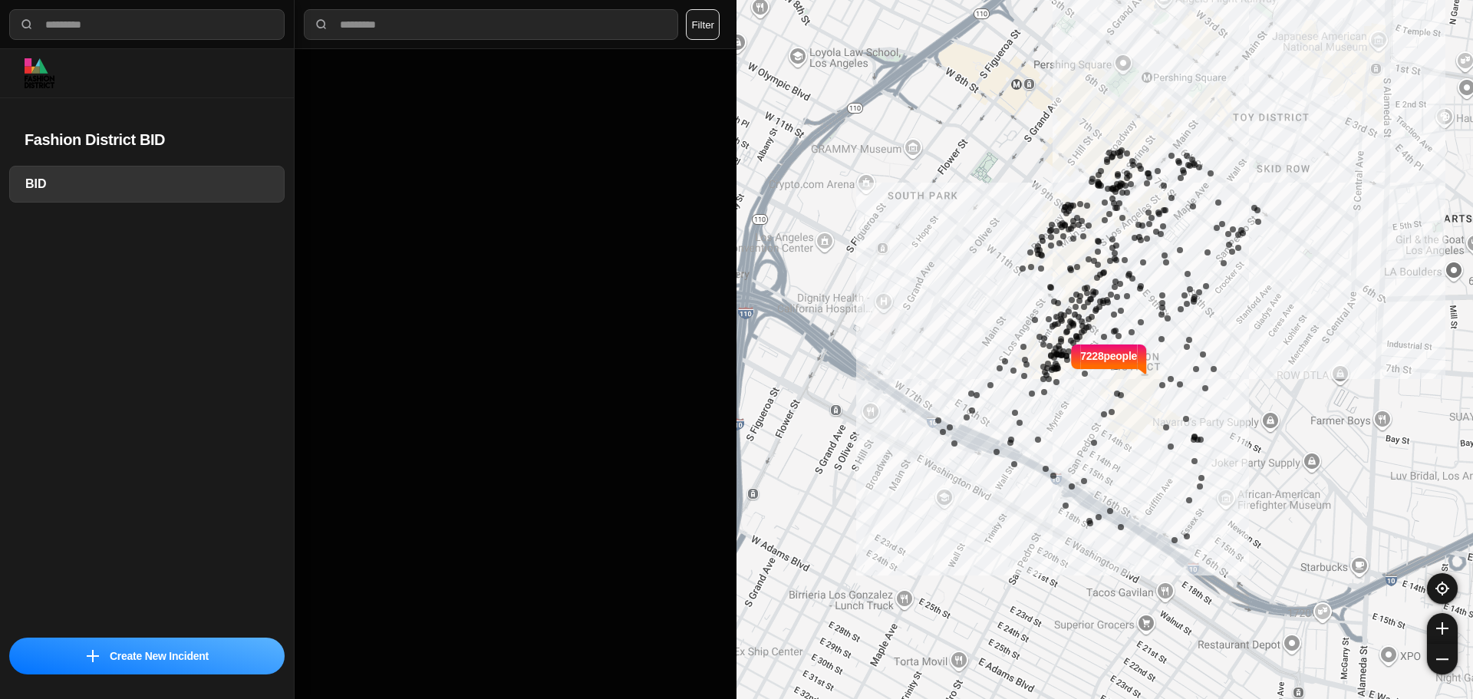
select select "*"
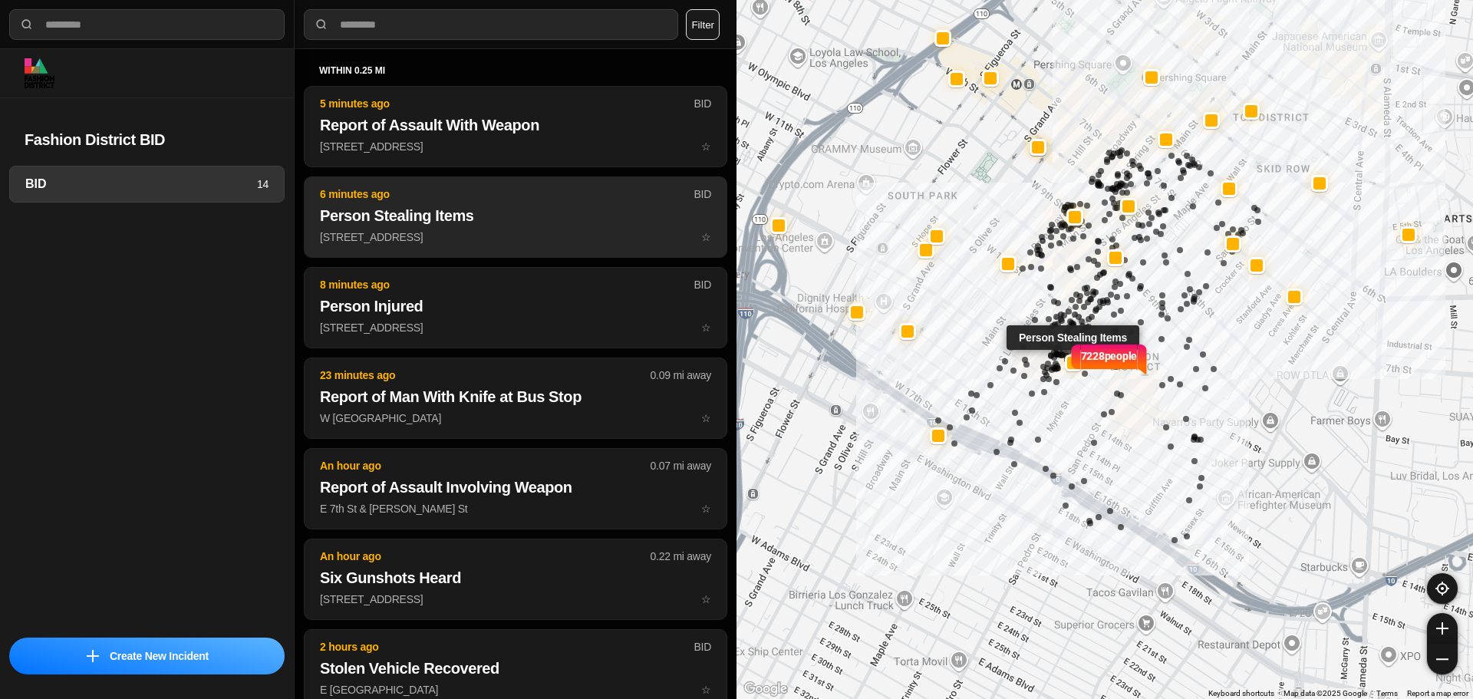
click at [542, 202] on button "6 minutes ago BID Person Stealing Items [STREET_ADDRESS] ☆" at bounding box center [515, 216] width 423 height 81
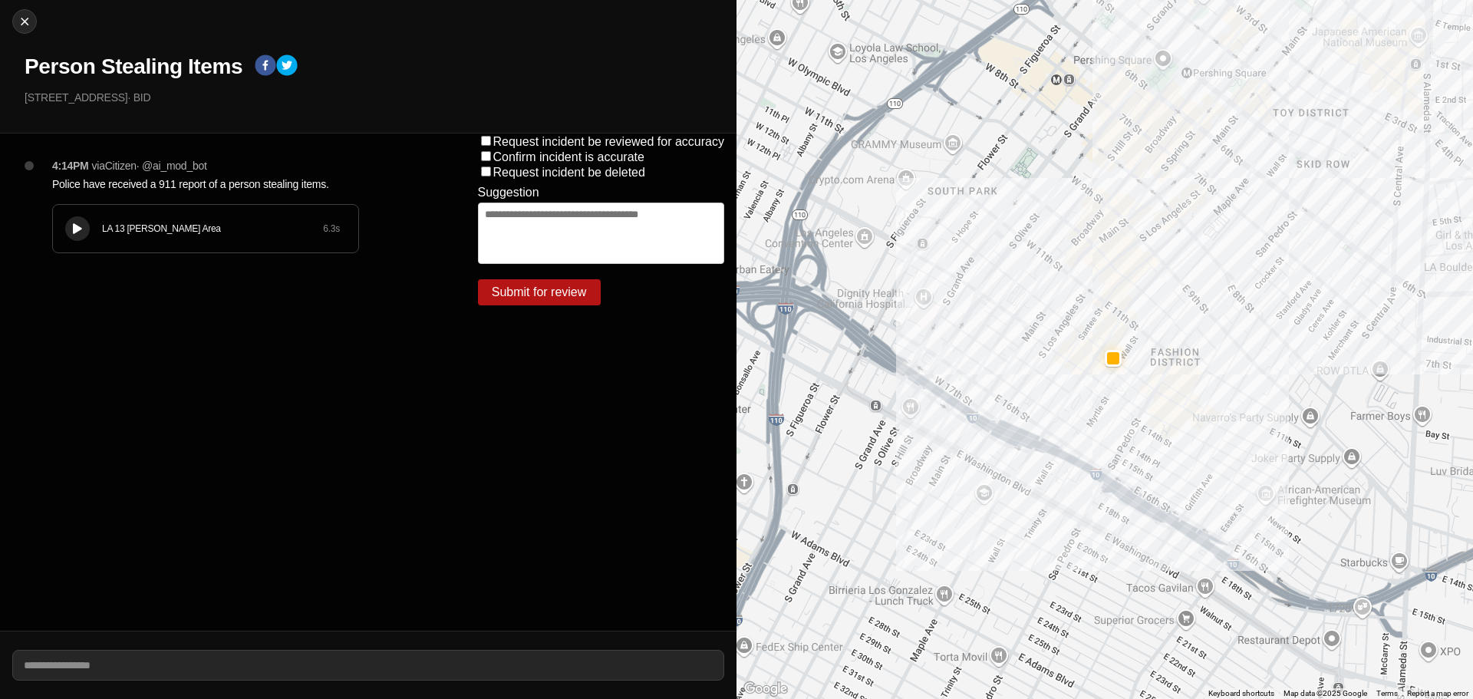
click at [80, 218] on button at bounding box center [77, 228] width 25 height 25
click at [165, 64] on h1 "Person Stealing Items" at bounding box center [134, 67] width 218 height 28
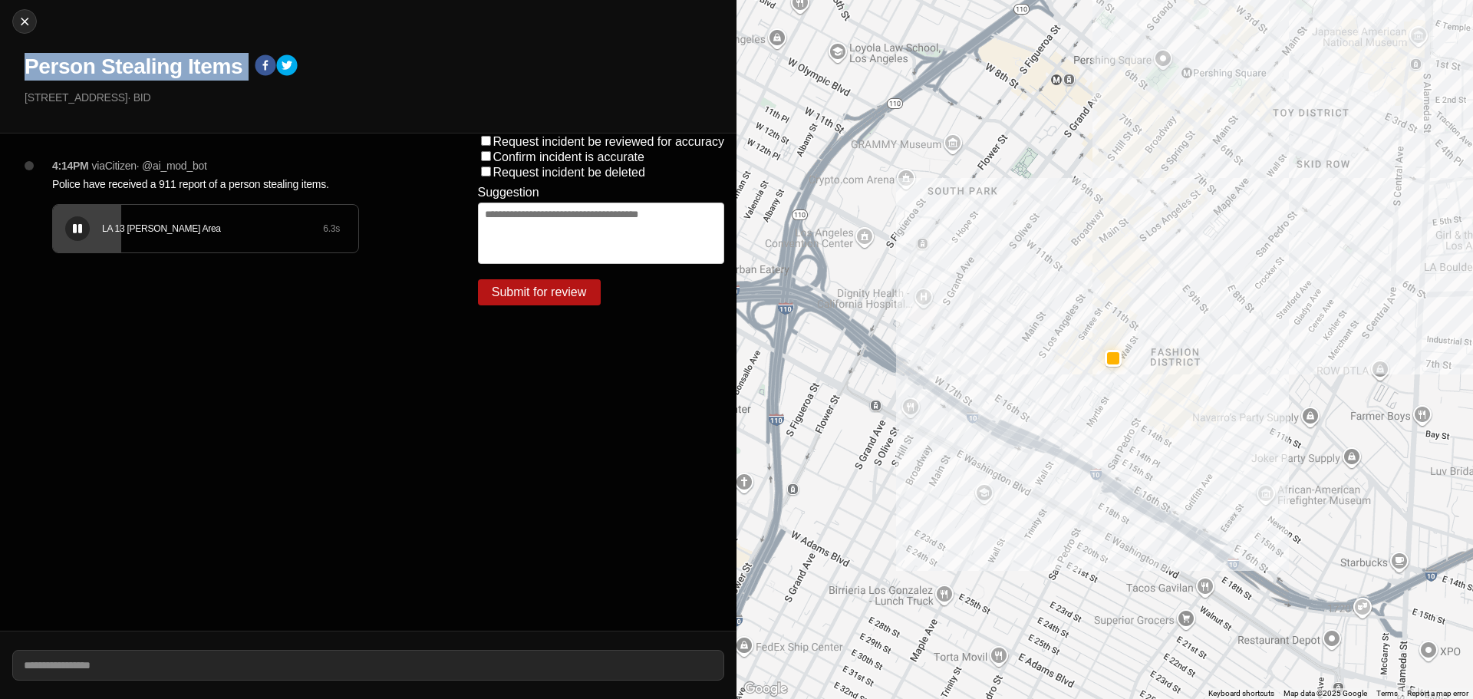
copy div "Person Stealing Items"
drag, startPoint x: 123, startPoint y: 97, endPoint x: 0, endPoint y: 117, distance: 125.0
click at [0, 117] on div "Close Person Stealing Items 401 East 12Th Street · BID" at bounding box center [368, 66] width 736 height 133
copy p "[STREET_ADDRESS]"
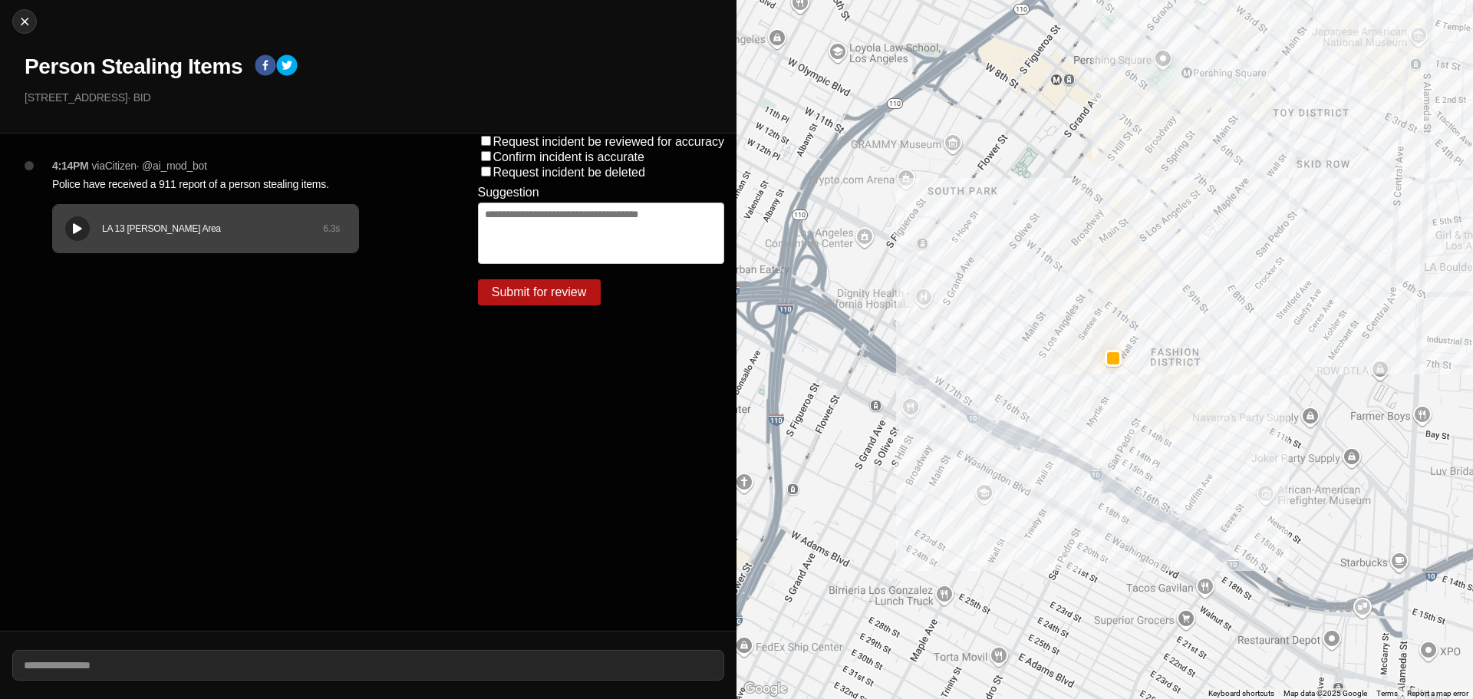
click at [194, 186] on p "Police have received a 911 report of a person stealing items." at bounding box center [234, 183] width 364 height 15
copy p "Police have received a 911 report of a person stealing items."
click at [26, 19] on img at bounding box center [24, 21] width 15 height 15
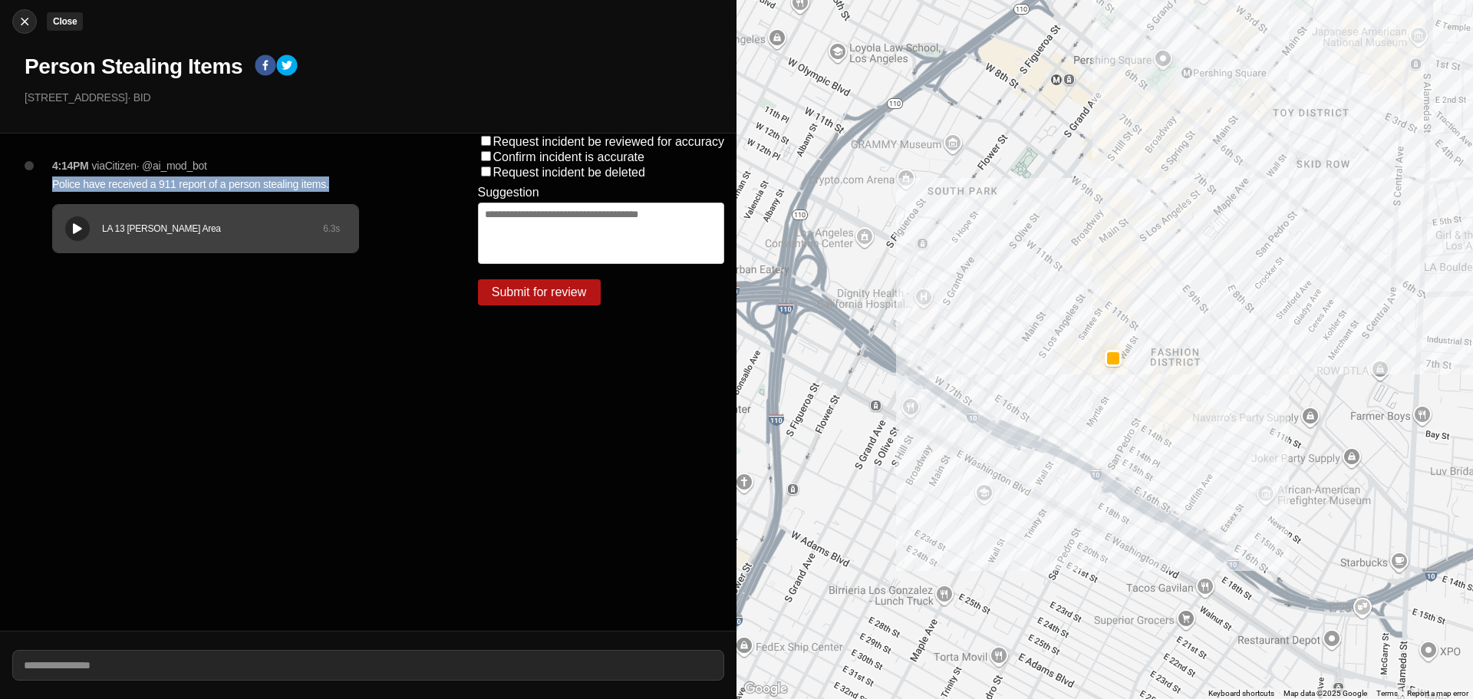
select select "*"
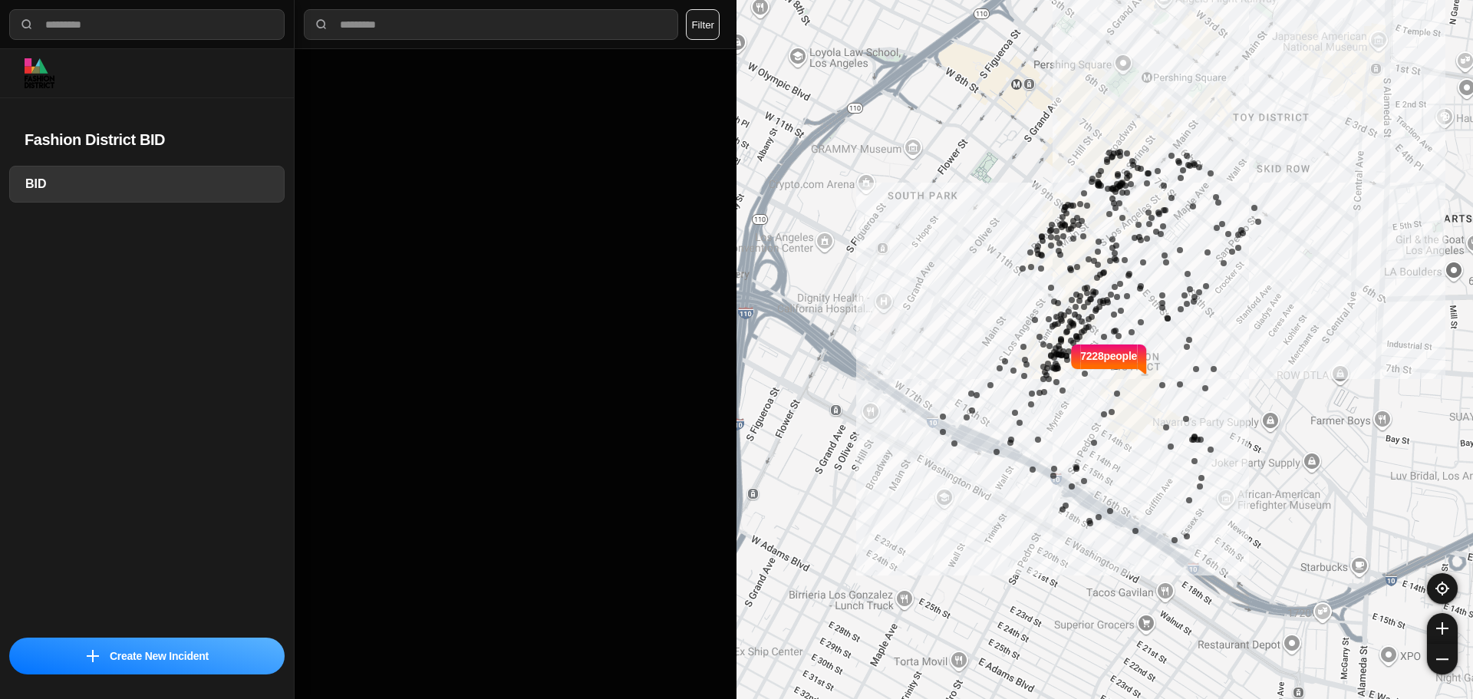
select select "*"
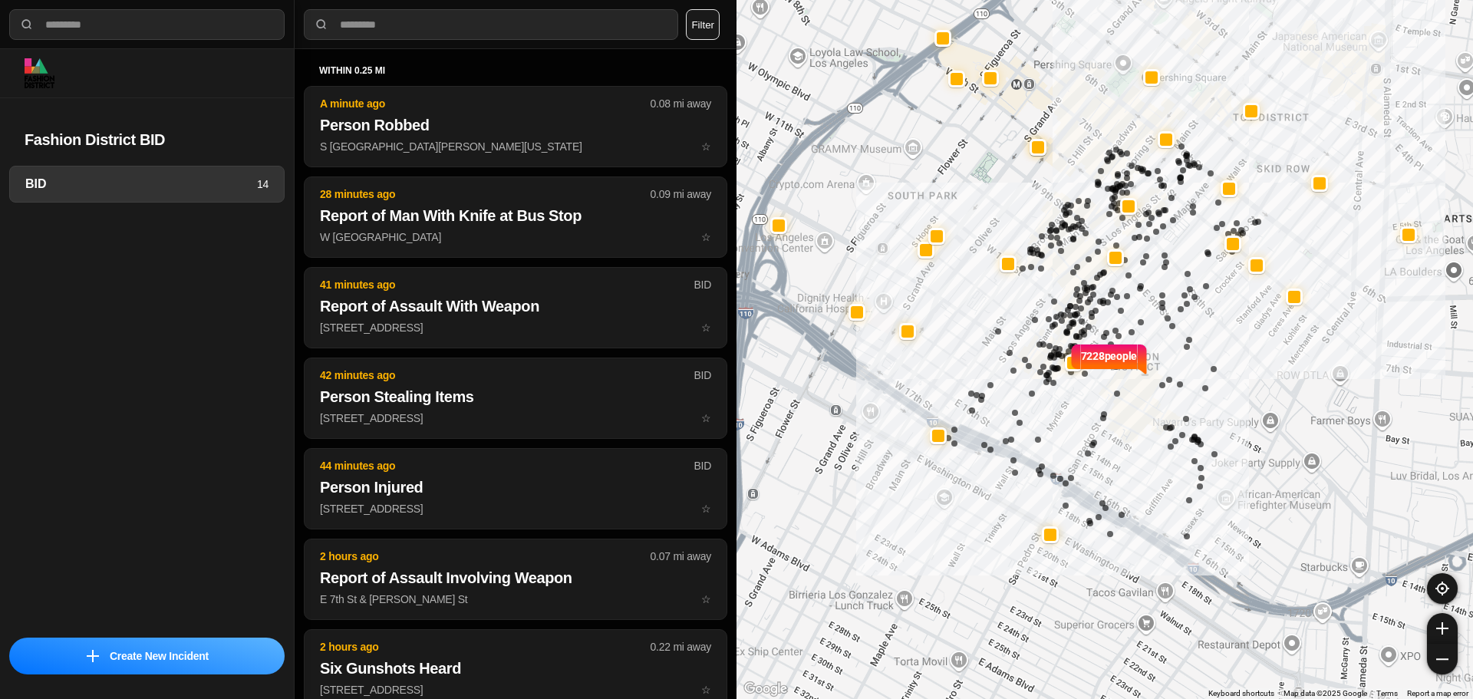
select select "*"
